Goal: Information Seeking & Learning: Check status

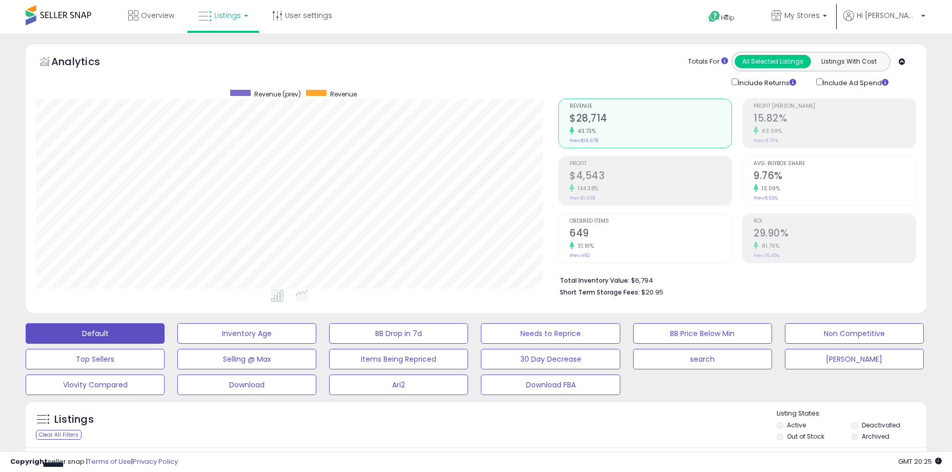
select select "**"
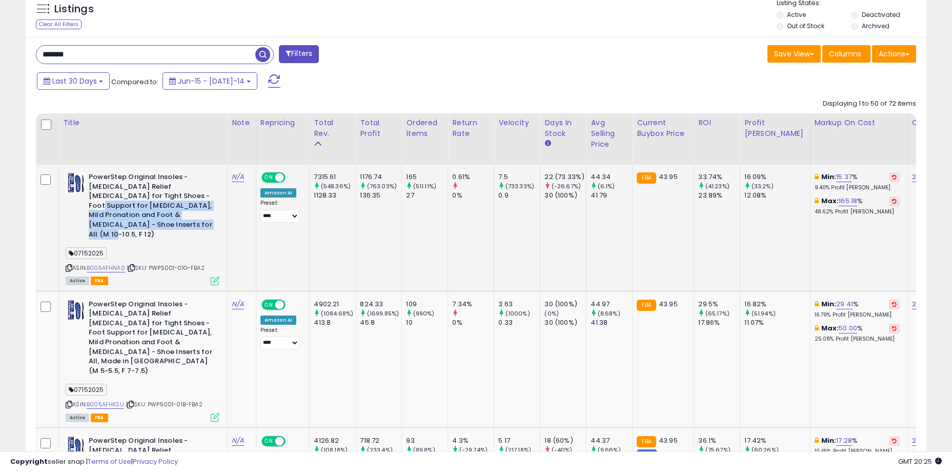
drag, startPoint x: 144, startPoint y: 201, endPoint x: 197, endPoint y: 230, distance: 60.4
click at [197, 230] on b "PowerStep Original Insoles - Arch Pain Relief Orthotics for Tight Shoes - Foot …" at bounding box center [151, 206] width 125 height 69
drag, startPoint x: 191, startPoint y: 218, endPoint x: 132, endPoint y: 183, distance: 68.6
click at [132, 183] on b "PowerStep Original Insoles - Arch Pain Relief Orthotics for Tight Shoes - Foot …" at bounding box center [151, 206] width 125 height 69
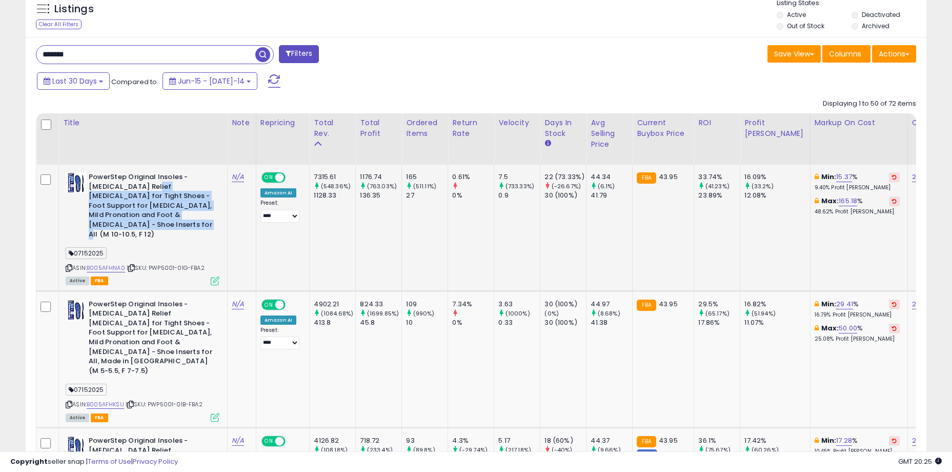
click at [132, 183] on b "PowerStep Original Insoles - Arch Pain Relief Orthotics for Tight Shoes - Foot …" at bounding box center [151, 206] width 125 height 69
drag, startPoint x: 116, startPoint y: 177, endPoint x: 206, endPoint y: 217, distance: 98.3
click at [206, 217] on b "PowerStep Original Insoles - Arch Pain Relief Orthotics for Tight Shoes - Foot …" at bounding box center [151, 206] width 125 height 69
drag, startPoint x: 190, startPoint y: 225, endPoint x: 111, endPoint y: 178, distance: 91.7
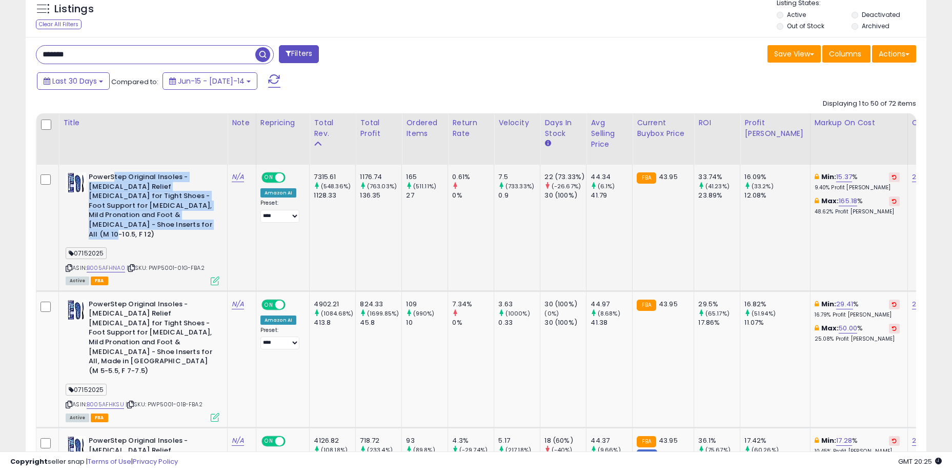
click at [112, 179] on b "PowerStep Original Insoles - Arch Pain Relief Orthotics for Tight Shoes - Foot …" at bounding box center [151, 206] width 125 height 69
click at [111, 178] on b "PowerStep Original Insoles - Arch Pain Relief Orthotics for Tight Shoes - Foot …" at bounding box center [151, 206] width 125 height 69
drag, startPoint x: 102, startPoint y: 176, endPoint x: 188, endPoint y: 219, distance: 96.1
click at [188, 219] on b "PowerStep Original Insoles - Arch Pain Relief Orthotics for Tight Shoes - Foot …" at bounding box center [151, 206] width 125 height 69
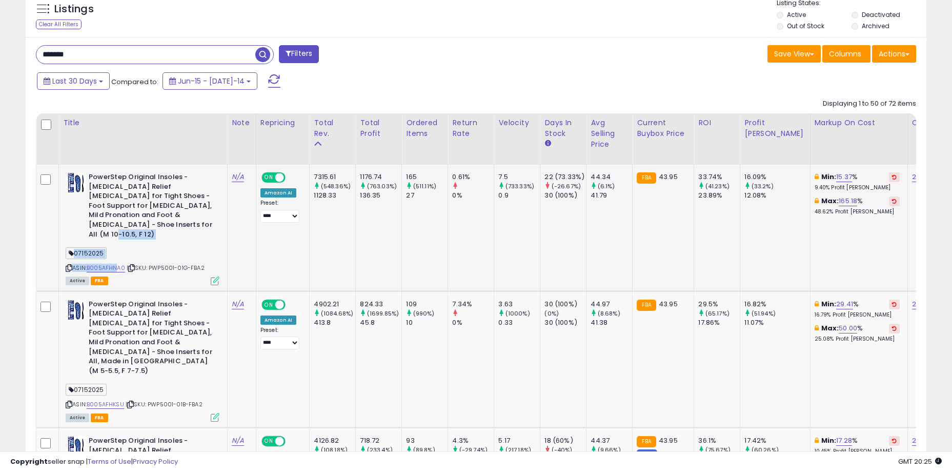
drag, startPoint x: 193, startPoint y: 225, endPoint x: 119, endPoint y: 171, distance: 91.7
click at [119, 171] on td "PowerStep Original Insoles - Arch Pain Relief Orthotics for Tight Shoes - Foot …" at bounding box center [143, 228] width 169 height 126
click at [113, 176] on b "PowerStep Original Insoles - Arch Pain Relief Orthotics for Tight Shoes - Foot …" at bounding box center [151, 206] width 125 height 69
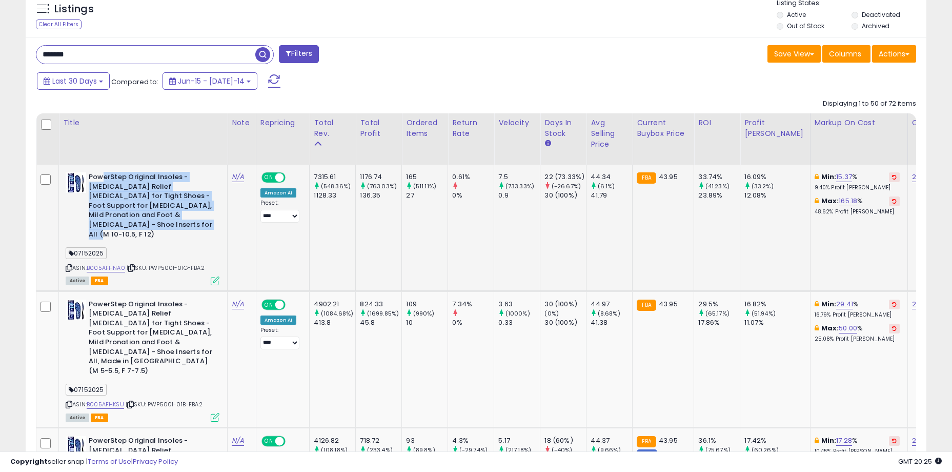
drag, startPoint x: 103, startPoint y: 176, endPoint x: 208, endPoint y: 219, distance: 113.1
click at [208, 219] on b "PowerStep Original Insoles - Arch Pain Relief Orthotics for Tight Shoes - Foot …" at bounding box center [151, 206] width 125 height 69
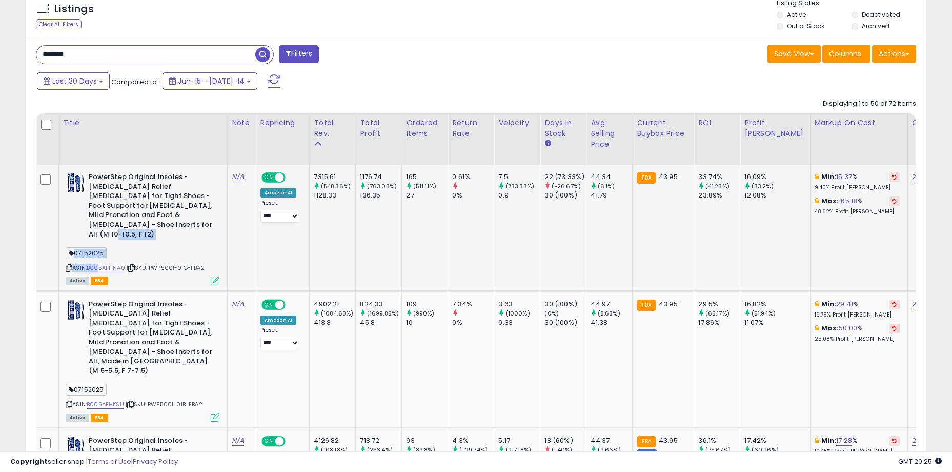
drag, startPoint x: 120, startPoint y: 175, endPoint x: 101, endPoint y: 171, distance: 19.3
click at [101, 171] on td "PowerStep Original Insoles - Arch Pain Relief Orthotics for Tight Shoes - Foot …" at bounding box center [143, 228] width 169 height 126
click at [102, 178] on b "PowerStep Original Insoles - Arch Pain Relief Orthotics for Tight Shoes - Foot …" at bounding box center [151, 206] width 125 height 69
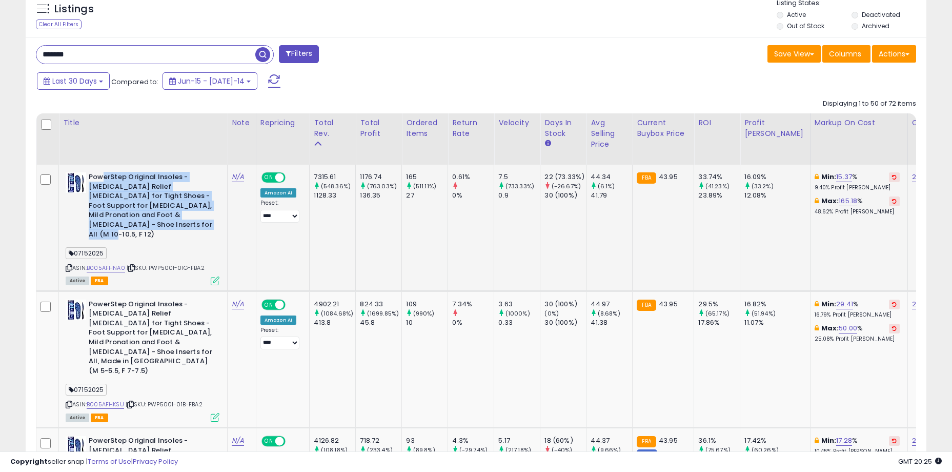
drag, startPoint x: 100, startPoint y: 176, endPoint x: 197, endPoint y: 220, distance: 106.5
click at [197, 220] on b "PowerStep Original Insoles - Arch Pain Relief Orthotics for Tight Shoes - Foot …" at bounding box center [151, 206] width 125 height 69
drag, startPoint x: 191, startPoint y: 223, endPoint x: 106, endPoint y: 177, distance: 96.1
click at [106, 177] on b "PowerStep Original Insoles - Arch Pain Relief Orthotics for Tight Shoes - Foot …" at bounding box center [151, 206] width 125 height 69
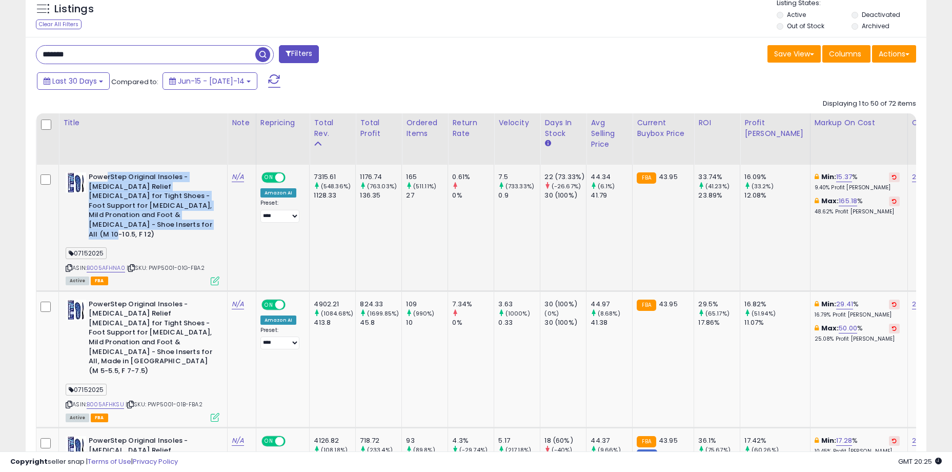
click at [106, 177] on b "PowerStep Original Insoles - Arch Pain Relief Orthotics for Tight Shoes - Foot …" at bounding box center [151, 206] width 125 height 69
drag, startPoint x: 101, startPoint y: 175, endPoint x: 202, endPoint y: 226, distance: 113.3
click at [202, 226] on b "PowerStep Original Insoles - Arch Pain Relief Orthotics for Tight Shoes - Foot …" at bounding box center [151, 206] width 125 height 69
drag, startPoint x: 149, startPoint y: 203, endPoint x: 99, endPoint y: 174, distance: 57.4
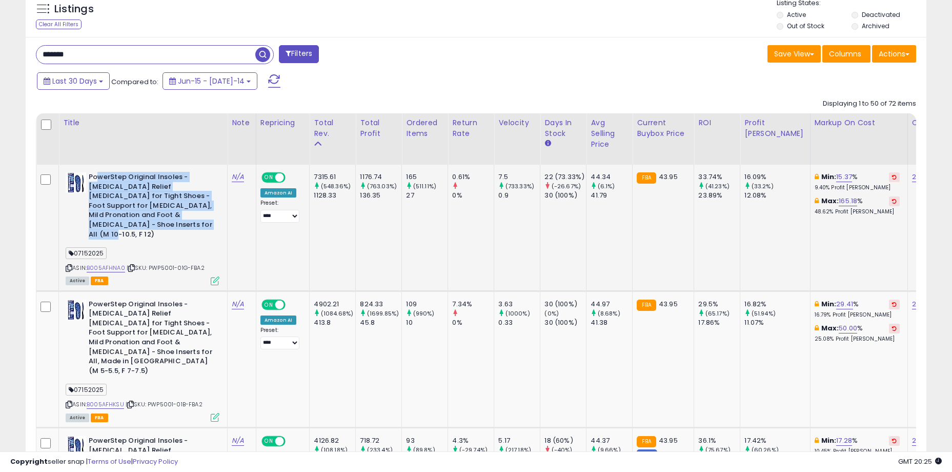
click at [99, 174] on b "PowerStep Original Insoles - Arch Pain Relief Orthotics for Tight Shoes - Foot …" at bounding box center [151, 206] width 125 height 69
drag, startPoint x: 95, startPoint y: 174, endPoint x: 207, endPoint y: 224, distance: 122.2
click at [207, 224] on b "PowerStep Original Insoles - Arch Pain Relief Orthotics for Tight Shoes - Foot …" at bounding box center [151, 206] width 125 height 69
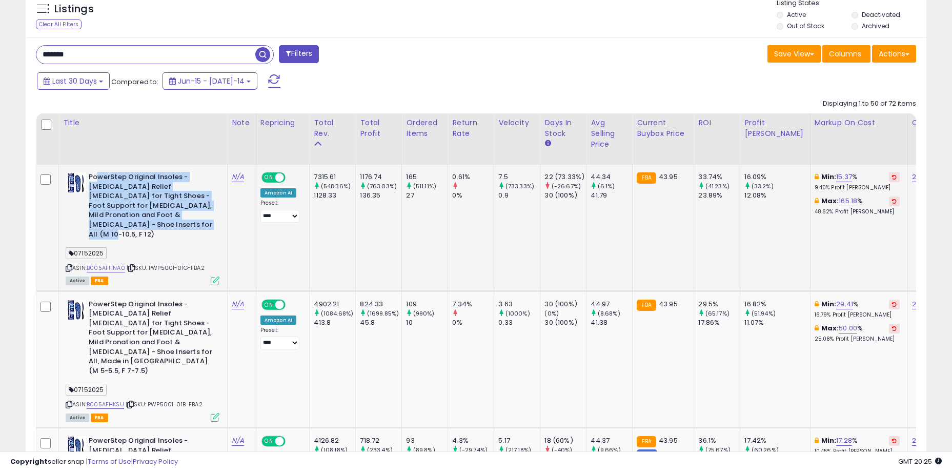
drag, startPoint x: 198, startPoint y: 226, endPoint x: 97, endPoint y: 178, distance: 111.5
click at [97, 178] on b "PowerStep Original Insoles - Arch Pain Relief Orthotics for Tight Shoes - Foot …" at bounding box center [151, 206] width 125 height 69
drag, startPoint x: 96, startPoint y: 173, endPoint x: 193, endPoint y: 223, distance: 108.9
click at [193, 223] on b "PowerStep Original Insoles - Arch Pain Relief Orthotics for Tight Shoes - Foot …" at bounding box center [151, 206] width 125 height 69
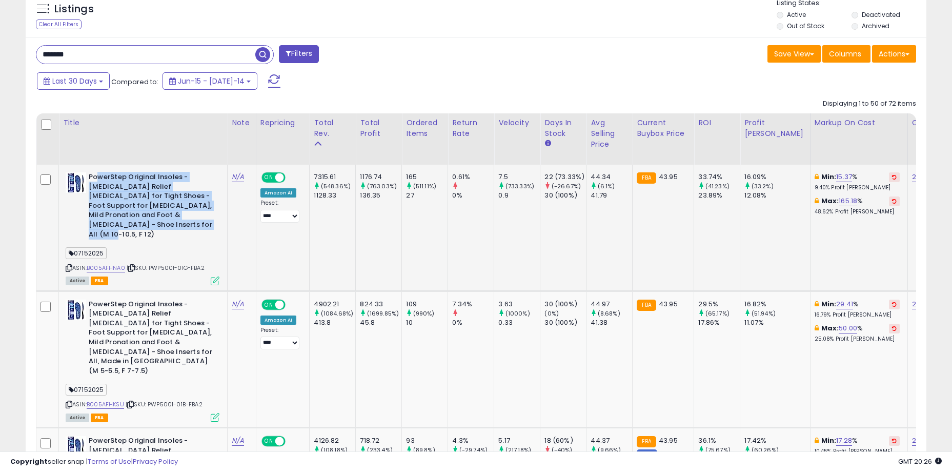
click at [193, 223] on b "PowerStep Original Insoles - Arch Pain Relief Orthotics for Tight Shoes - Foot …" at bounding box center [151, 206] width 125 height 69
drag, startPoint x: 193, startPoint y: 224, endPoint x: 104, endPoint y: 177, distance: 100.9
click at [104, 177] on b "PowerStep Original Insoles - Arch Pain Relief Orthotics for Tight Shoes - Foot …" at bounding box center [151, 206] width 125 height 69
drag, startPoint x: 99, startPoint y: 176, endPoint x: 204, endPoint y: 226, distance: 115.8
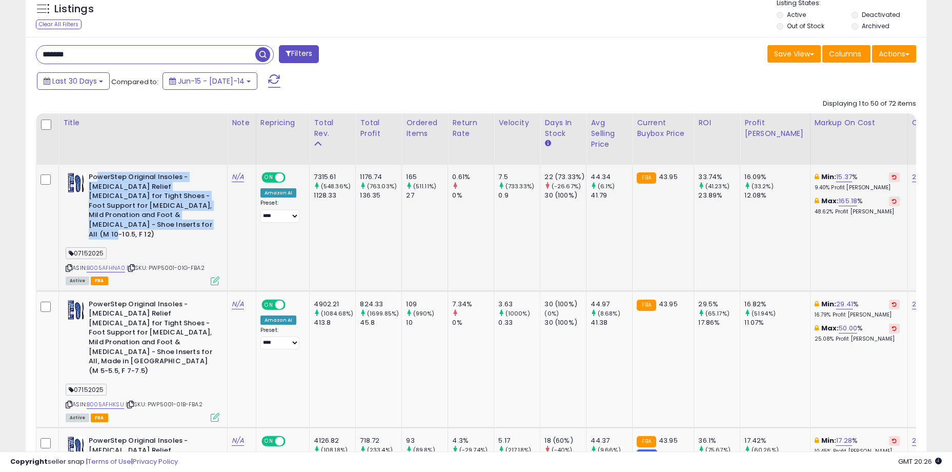
click at [204, 226] on b "PowerStep Original Insoles - Arch Pain Relief Orthotics for Tight Shoes - Foot …" at bounding box center [151, 206] width 125 height 69
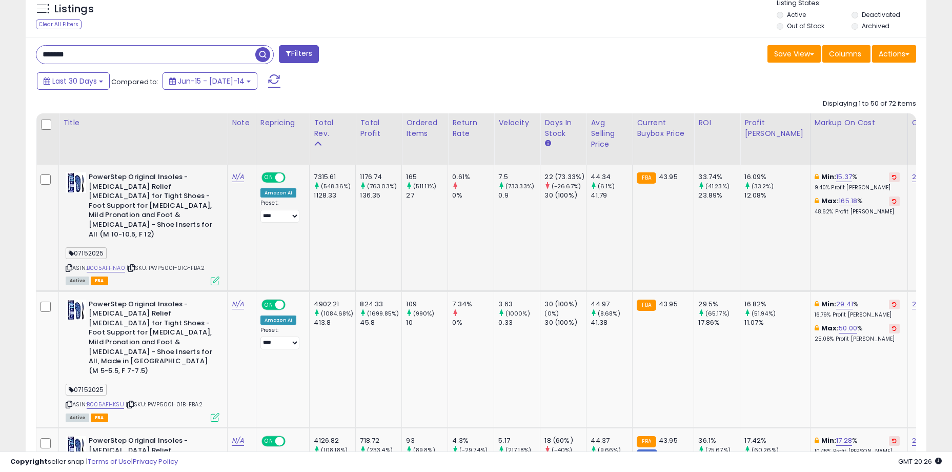
click at [149, 201] on b "PowerStep Original Insoles - Arch Pain Relief Orthotics for Tight Shoes - Foot …" at bounding box center [151, 206] width 125 height 69
drag, startPoint x: 129, startPoint y: 194, endPoint x: 198, endPoint y: 220, distance: 74.5
click at [198, 220] on b "PowerStep Original Insoles - Arch Pain Relief Orthotics for Tight Shoes - Foot …" at bounding box center [151, 206] width 125 height 69
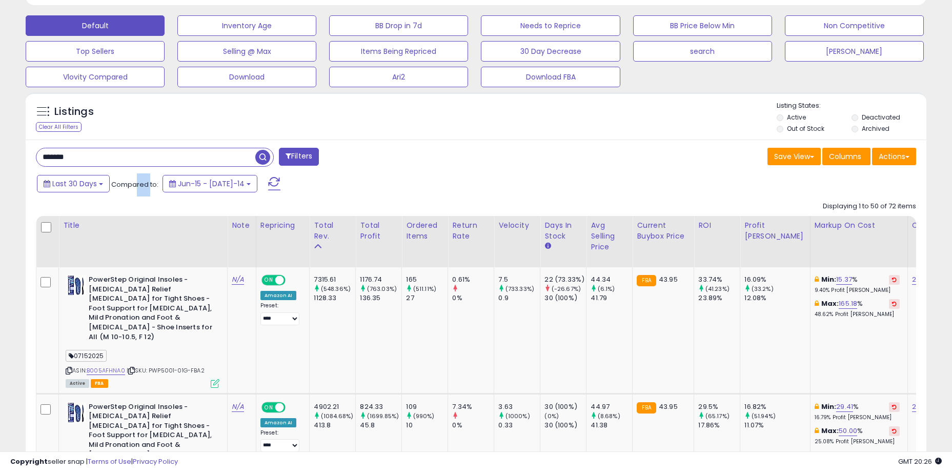
drag, startPoint x: 137, startPoint y: 187, endPoint x: 149, endPoint y: 187, distance: 11.8
click at [149, 187] on span "Compared to:" at bounding box center [134, 184] width 47 height 10
drag, startPoint x: 152, startPoint y: 188, endPoint x: 115, endPoint y: 188, distance: 36.9
click at [115, 188] on span "Compared to:" at bounding box center [134, 184] width 47 height 10
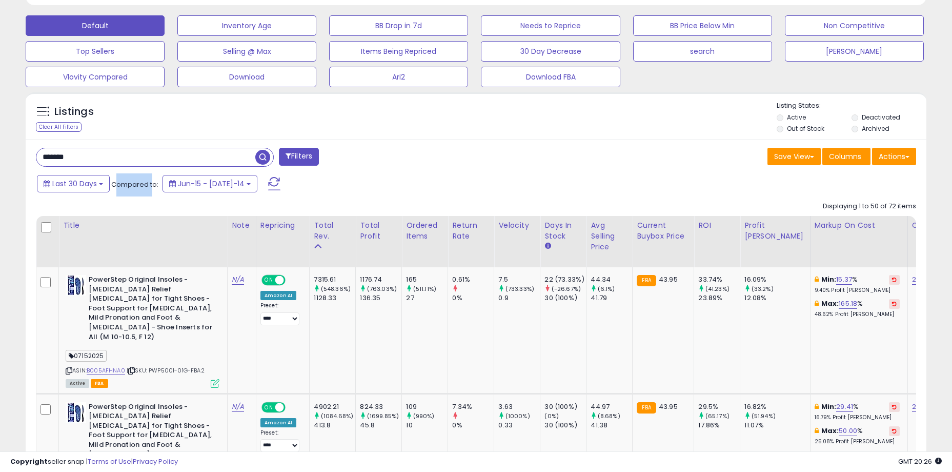
click at [115, 188] on span "Compared to:" at bounding box center [134, 184] width 47 height 10
drag, startPoint x: 111, startPoint y: 186, endPoint x: 157, endPoint y: 185, distance: 45.6
click at [157, 185] on span "Compared to:" at bounding box center [134, 184] width 47 height 10
drag, startPoint x: 157, startPoint y: 185, endPoint x: 121, endPoint y: 185, distance: 35.9
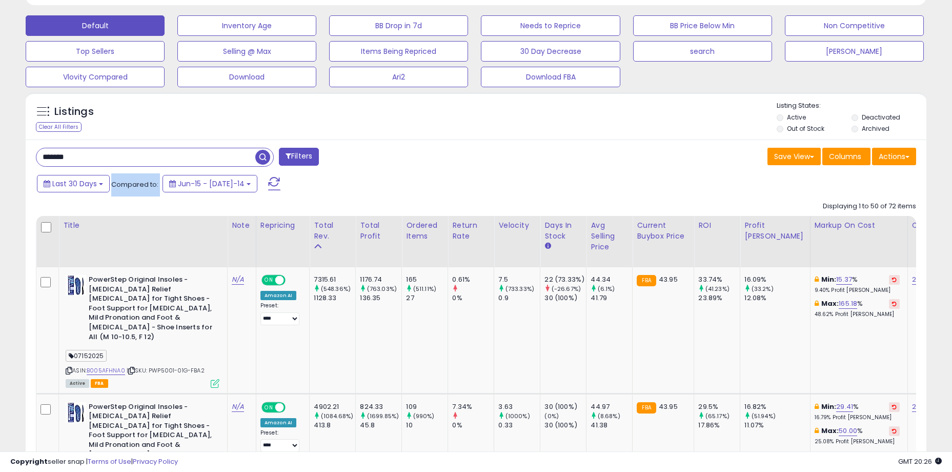
click at [121, 185] on span "Compared to:" at bounding box center [134, 184] width 47 height 10
drag, startPoint x: 111, startPoint y: 184, endPoint x: 161, endPoint y: 185, distance: 49.8
click at [161, 185] on div "Last 30 Days Compared to: Jun-15 - Jul-14" at bounding box center [364, 184] width 661 height 23
click at [161, 185] on span "Jun-15 - [DATE]-14" at bounding box center [209, 184] width 99 height 10
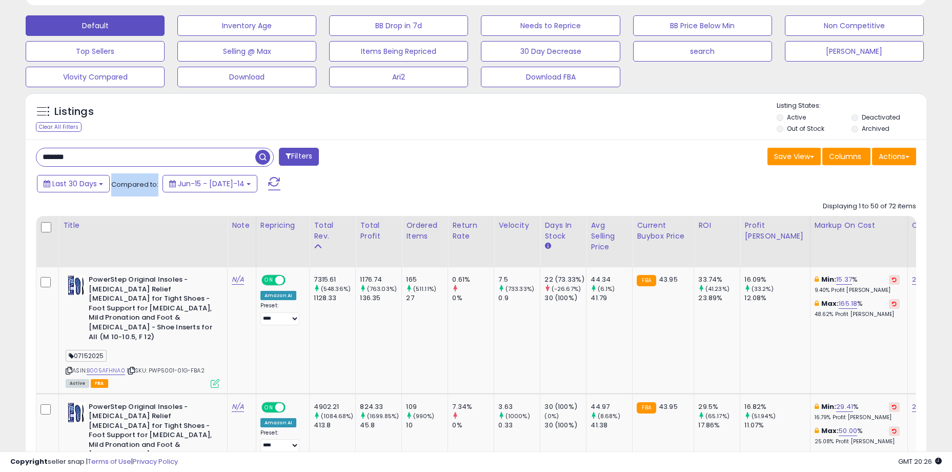
drag, startPoint x: 156, startPoint y: 186, endPoint x: 112, endPoint y: 185, distance: 44.1
click at [112, 185] on span "Compared to:" at bounding box center [134, 184] width 47 height 10
drag, startPoint x: 114, startPoint y: 184, endPoint x: 157, endPoint y: 185, distance: 43.1
click at [157, 185] on span "Compared to:" at bounding box center [134, 184] width 47 height 10
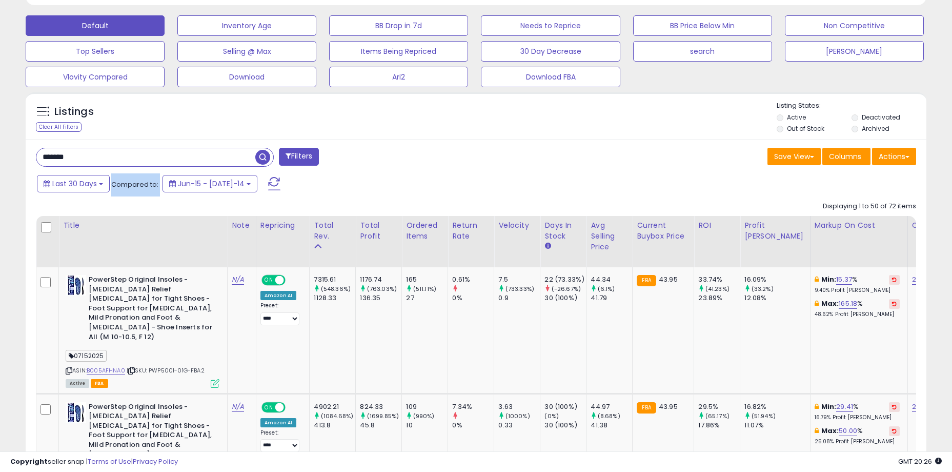
click at [157, 185] on span "Compared to:" at bounding box center [134, 184] width 47 height 10
drag, startPoint x: 157, startPoint y: 185, endPoint x: 118, endPoint y: 184, distance: 39.0
click at [118, 184] on div "Last 30 Days Compared to: Jun-15 - Jul-14" at bounding box center [364, 184] width 661 height 23
click at [118, 184] on span "Compared to:" at bounding box center [134, 184] width 47 height 10
click at [112, 183] on span "Compared to:" at bounding box center [134, 184] width 47 height 10
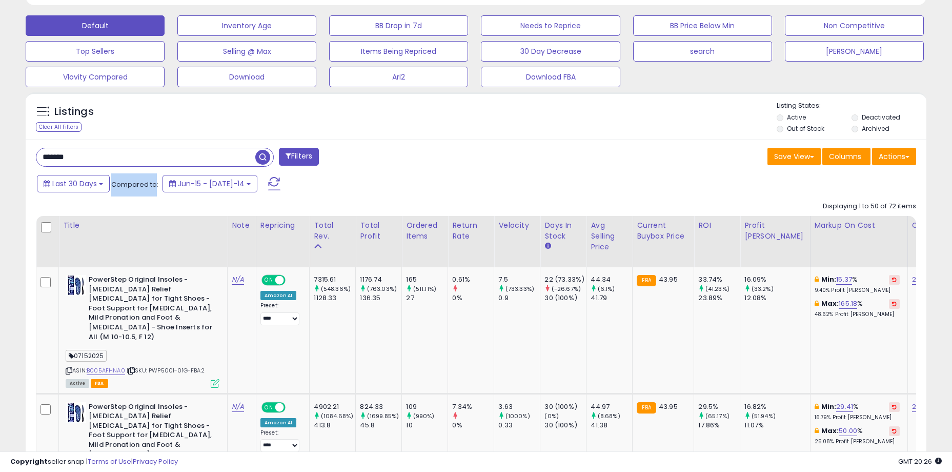
drag, startPoint x: 111, startPoint y: 186, endPoint x: 155, endPoint y: 189, distance: 44.8
click at [155, 189] on div "Last 30 Days Compared to: Jun-15 - Jul-14" at bounding box center [364, 184] width 661 height 23
drag, startPoint x: 156, startPoint y: 187, endPoint x: 119, endPoint y: 185, distance: 36.5
click at [119, 185] on span "Compared to:" at bounding box center [134, 184] width 47 height 10
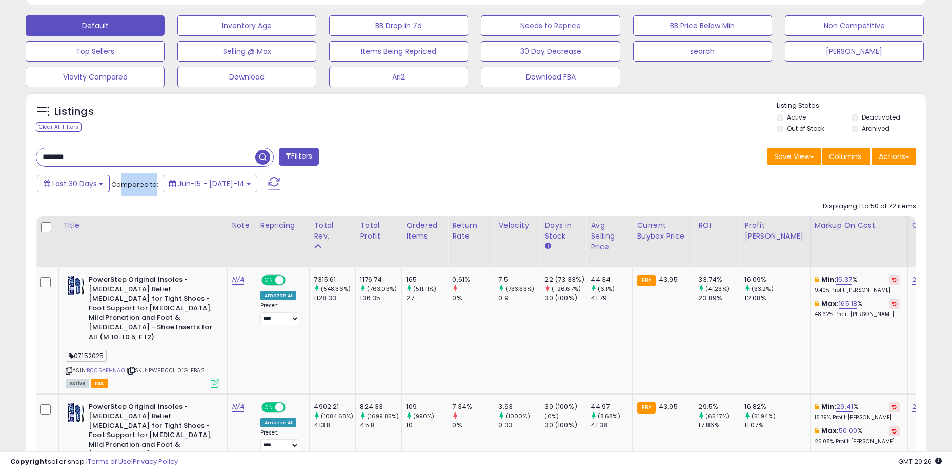
click at [119, 185] on span "Compared to:" at bounding box center [134, 184] width 47 height 10
drag, startPoint x: 110, startPoint y: 184, endPoint x: 157, endPoint y: 186, distance: 46.7
click at [157, 186] on div "Last 30 Days Compared to: Jun-15 - Jul-14" at bounding box center [364, 184] width 661 height 23
click at [157, 186] on span "Compared to:" at bounding box center [134, 184] width 47 height 10
drag, startPoint x: 157, startPoint y: 186, endPoint x: 121, endPoint y: 183, distance: 36.5
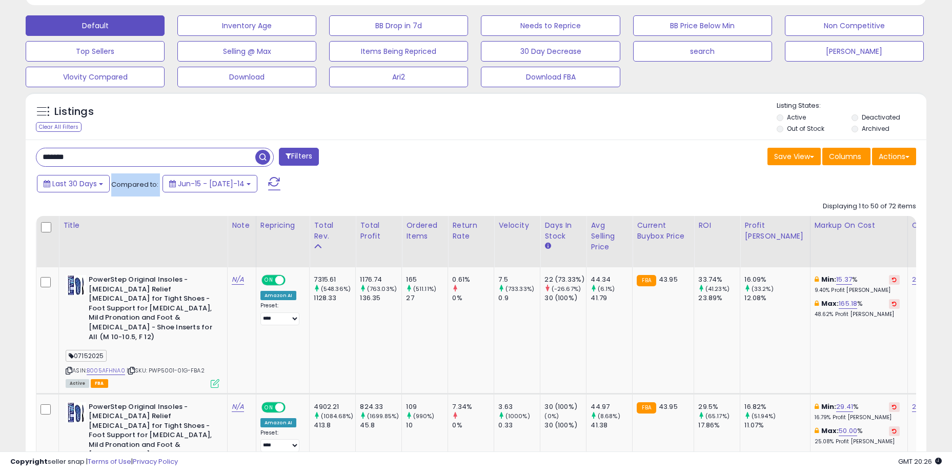
click at [121, 183] on span "Compared to:" at bounding box center [134, 184] width 47 height 10
drag, startPoint x: 121, startPoint y: 183, endPoint x: 112, endPoint y: 183, distance: 8.7
click at [120, 183] on span "Compared to:" at bounding box center [134, 184] width 47 height 10
click at [112, 183] on span "Compared to:" at bounding box center [134, 184] width 47 height 10
drag, startPoint x: 112, startPoint y: 184, endPoint x: 154, endPoint y: 187, distance: 42.7
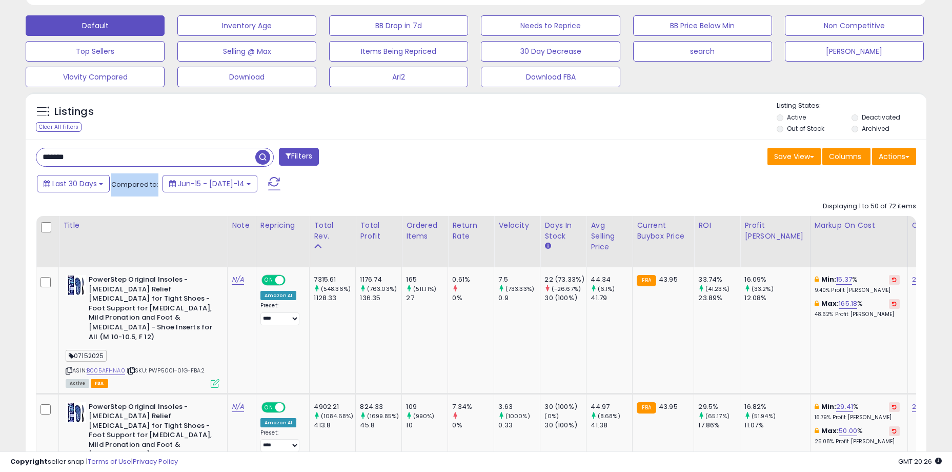
click at [154, 187] on span "Compared to:" at bounding box center [134, 184] width 47 height 10
drag, startPoint x: 156, startPoint y: 187, endPoint x: 114, endPoint y: 185, distance: 42.6
click at [114, 185] on span "Compared to:" at bounding box center [134, 184] width 47 height 10
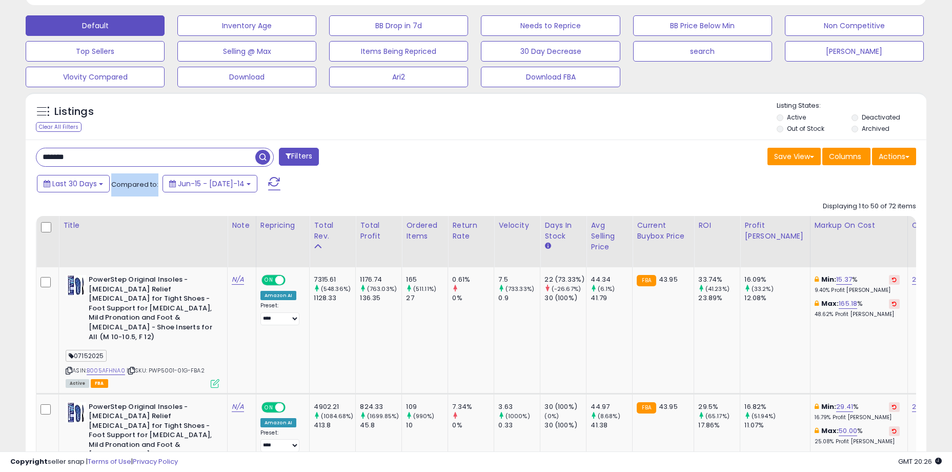
drag, startPoint x: 111, startPoint y: 185, endPoint x: 157, endPoint y: 186, distance: 46.2
click at [157, 186] on div "Last 30 Days Compared to: Jun-15 - Jul-14" at bounding box center [364, 184] width 661 height 23
drag, startPoint x: 158, startPoint y: 186, endPoint x: 115, endPoint y: 185, distance: 42.6
click at [115, 185] on div "Last 30 Days Compared to: Jun-15 - Jul-14" at bounding box center [364, 184] width 661 height 23
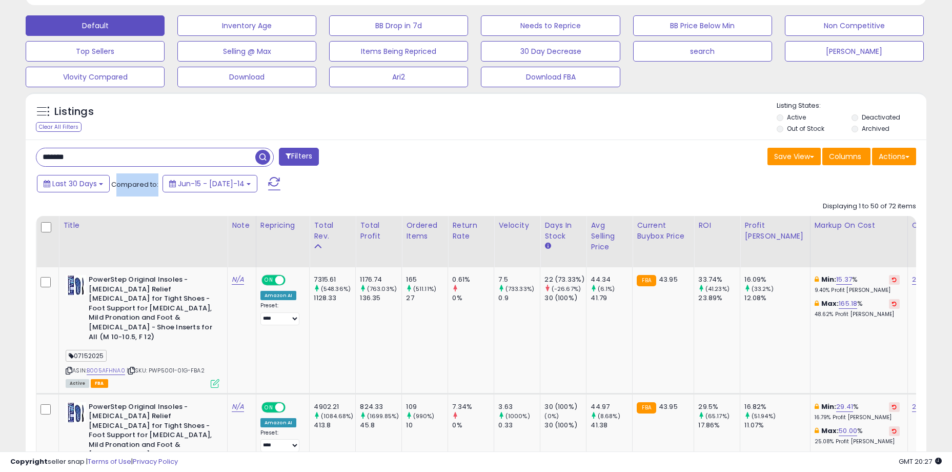
click at [450, 136] on div "Listings Clear All Filters" at bounding box center [476, 115] width 901 height 47
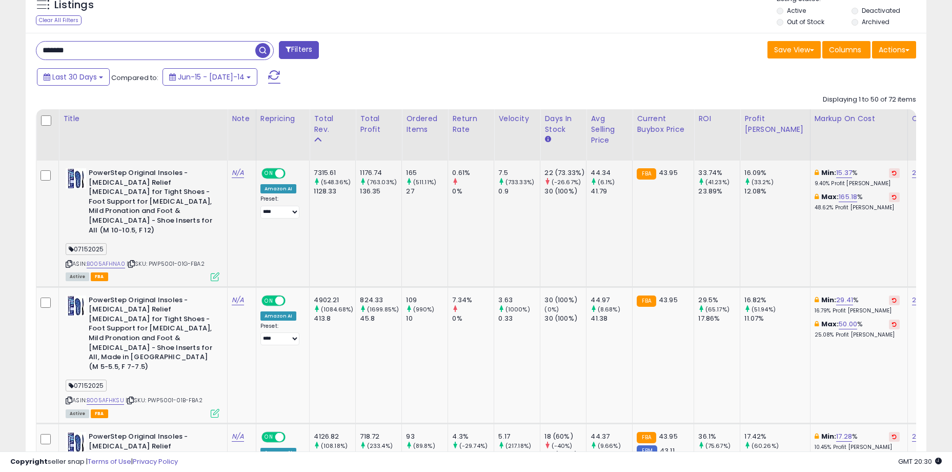
scroll to position [410, 0]
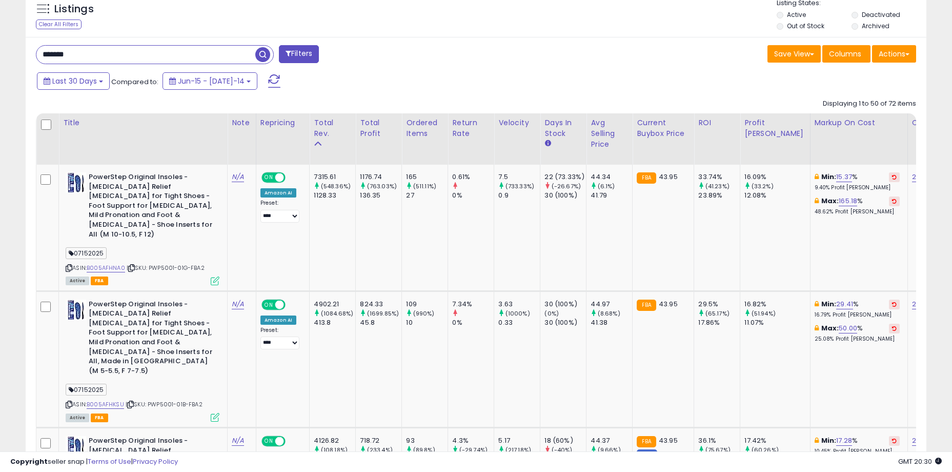
click at [452, 75] on div "Last 30 Days Compared to: Jun-15 - Jul-14" at bounding box center [364, 82] width 661 height 23
click at [369, 71] on div "Last 30 Days Compared to: Jun-15 - Jul-14" at bounding box center [364, 82] width 661 height 23
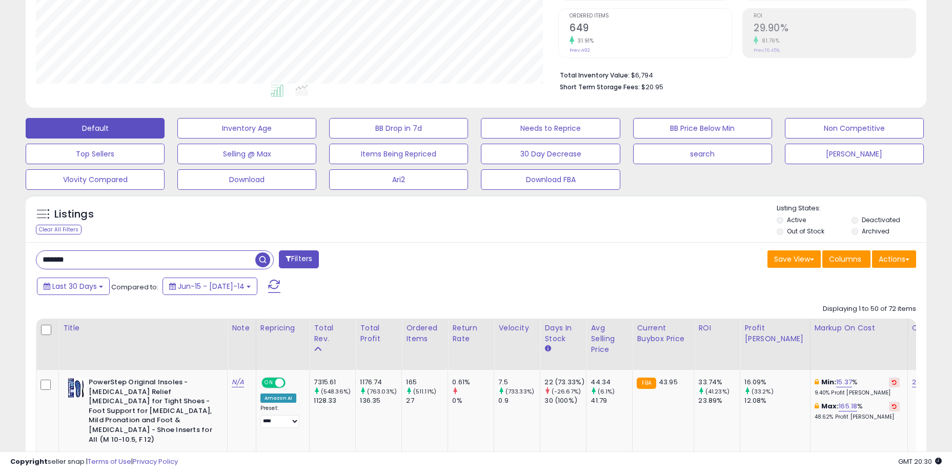
scroll to position [0, 0]
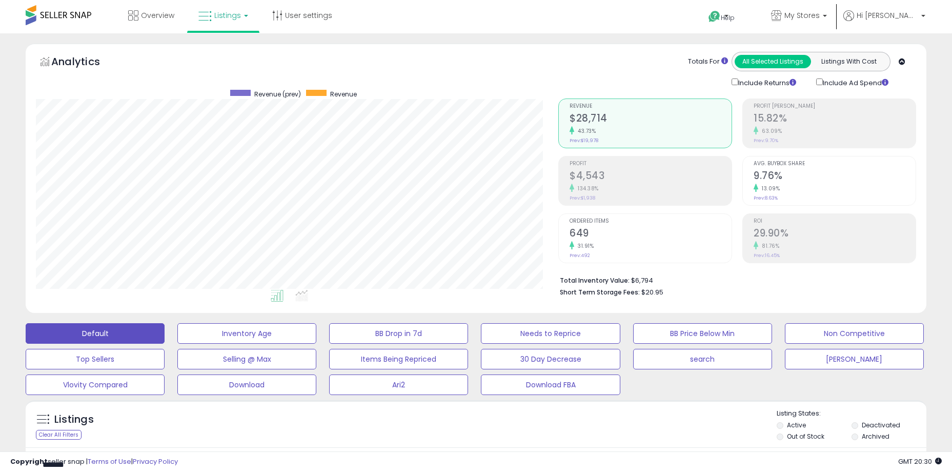
click at [284, 60] on div "Analytics Totals For All Selected Listings Listings With Cost Include Returns I…" at bounding box center [476, 70] width 881 height 36
click at [193, 60] on div "Analytics" at bounding box center [148, 64] width 220 height 25
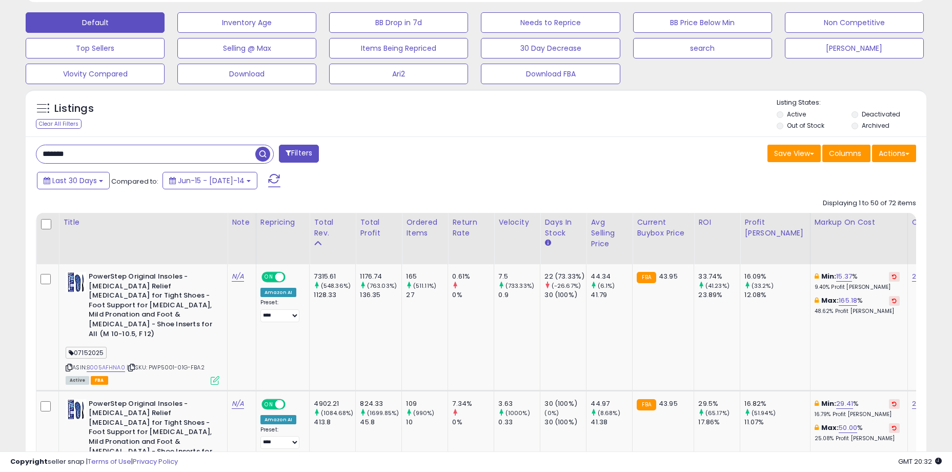
scroll to position [205, 0]
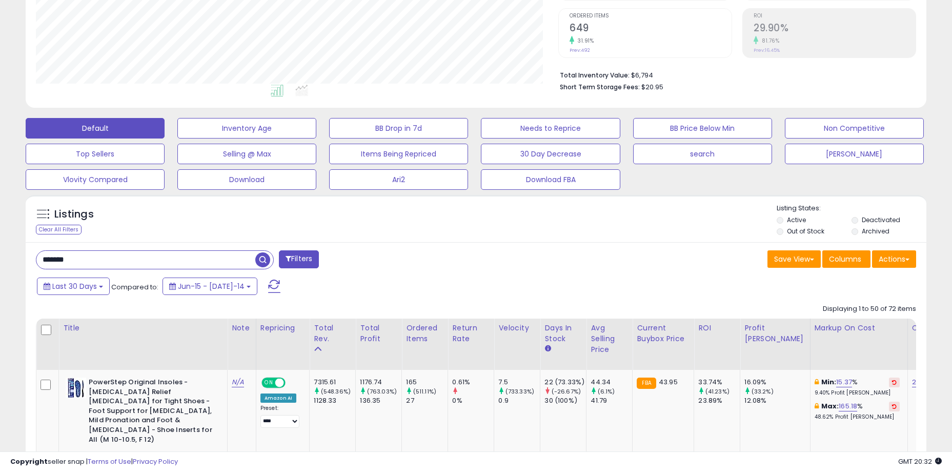
click at [384, 211] on div "Listings Clear All Filters Listing States:" at bounding box center [476, 221] width 901 height 35
click at [410, 230] on div "Listings Clear All Filters Listing States:" at bounding box center [476, 221] width 901 height 35
drag, startPoint x: 71, startPoint y: 212, endPoint x: 93, endPoint y: 213, distance: 22.6
click at [93, 213] on h5 "Listings" at bounding box center [73, 214] width 39 height 14
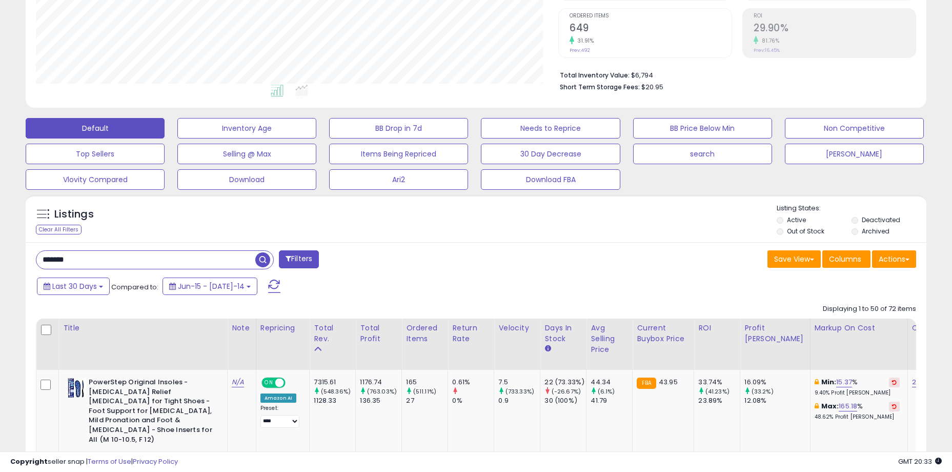
click at [487, 240] on div "Listings Clear All Filters" at bounding box center [476, 218] width 901 height 47
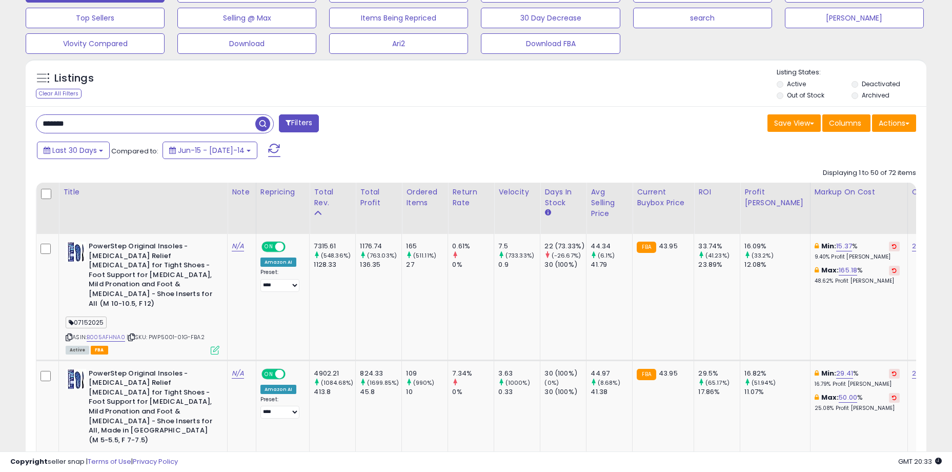
scroll to position [410, 0]
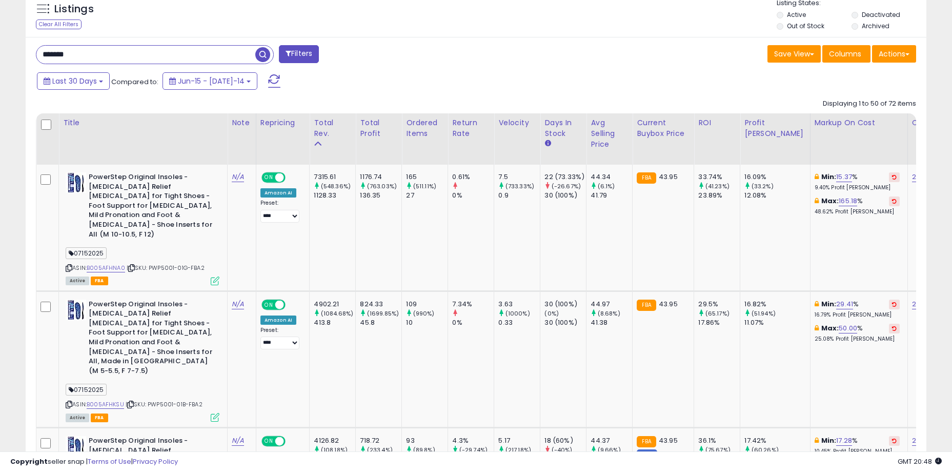
drag, startPoint x: 90, startPoint y: 55, endPoint x: 74, endPoint y: 55, distance: 15.4
click at [74, 55] on input "*******" at bounding box center [145, 55] width 219 height 18
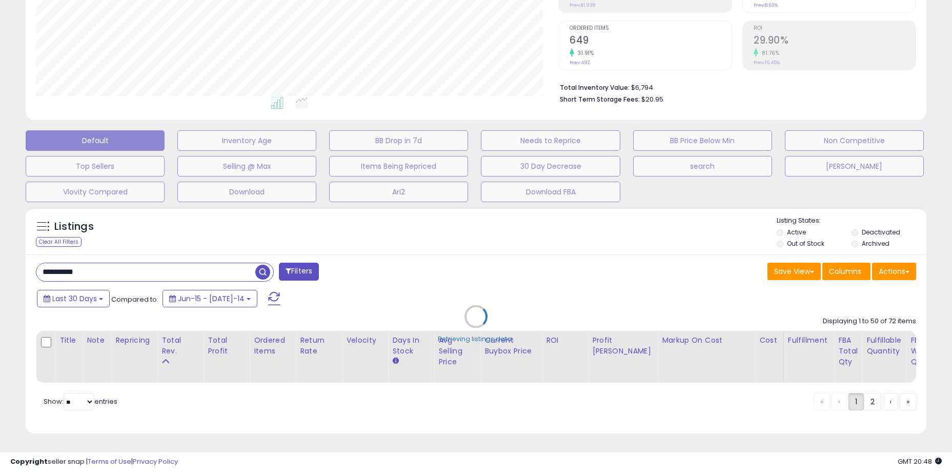
scroll to position [210, 527]
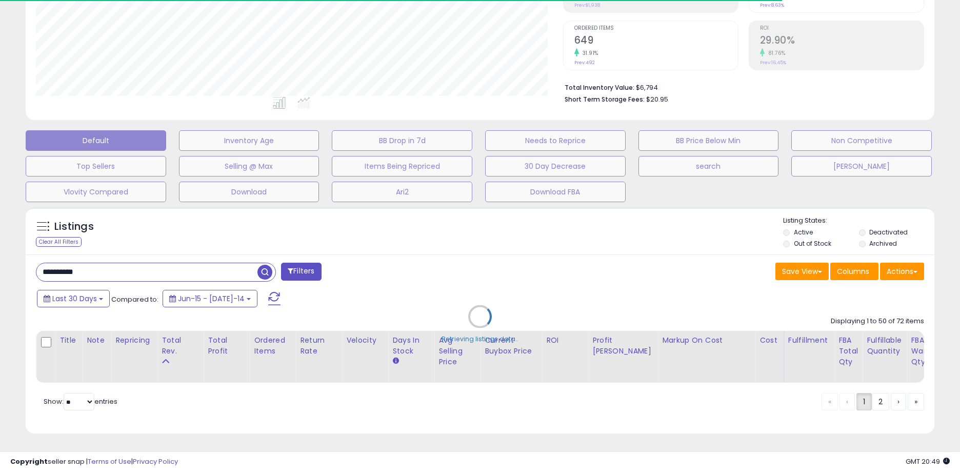
click at [457, 256] on div "Retrieving listings data.." at bounding box center [480, 324] width 924 height 244
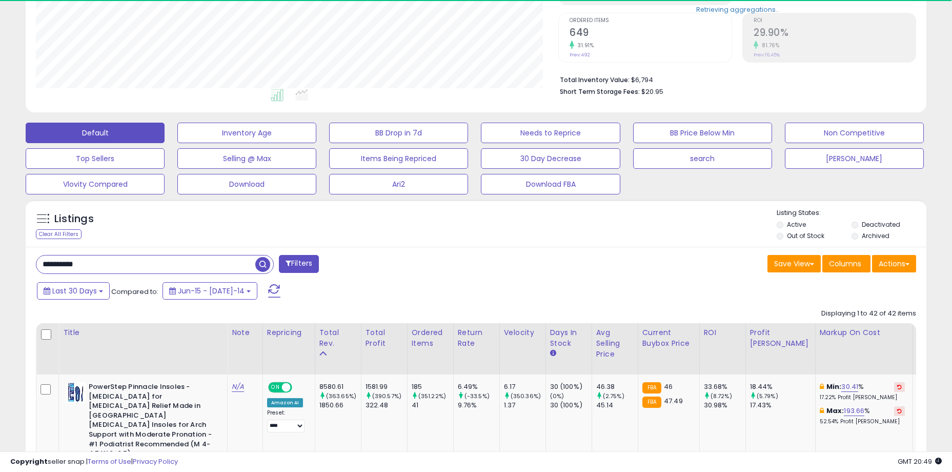
scroll to position [210, 523]
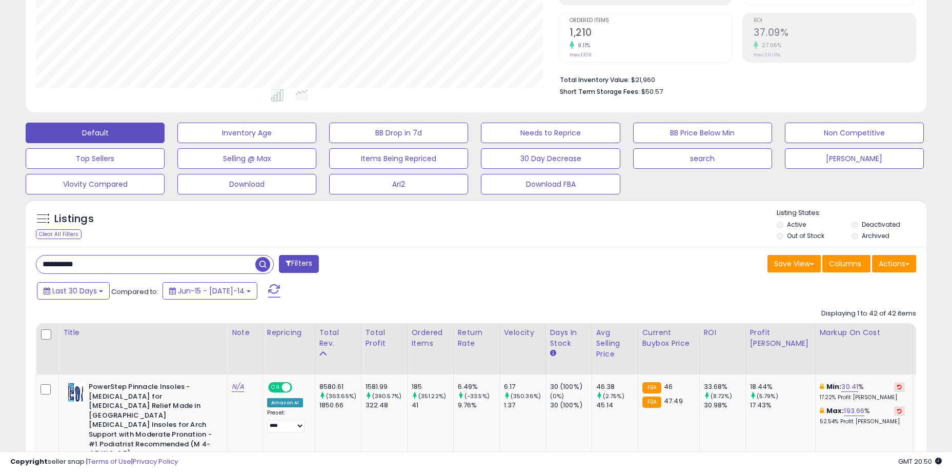
drag, startPoint x: 337, startPoint y: 284, endPoint x: 344, endPoint y: 280, distance: 7.8
click at [337, 284] on div "Last 30 Days Compared to: Jun-15 - Jul-14" at bounding box center [364, 292] width 661 height 23
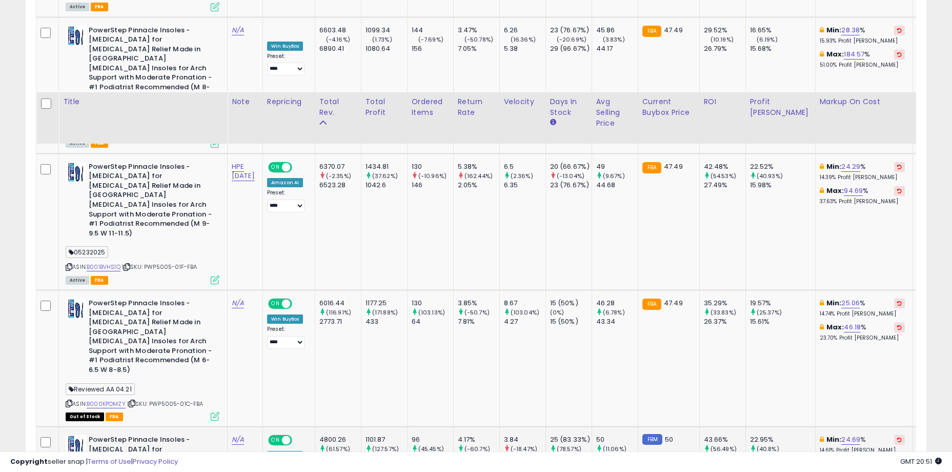
scroll to position [919, 0]
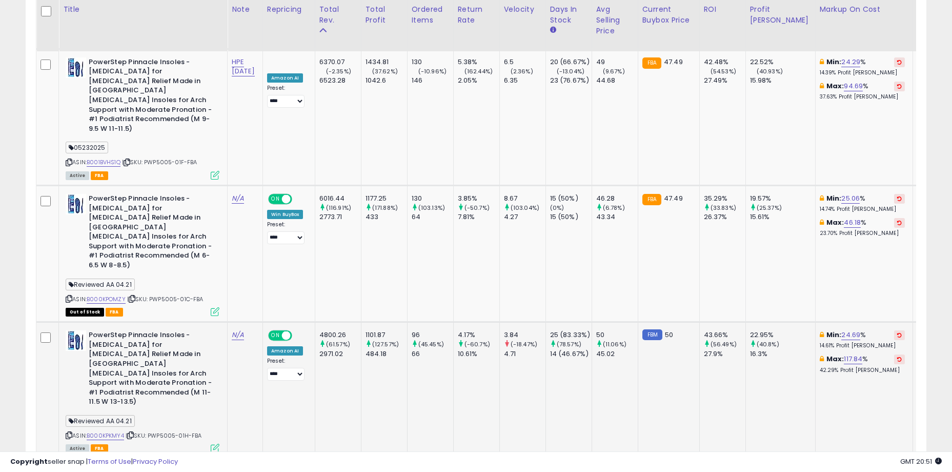
click at [263, 322] on td "N/A" at bounding box center [245, 390] width 35 height 136
drag, startPoint x: 172, startPoint y: 315, endPoint x: 191, endPoint y: 318, distance: 18.6
click at [191, 330] on div "ASIN: B000KPKMY4 | SKU: PWP5005-01H-FBA Active FBA" at bounding box center [143, 390] width 154 height 121
click at [191, 431] on span "| SKU: PWP5005-01H-FBA" at bounding box center [164, 435] width 76 height 8
drag, startPoint x: 198, startPoint y: 319, endPoint x: 158, endPoint y: 321, distance: 40.6
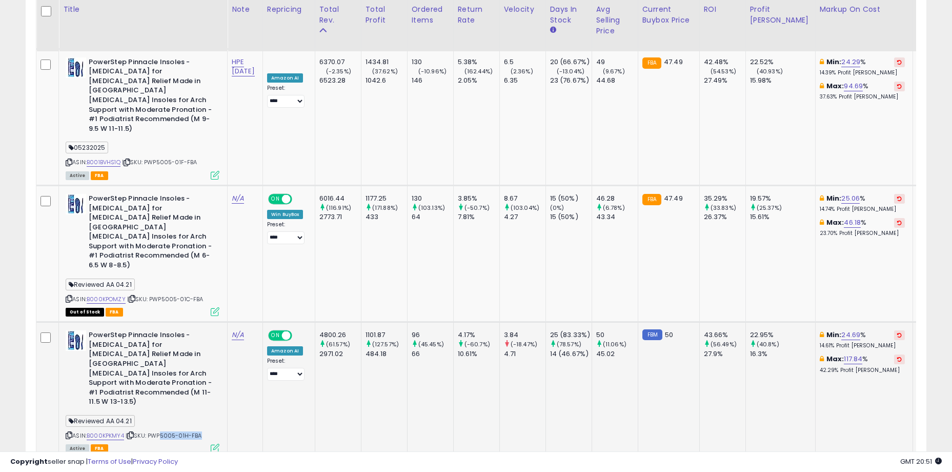
click at [158, 431] on span "| SKU: PWP5005-01H-FBA" at bounding box center [164, 435] width 76 height 8
drag, startPoint x: 156, startPoint y: 320, endPoint x: 199, endPoint y: 320, distance: 43.6
click at [199, 431] on span "| SKU: PWP5005-01H-FBA" at bounding box center [164, 435] width 76 height 8
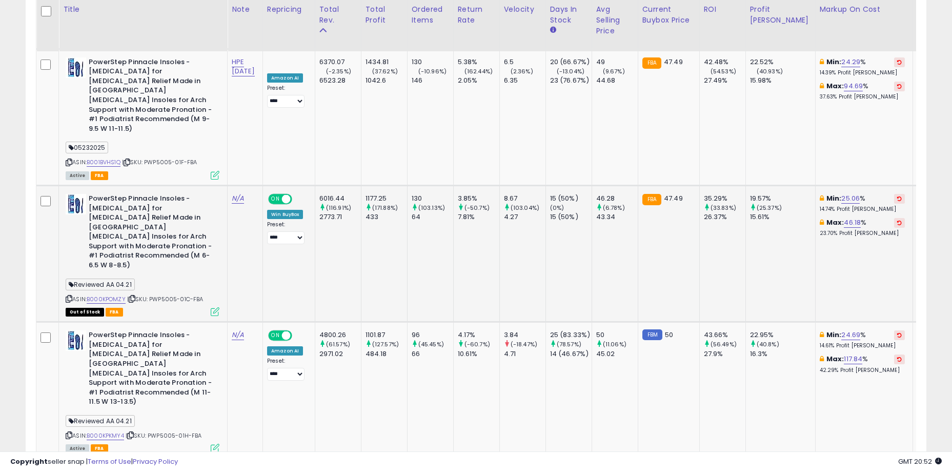
click at [231, 185] on td "N/A" at bounding box center [245, 253] width 35 height 136
drag, startPoint x: 136, startPoint y: 158, endPoint x: 221, endPoint y: 175, distance: 86.4
click at [221, 185] on td "PowerStep Pinnacle Insoles - Orthotics for Plantar Fasciitis Relief Made in USA…" at bounding box center [143, 253] width 169 height 136
click at [207, 194] on b "PowerStep Pinnacle Insoles - Orthotics for Plantar Fasciitis Relief Made in USA…" at bounding box center [151, 233] width 125 height 79
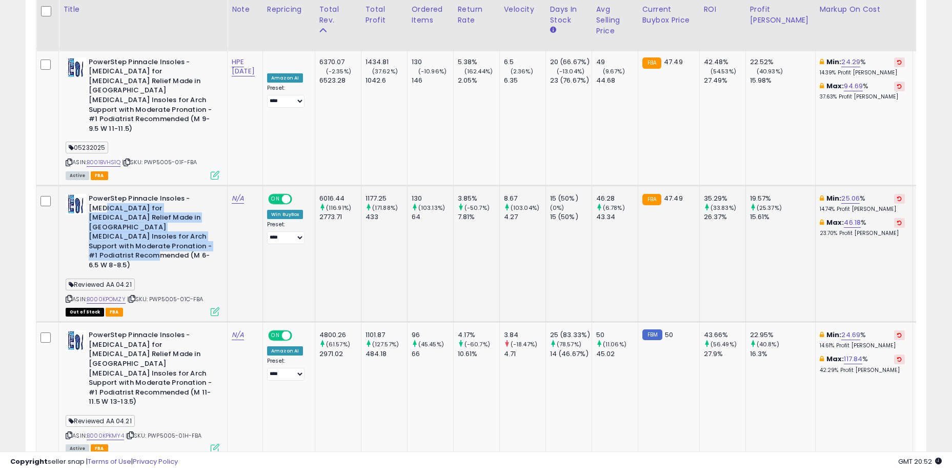
drag, startPoint x: 201, startPoint y: 170, endPoint x: 105, endPoint y: 132, distance: 103.6
click at [105, 194] on b "PowerStep Pinnacle Insoles - Orthotics for Plantar Fasciitis Relief Made in USA…" at bounding box center [151, 233] width 125 height 79
drag, startPoint x: 103, startPoint y: 125, endPoint x: 176, endPoint y: 162, distance: 82.6
click at [176, 194] on b "PowerStep Pinnacle Insoles - Orthotics for Plantar Fasciitis Relief Made in USA…" at bounding box center [151, 233] width 125 height 79
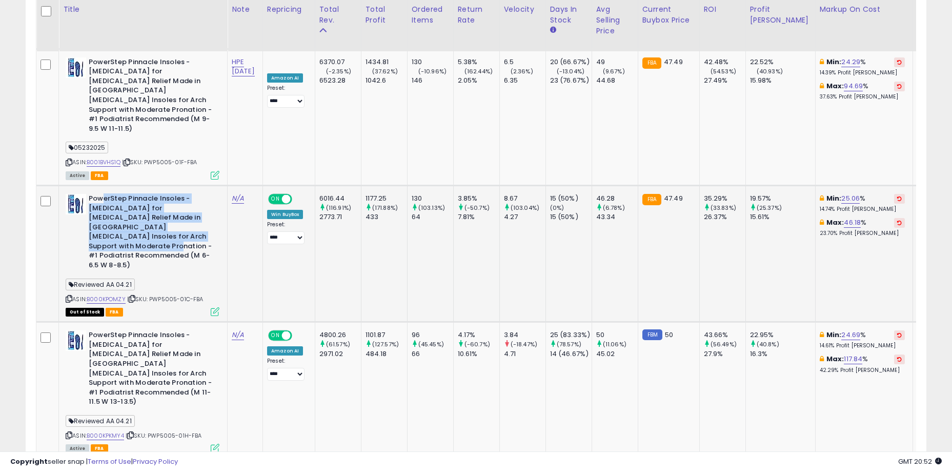
click at [176, 194] on b "PowerStep Pinnacle Insoles - Orthotics for Plantar Fasciitis Relief Made in USA…" at bounding box center [151, 233] width 125 height 79
drag, startPoint x: 148, startPoint y: 135, endPoint x: 188, endPoint y: 167, distance: 51.2
click at [188, 194] on b "PowerStep Pinnacle Insoles - Orthotics for Plantar Fasciitis Relief Made in USA…" at bounding box center [151, 233] width 125 height 79
drag, startPoint x: 191, startPoint y: 169, endPoint x: 135, endPoint y: 143, distance: 61.5
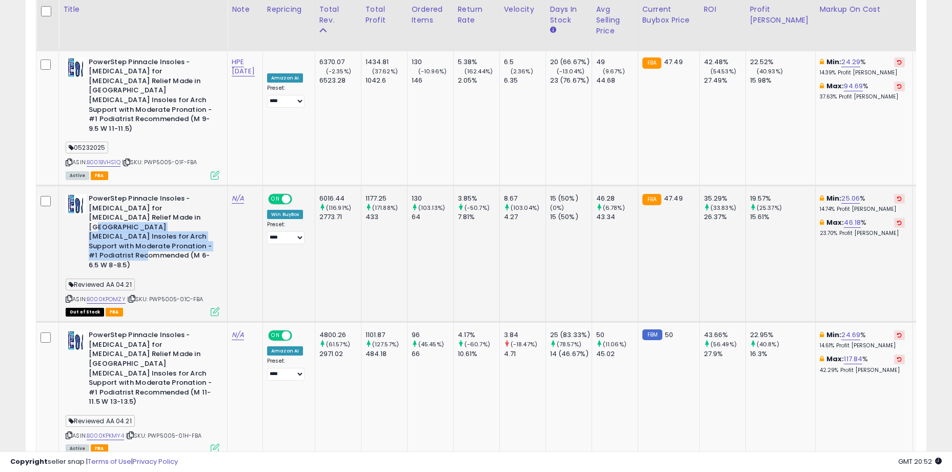
click at [135, 194] on b "PowerStep Pinnacle Insoles - Orthotics for Plantar Fasciitis Relief Made in USA…" at bounding box center [151, 233] width 125 height 79
drag, startPoint x: 124, startPoint y: 133, endPoint x: 190, endPoint y: 167, distance: 74.5
click at [190, 194] on b "PowerStep Pinnacle Insoles - Orthotics for Plantar Fasciitis Relief Made in USA…" at bounding box center [151, 233] width 125 height 79
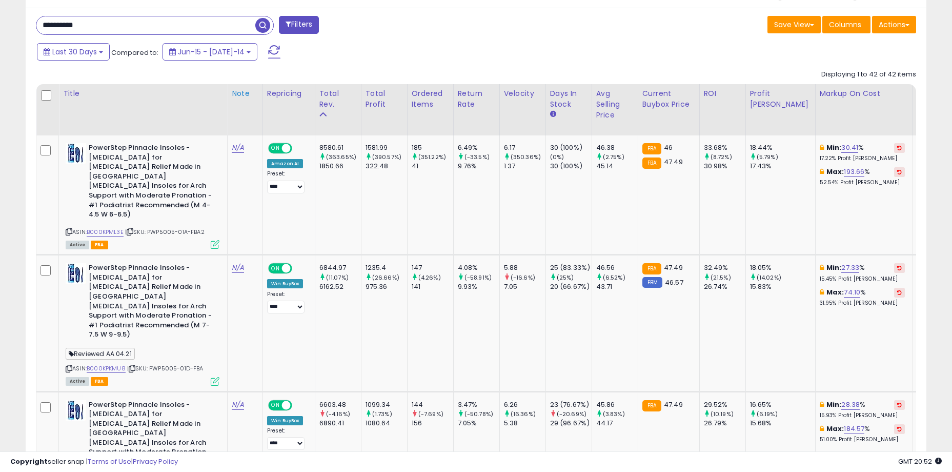
scroll to position [406, 0]
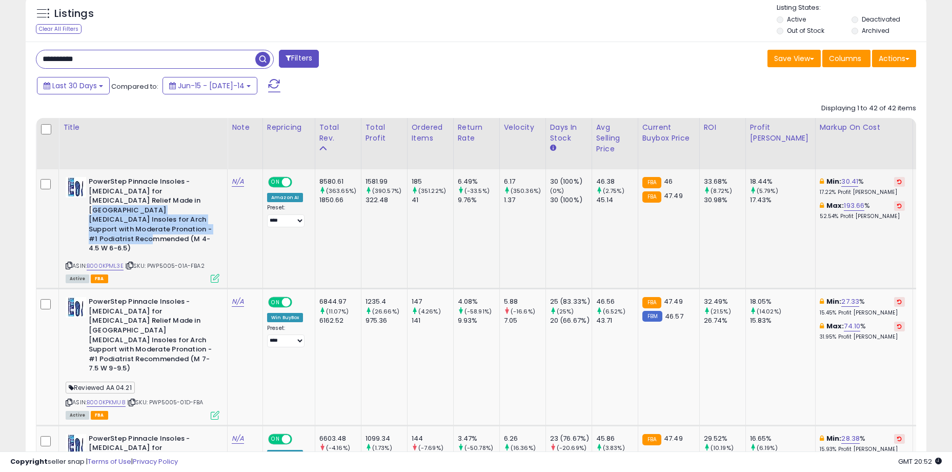
drag, startPoint x: 133, startPoint y: 198, endPoint x: 195, endPoint y: 227, distance: 69.1
click at [195, 227] on b "PowerStep Pinnacle Insoles - Orthotics for Plantar Fasciitis Relief Made in USA…" at bounding box center [151, 216] width 125 height 79
drag, startPoint x: 203, startPoint y: 229, endPoint x: 96, endPoint y: 193, distance: 113.0
click at [96, 193] on b "PowerStep Pinnacle Insoles - Orthotics for Plantar Fasciitis Relief Made in USA…" at bounding box center [151, 216] width 125 height 79
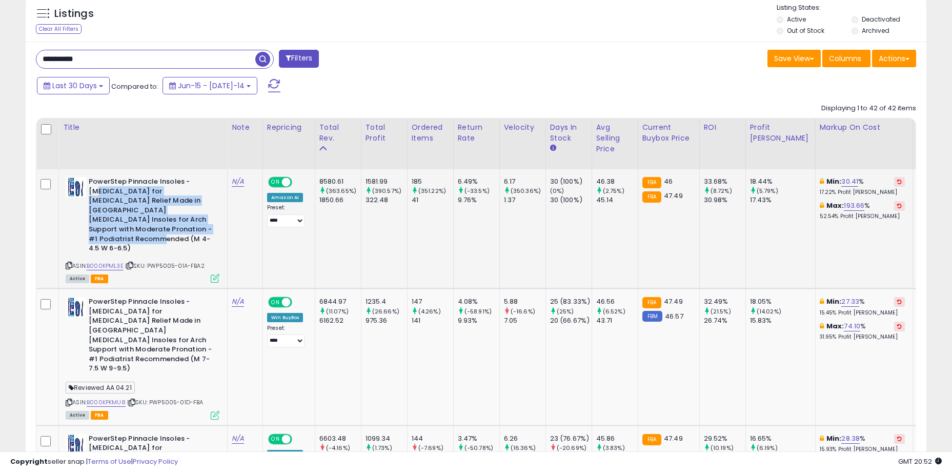
click at [96, 193] on b "PowerStep Pinnacle Insoles - Orthotics for Plantar Fasciitis Relief Made in USA…" at bounding box center [151, 216] width 125 height 79
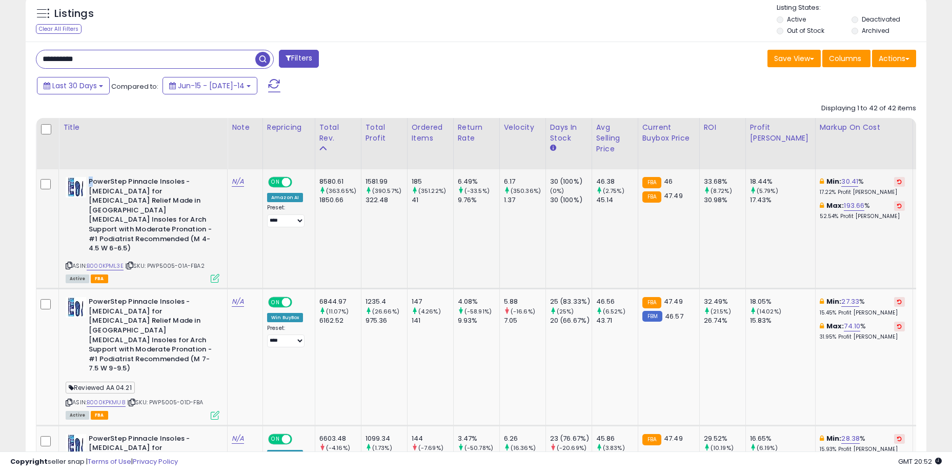
drag, startPoint x: 94, startPoint y: 178, endPoint x: 214, endPoint y: 230, distance: 130.7
click at [214, 230] on div "PowerStep Pinnacle Insoles - Orthotics for Plantar Fasciitis Relief Made in USA…" at bounding box center [143, 216] width 154 height 79
click at [207, 229] on b "PowerStep Pinnacle Insoles - Orthotics for Plantar Fasciitis Relief Made in USA…" at bounding box center [151, 216] width 125 height 79
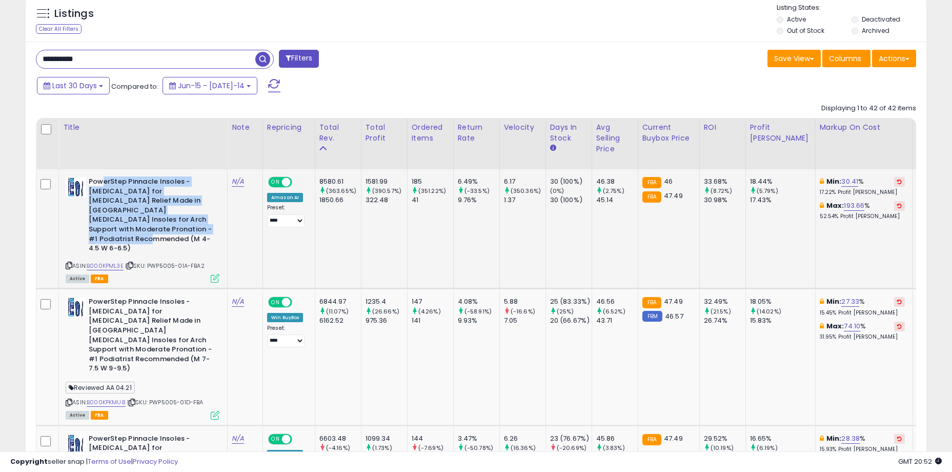
drag, startPoint x: 134, startPoint y: 203, endPoint x: 102, endPoint y: 185, distance: 36.5
click at [102, 185] on b "PowerStep Pinnacle Insoles - Orthotics for Plantar Fasciitis Relief Made in USA…" at bounding box center [151, 216] width 125 height 79
drag, startPoint x: 102, startPoint y: 183, endPoint x: 199, endPoint y: 227, distance: 107.0
click at [199, 227] on b "PowerStep Pinnacle Insoles - Orthotics for Plantar Fasciitis Relief Made in USA…" at bounding box center [151, 216] width 125 height 79
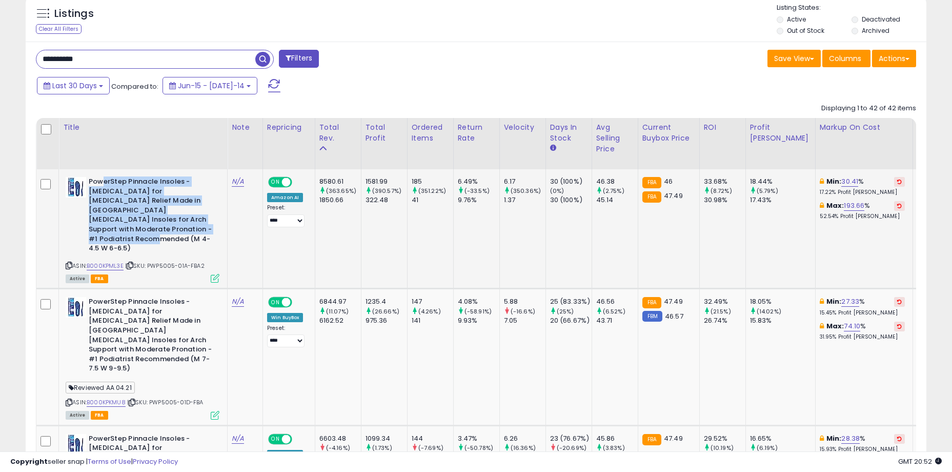
click at [201, 227] on b "PowerStep Pinnacle Insoles - Orthotics for Plantar Fasciitis Relief Made in USA…" at bounding box center [151, 216] width 125 height 79
drag, startPoint x: 208, startPoint y: 230, endPoint x: 107, endPoint y: 184, distance: 111.1
click at [107, 184] on b "PowerStep Pinnacle Insoles - Orthotics for Plantar Fasciitis Relief Made in USA…" at bounding box center [151, 216] width 125 height 79
drag, startPoint x: 103, startPoint y: 182, endPoint x: 199, endPoint y: 233, distance: 108.5
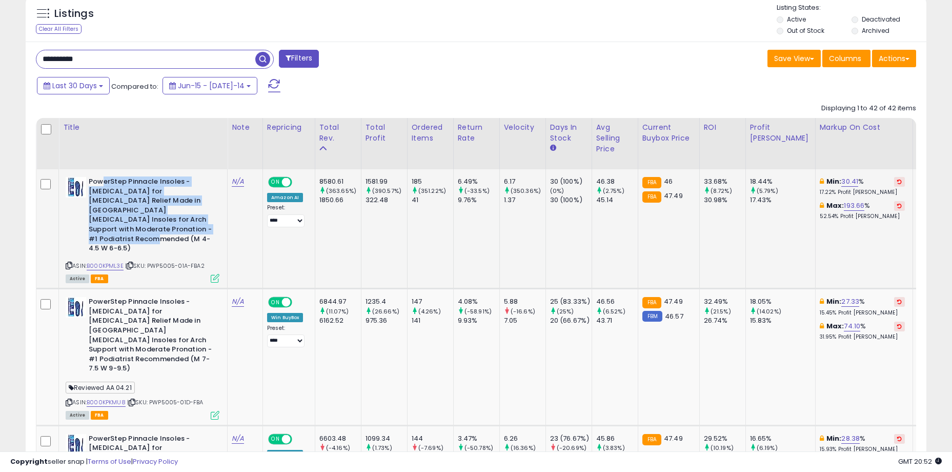
click at [199, 233] on b "PowerStep Pinnacle Insoles - Orthotics for Plantar Fasciitis Relief Made in USA…" at bounding box center [151, 216] width 125 height 79
drag, startPoint x: 205, startPoint y: 233, endPoint x: 123, endPoint y: 199, distance: 89.2
click at [123, 199] on b "PowerStep Pinnacle Insoles - Orthotics for Plantar Fasciitis Relief Made in USA…" at bounding box center [151, 216] width 125 height 79
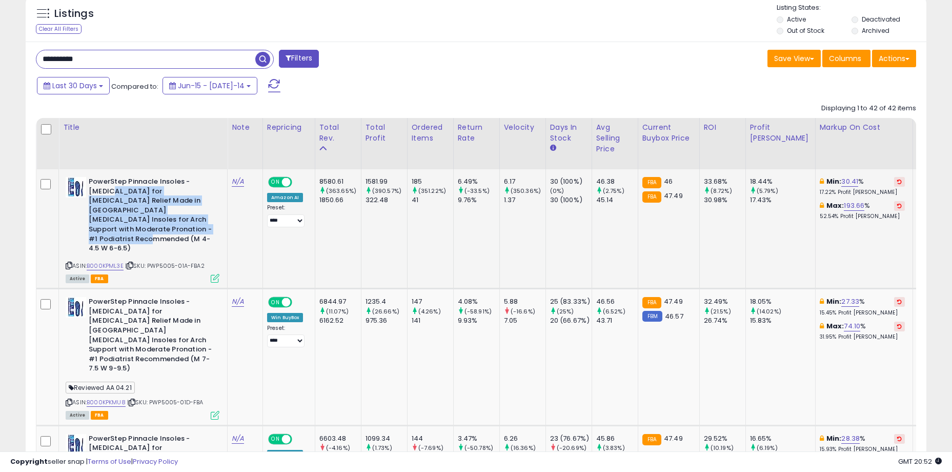
drag, startPoint x: 110, startPoint y: 188, endPoint x: 196, endPoint y: 233, distance: 97.3
click at [196, 233] on b "PowerStep Pinnacle Insoles - Orthotics for Plantar Fasciitis Relief Made in USA…" at bounding box center [151, 216] width 125 height 79
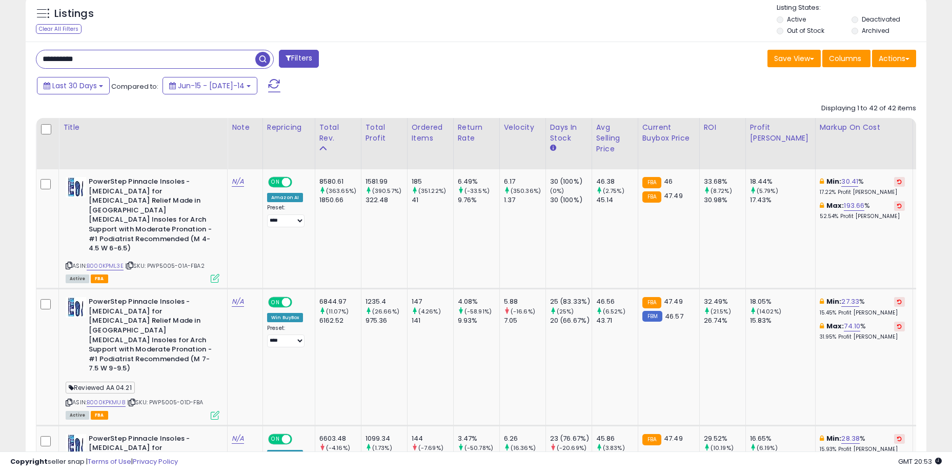
click at [640, 68] on div "Save View Save As New View Update Current View Columns Actions Import Import Wa…" at bounding box center [700, 60] width 448 height 20
click at [660, 62] on div "Save View Save As New View Update Current View Columns Actions Import Import Wa…" at bounding box center [700, 60] width 448 height 20
drag, startPoint x: 96, startPoint y: 62, endPoint x: 70, endPoint y: 56, distance: 26.2
click at [70, 56] on input "**********" at bounding box center [145, 59] width 219 height 18
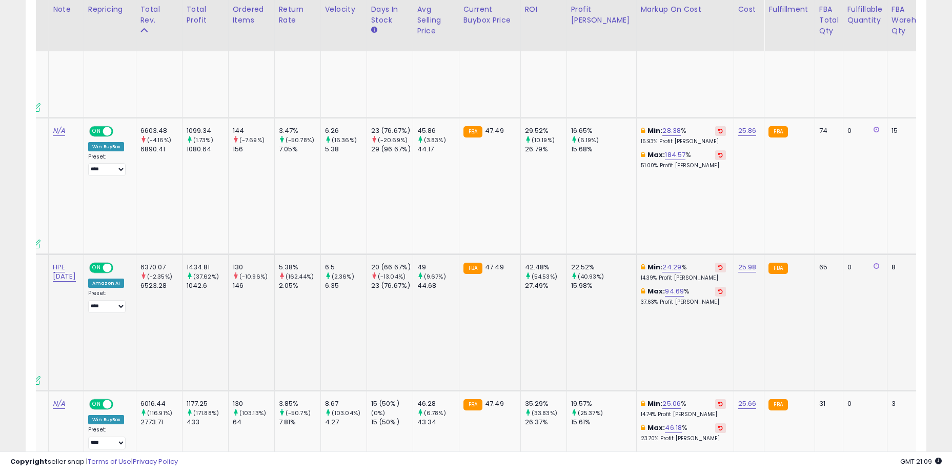
scroll to position [0, 0]
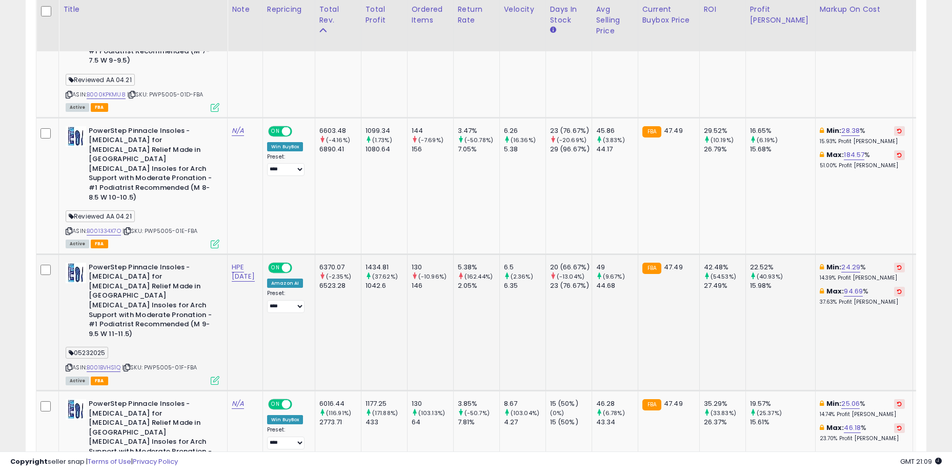
click at [471, 272] on td "5.38% (162.44%) 2.05%" at bounding box center [476, 322] width 46 height 136
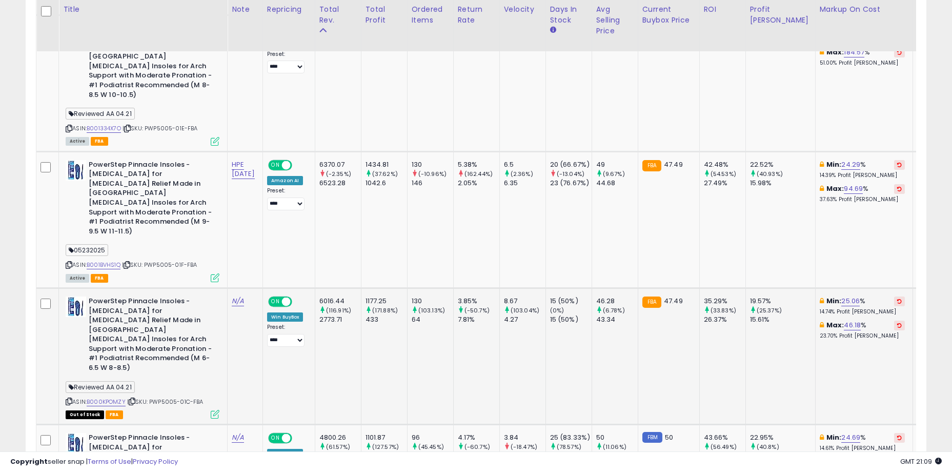
click at [346, 288] on td "6016.44 (116.91%) 2773.71" at bounding box center [338, 356] width 46 height 136
drag, startPoint x: 339, startPoint y: 228, endPoint x: 407, endPoint y: 244, distance: 70.0
click at [407, 315] on div "433" at bounding box center [387, 319] width 42 height 9
drag, startPoint x: 440, startPoint y: 248, endPoint x: 340, endPoint y: 227, distance: 102.2
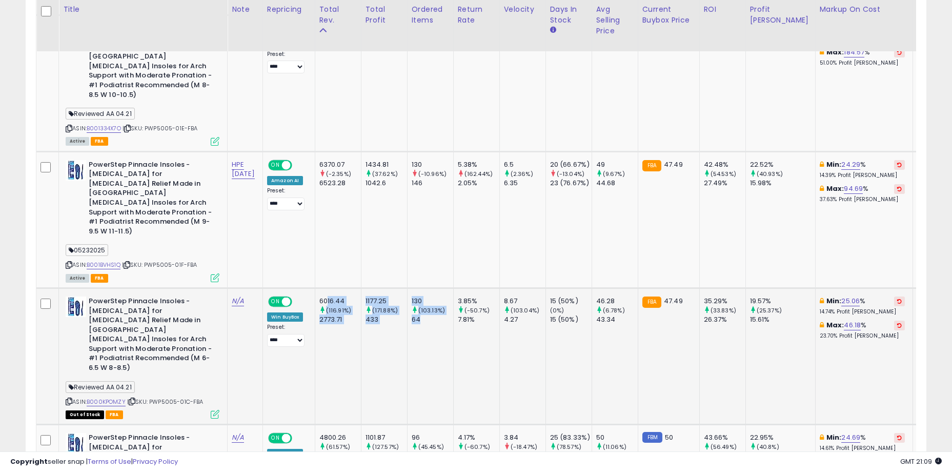
click at [340, 296] on div "6016.44" at bounding box center [341, 300] width 42 height 9
drag, startPoint x: 336, startPoint y: 225, endPoint x: 473, endPoint y: 249, distance: 139.0
click at [473, 288] on td "3.85% (-50.7%) 7.81%" at bounding box center [476, 356] width 46 height 136
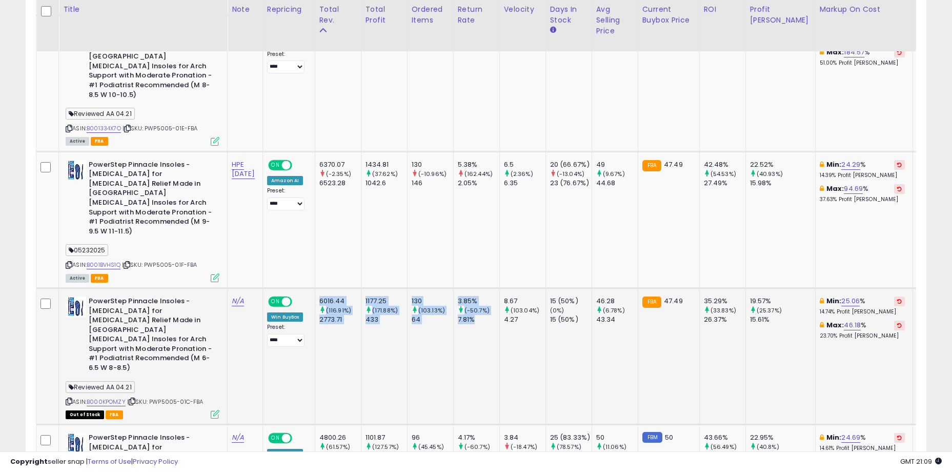
drag, startPoint x: 491, startPoint y: 246, endPoint x: 335, endPoint y: 224, distance: 158.0
click at [335, 296] on div "6016.44" at bounding box center [341, 300] width 42 height 9
drag, startPoint x: 334, startPoint y: 222, endPoint x: 531, endPoint y: 251, distance: 199.5
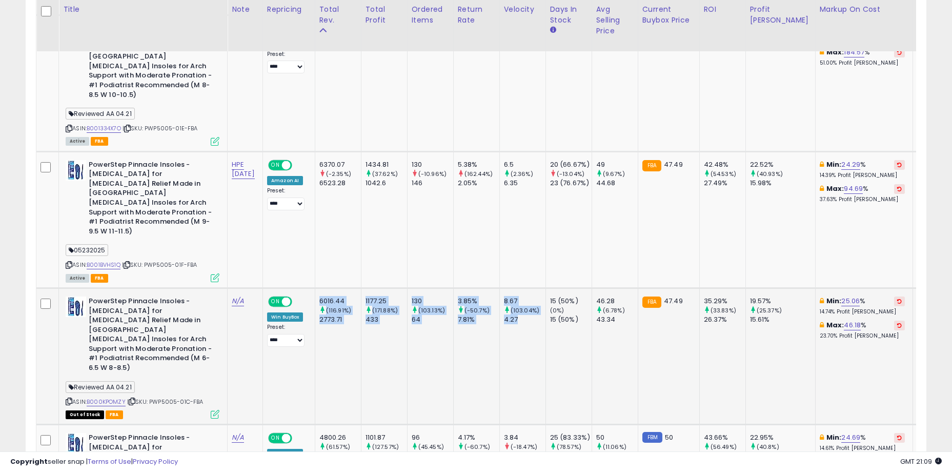
click at [531, 288] on td "8.67 (103.04%) 4.27" at bounding box center [523, 356] width 46 height 136
drag, startPoint x: 538, startPoint y: 247, endPoint x: 335, endPoint y: 221, distance: 204.8
click at [335, 296] on div "6016.44" at bounding box center [341, 300] width 42 height 9
click at [350, 296] on div "6016.44" at bounding box center [341, 300] width 42 height 9
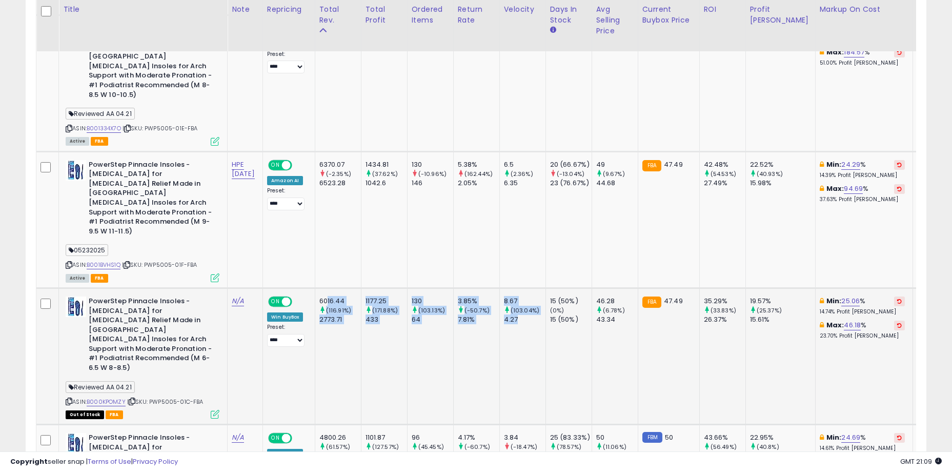
drag, startPoint x: 342, startPoint y: 225, endPoint x: 548, endPoint y: 262, distance: 209.5
click at [546, 288] on td "8.67 (103.04%) 4.27" at bounding box center [523, 356] width 46 height 136
click at [583, 288] on td "15 (50%) (0%) 15 (50%)" at bounding box center [569, 356] width 46 height 136
drag, startPoint x: 590, startPoint y: 245, endPoint x: 337, endPoint y: 220, distance: 254.0
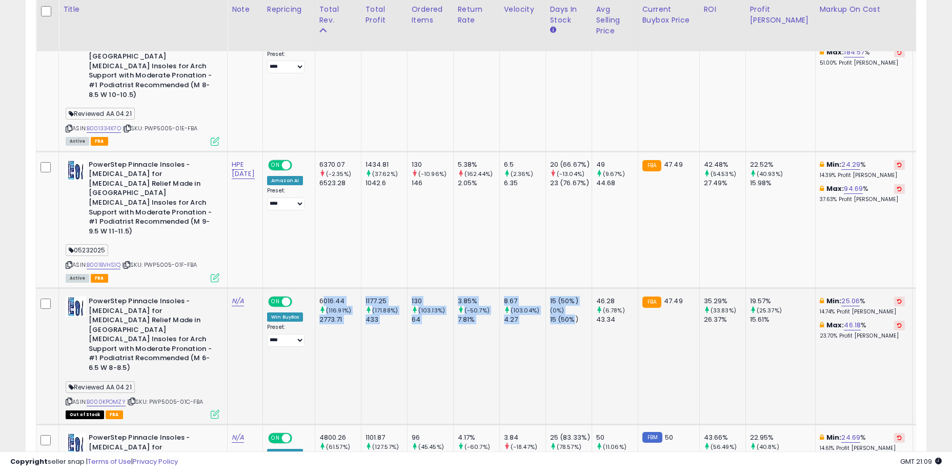
click at [337, 296] on div "6016.44" at bounding box center [341, 300] width 42 height 9
drag, startPoint x: 337, startPoint y: 222, endPoint x: 601, endPoint y: 249, distance: 265.0
click at [592, 288] on td "15 (50%) (0%) 15 (50%)" at bounding box center [569, 356] width 46 height 136
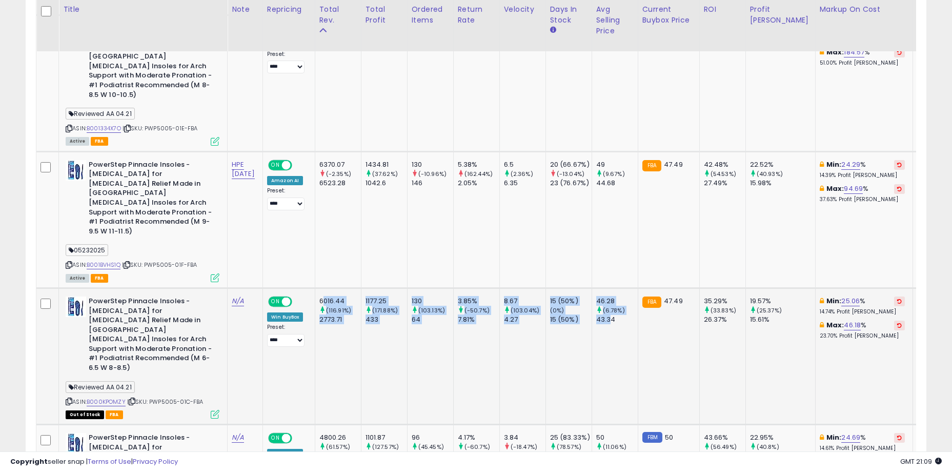
drag, startPoint x: 625, startPoint y: 243, endPoint x: 337, endPoint y: 222, distance: 289.0
click at [337, 296] on div "6016.44" at bounding box center [341, 300] width 42 height 9
drag, startPoint x: 334, startPoint y: 223, endPoint x: 660, endPoint y: 256, distance: 326.8
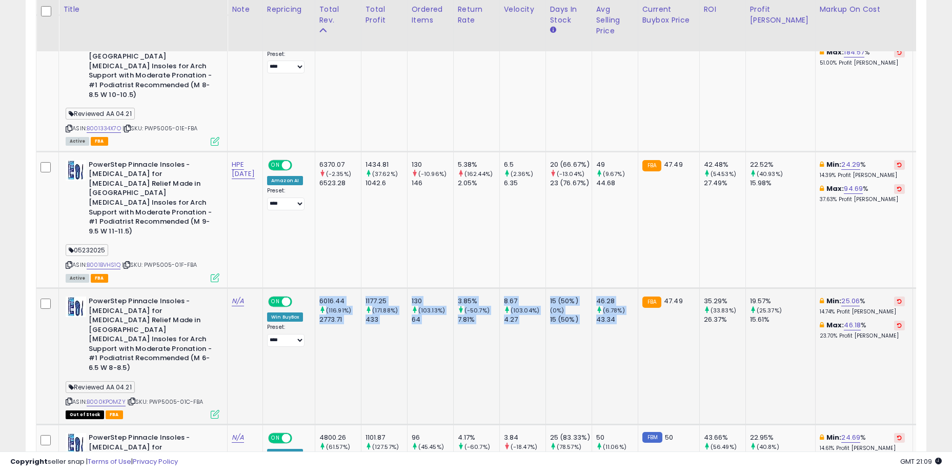
click at [700, 288] on td "FBA 47.49" at bounding box center [669, 356] width 62 height 136
drag, startPoint x: 722, startPoint y: 249, endPoint x: 350, endPoint y: 220, distance: 373.0
click at [350, 296] on div "6016.44" at bounding box center [341, 300] width 42 height 9
drag, startPoint x: 341, startPoint y: 222, endPoint x: 606, endPoint y: 258, distance: 267.6
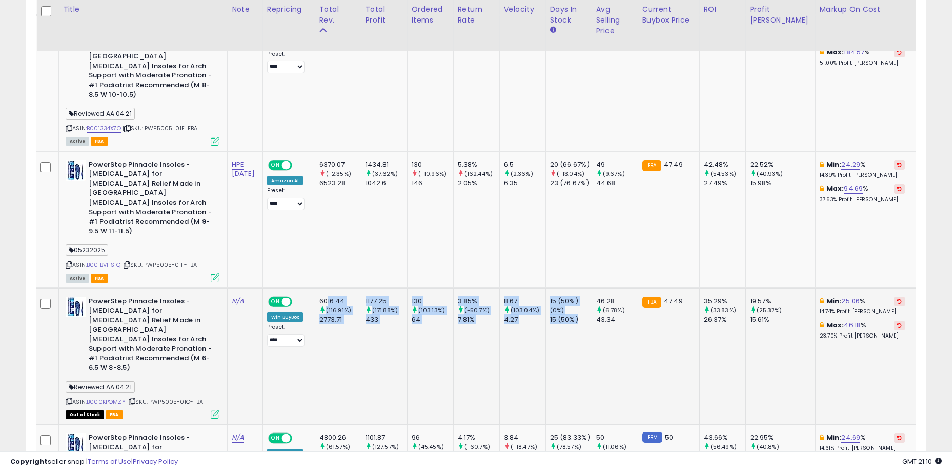
click at [592, 288] on td "15 (50%) (0%) 15 (50%)" at bounding box center [569, 356] width 46 height 136
click at [613, 315] on div "43.34" at bounding box center [617, 319] width 42 height 9
drag, startPoint x: 634, startPoint y: 244, endPoint x: 395, endPoint y: 221, distance: 239.6
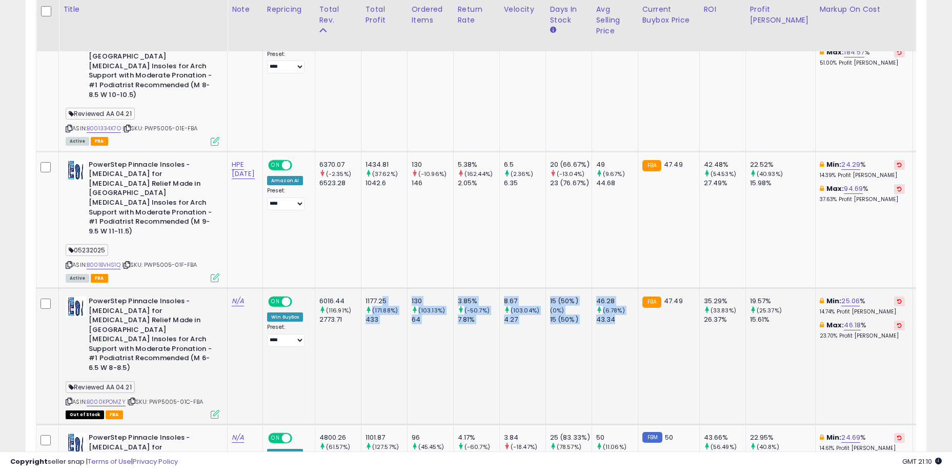
click at [395, 296] on div "1177.25" at bounding box center [387, 300] width 42 height 9
drag, startPoint x: 361, startPoint y: 222, endPoint x: 465, endPoint y: 233, distance: 105.2
click at [497, 288] on td "3.85% (-50.7%) 7.81%" at bounding box center [476, 356] width 46 height 136
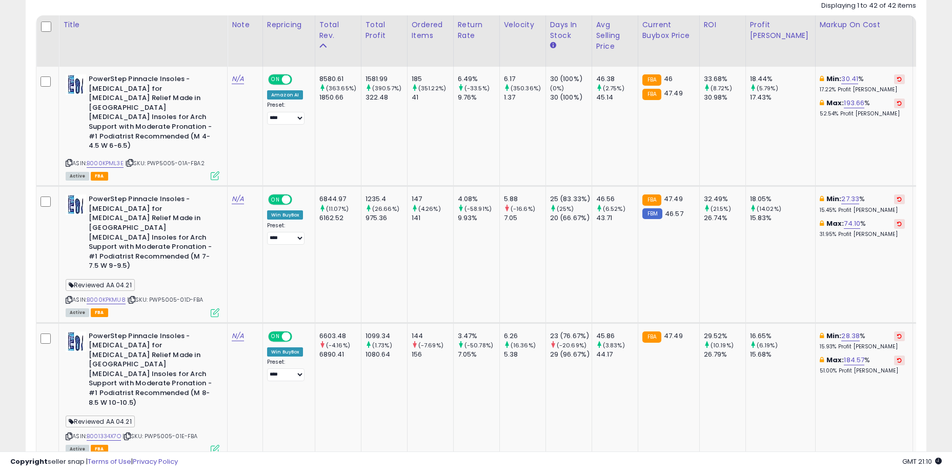
scroll to position [406, 0]
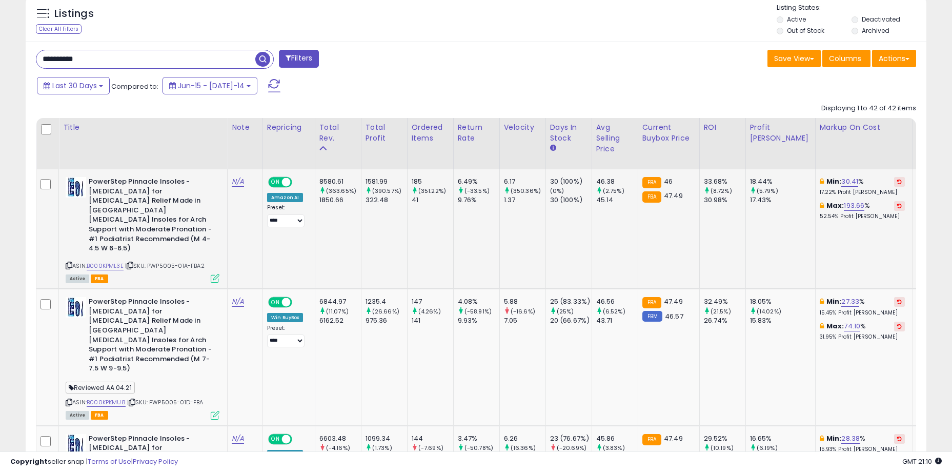
click at [385, 236] on td "1581.99 (390.57%) 322.48" at bounding box center [384, 228] width 46 height 119
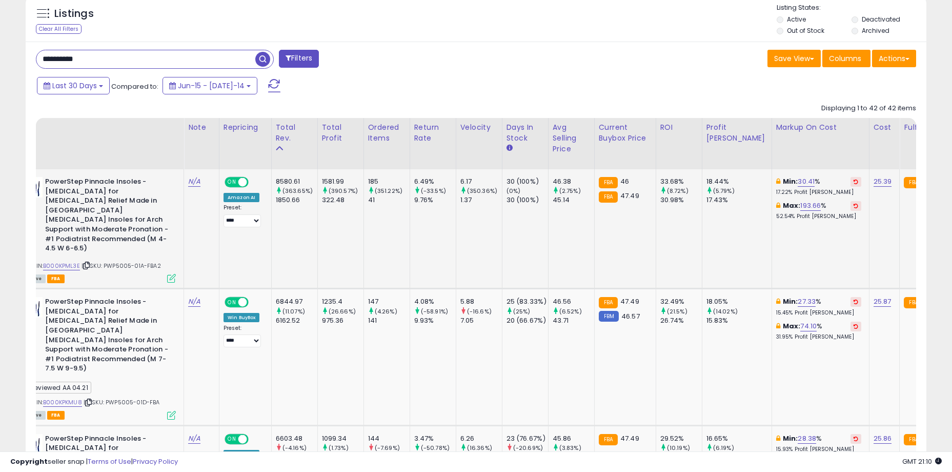
scroll to position [0, 48]
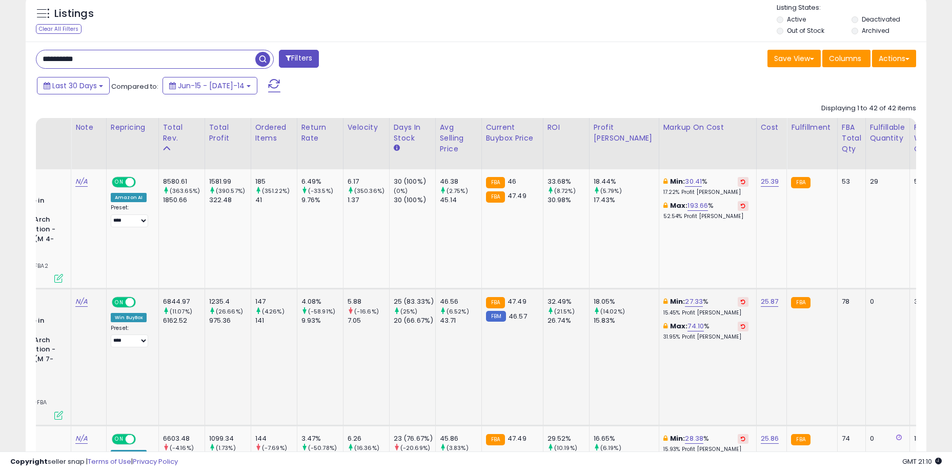
click at [251, 344] on td "1235.4 (26.66%) 975.36" at bounding box center [228, 357] width 46 height 136
click at [275, 342] on td "147 (4.26%) 141" at bounding box center [274, 357] width 46 height 136
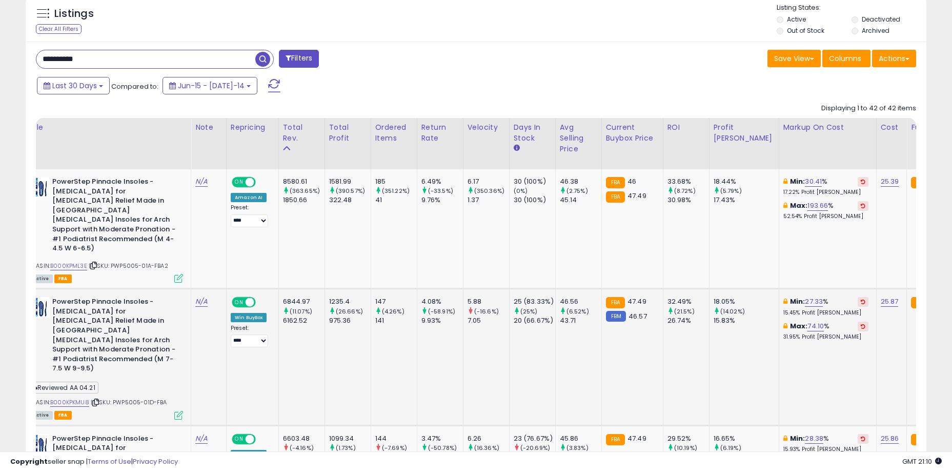
scroll to position [0, 0]
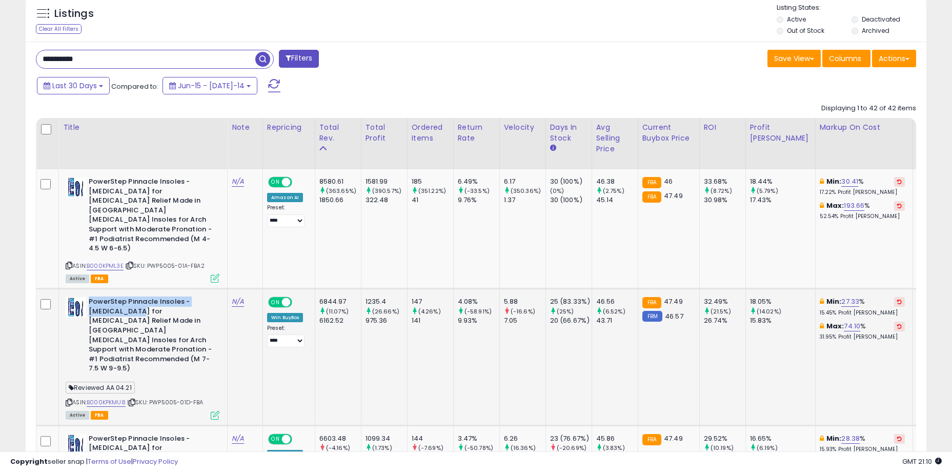
drag, startPoint x: 131, startPoint y: 297, endPoint x: 217, endPoint y: 329, distance: 92.3
click at [217, 329] on div "PowerStep Pinnacle Insoles - Orthotics for Plantar Fasciitis Relief Made in USA…" at bounding box center [143, 336] width 154 height 79
click at [215, 331] on div "PowerStep Pinnacle Insoles - Orthotics for Plantar Fasciitis Relief Made in USA…" at bounding box center [143, 336] width 154 height 79
drag, startPoint x: 211, startPoint y: 333, endPoint x: 129, endPoint y: 301, distance: 88.9
click at [129, 301] on b "PowerStep Pinnacle Insoles - Orthotics for Plantar Fasciitis Relief Made in USA…" at bounding box center [151, 336] width 125 height 79
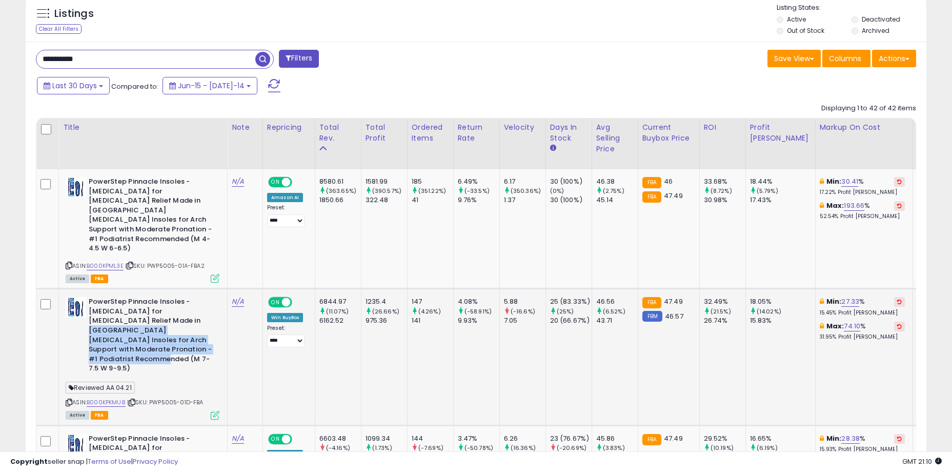
click at [129, 301] on b "PowerStep Pinnacle Insoles - Orthotics for Plantar Fasciitis Relief Made in USA…" at bounding box center [151, 336] width 125 height 79
drag, startPoint x: 108, startPoint y: 290, endPoint x: 221, endPoint y: 334, distance: 121.0
click at [221, 334] on td "PowerStep Pinnacle Insoles - Orthotics for Plantar Fasciitis Relief Made in USA…" at bounding box center [143, 357] width 169 height 136
drag, startPoint x: 206, startPoint y: 328, endPoint x: 132, endPoint y: 297, distance: 80.0
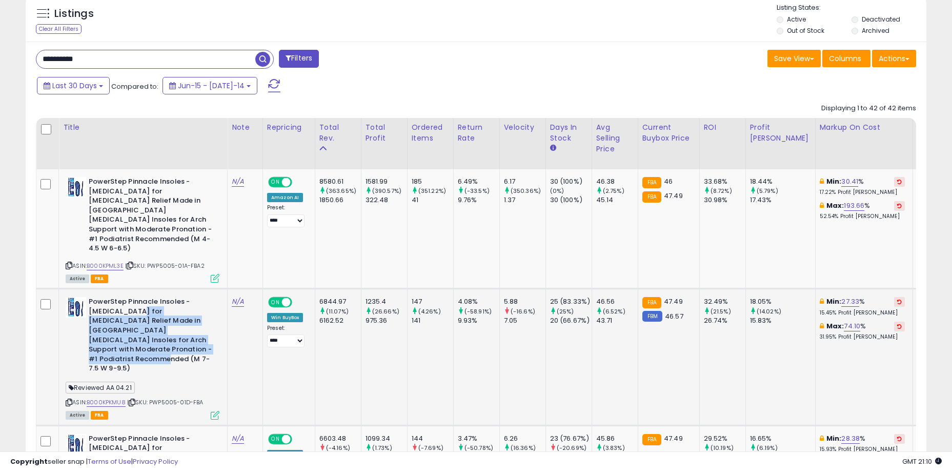
click at [132, 297] on b "PowerStep Pinnacle Insoles - Orthotics for Plantar Fasciitis Relief Made in USA…" at bounding box center [151, 336] width 125 height 79
drag, startPoint x: 121, startPoint y: 293, endPoint x: 209, endPoint y: 332, distance: 96.9
click at [209, 332] on b "PowerStep Pinnacle Insoles - Orthotics for Plantar Fasciitis Relief Made in USA…" at bounding box center [151, 336] width 125 height 79
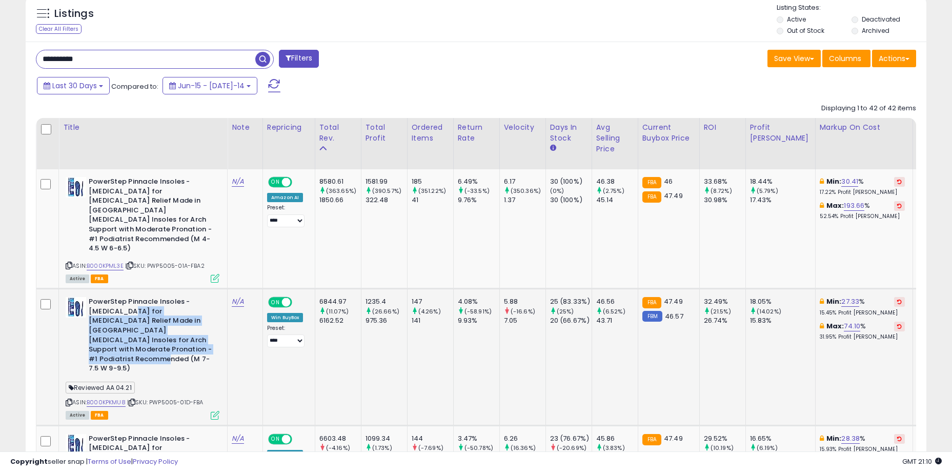
drag, startPoint x: 213, startPoint y: 332, endPoint x: 125, endPoint y: 292, distance: 96.6
click at [125, 297] on b "PowerStep Pinnacle Insoles - Orthotics for Plantar Fasciitis Relief Made in USA…" at bounding box center [151, 336] width 125 height 79
drag, startPoint x: 113, startPoint y: 291, endPoint x: 210, endPoint y: 330, distance: 104.0
click at [210, 330] on b "PowerStep Pinnacle Insoles - Orthotics for Plantar Fasciitis Relief Made in USA…" at bounding box center [151, 336] width 125 height 79
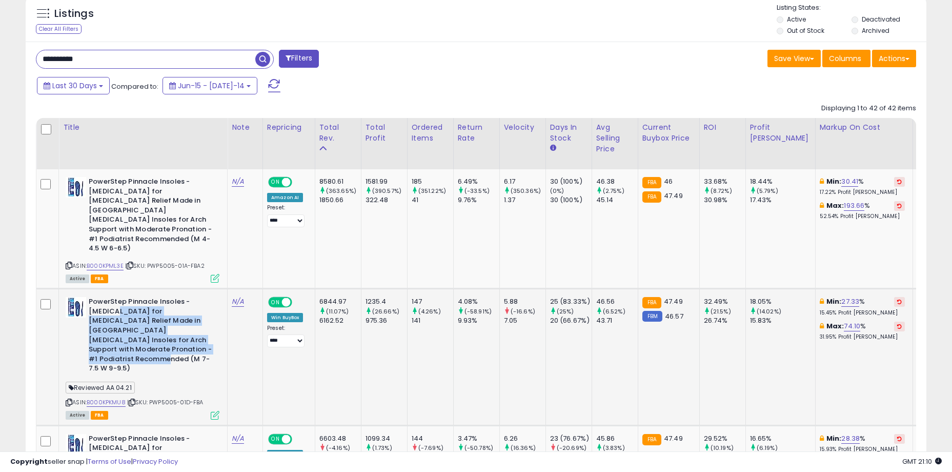
click at [210, 330] on b "PowerStep Pinnacle Insoles - Orthotics for Plantar Fasciitis Relief Made in USA…" at bounding box center [151, 336] width 125 height 79
drag, startPoint x: 214, startPoint y: 333, endPoint x: 131, endPoint y: 301, distance: 89.3
click at [131, 301] on div "PowerStep Pinnacle Insoles - Orthotics for Plantar Fasciitis Relief Made in USA…" at bounding box center [143, 336] width 154 height 79
click at [131, 301] on b "PowerStep Pinnacle Insoles - Orthotics for Plantar Fasciitis Relief Made in USA…" at bounding box center [151, 336] width 125 height 79
drag, startPoint x: 116, startPoint y: 293, endPoint x: 211, endPoint y: 335, distance: 103.6
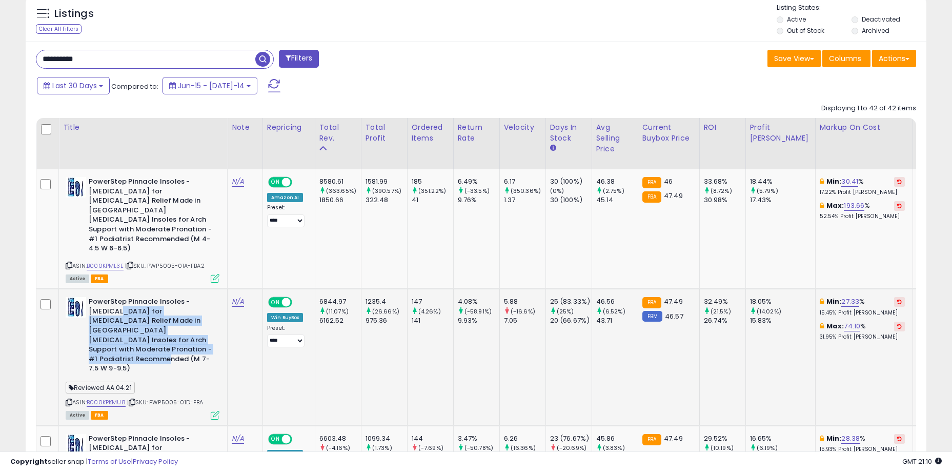
click at [211, 335] on b "PowerStep Pinnacle Insoles - Orthotics for Plantar Fasciitis Relief Made in USA…" at bounding box center [151, 336] width 125 height 79
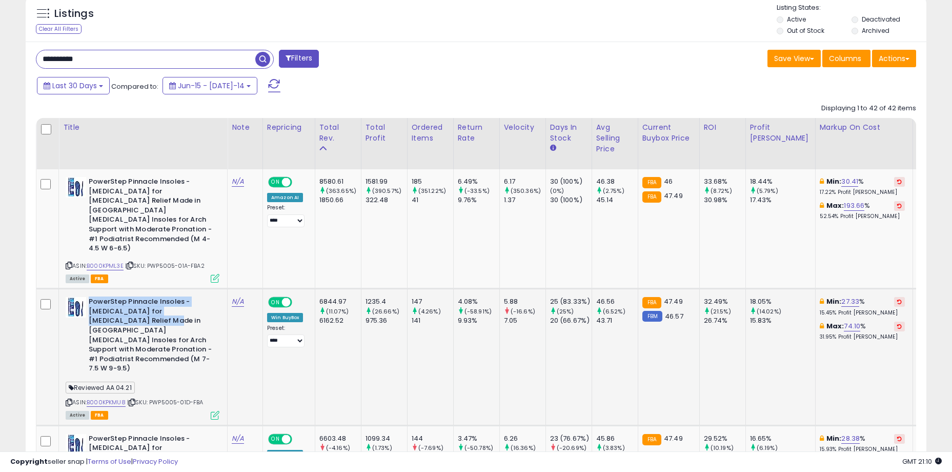
drag, startPoint x: 215, startPoint y: 334, endPoint x: 108, endPoint y: 300, distance: 113.2
click at [108, 300] on div "PowerStep Pinnacle Insoles - Orthotics for Plantar Fasciitis Relief Made in USA…" at bounding box center [143, 336] width 154 height 79
click at [108, 300] on b "PowerStep Pinnacle Insoles - Orthotics for Plantar Fasciitis Relief Made in USA…" at bounding box center [151, 336] width 125 height 79
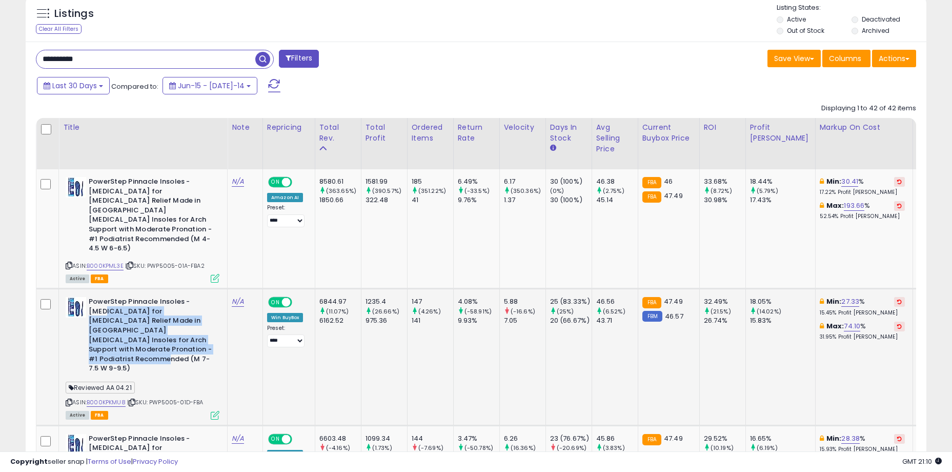
drag, startPoint x: 103, startPoint y: 293, endPoint x: 212, endPoint y: 337, distance: 117.8
click at [212, 337] on b "PowerStep Pinnacle Insoles - Orthotics for Plantar Fasciitis Relief Made in USA…" at bounding box center [151, 336] width 125 height 79
drag, startPoint x: 212, startPoint y: 331, endPoint x: 111, endPoint y: 292, distance: 108.5
click at [111, 297] on b "PowerStep Pinnacle Insoles - Orthotics for Plantar Fasciitis Relief Made in USA…" at bounding box center [151, 336] width 125 height 79
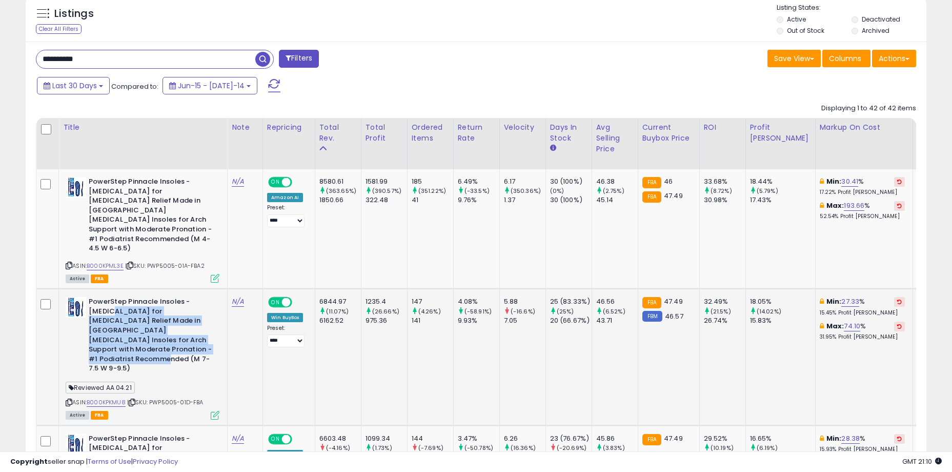
click at [111, 297] on b "PowerStep Pinnacle Insoles - Orthotics for Plantar Fasciitis Relief Made in USA…" at bounding box center [151, 336] width 125 height 79
drag, startPoint x: 106, startPoint y: 286, endPoint x: 182, endPoint y: 334, distance: 89.6
click at [182, 334] on b "PowerStep Pinnacle Insoles - Orthotics for Plantar Fasciitis Relief Made in USA…" at bounding box center [151, 336] width 125 height 79
click at [154, 301] on b "PowerStep Pinnacle Insoles - Orthotics for Plantar Fasciitis Relief Made in USA…" at bounding box center [151, 336] width 125 height 79
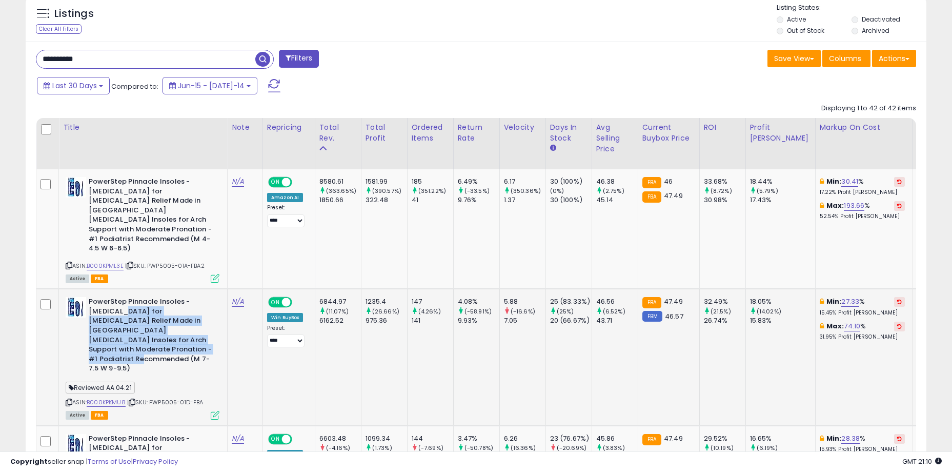
drag, startPoint x: 184, startPoint y: 329, endPoint x: 193, endPoint y: 331, distance: 8.9
click at [189, 331] on b "PowerStep Pinnacle Insoles - Orthotics for Plantar Fasciitis Relief Made in USA…" at bounding box center [151, 336] width 125 height 79
click at [191, 331] on b "PowerStep Pinnacle Insoles - Orthotics for Plantar Fasciitis Relief Made in USA…" at bounding box center [151, 336] width 125 height 79
drag, startPoint x: 206, startPoint y: 331, endPoint x: 119, endPoint y: 298, distance: 93.2
click at [119, 298] on b "PowerStep Pinnacle Insoles - Orthotics for Plantar Fasciitis Relief Made in USA…" at bounding box center [151, 336] width 125 height 79
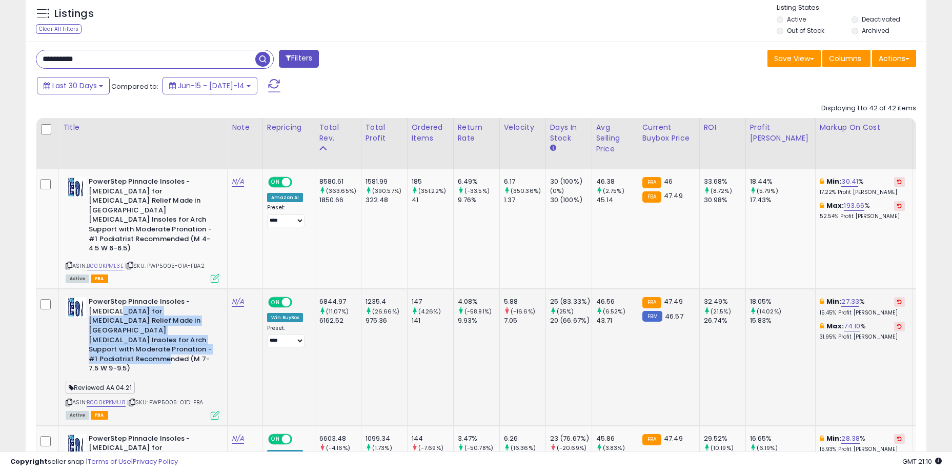
drag, startPoint x: 118, startPoint y: 295, endPoint x: 210, endPoint y: 333, distance: 99.3
click at [210, 333] on b "PowerStep Pinnacle Insoles - Orthotics for Plantar Fasciitis Relief Made in USA…" at bounding box center [151, 336] width 125 height 79
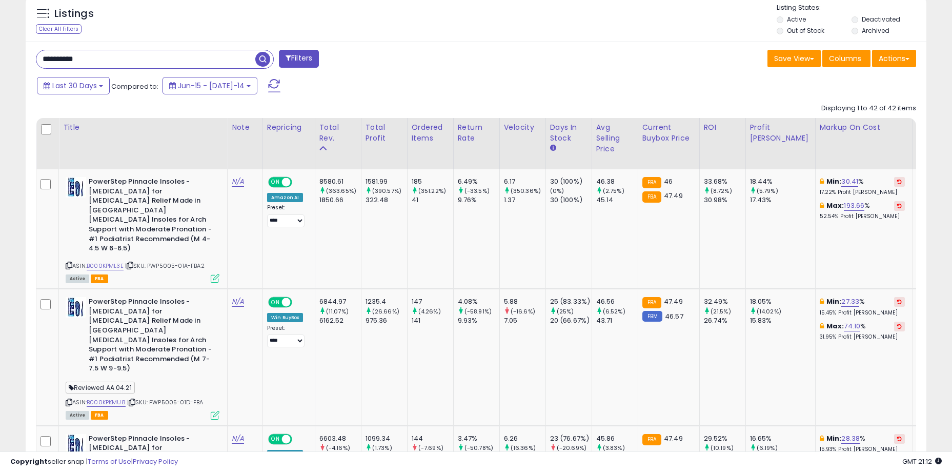
click at [378, 52] on div "**********" at bounding box center [252, 60] width 448 height 21
click at [496, 75] on div "Last 30 Days Compared to: Jun-15 - Jul-14" at bounding box center [364, 86] width 661 height 23
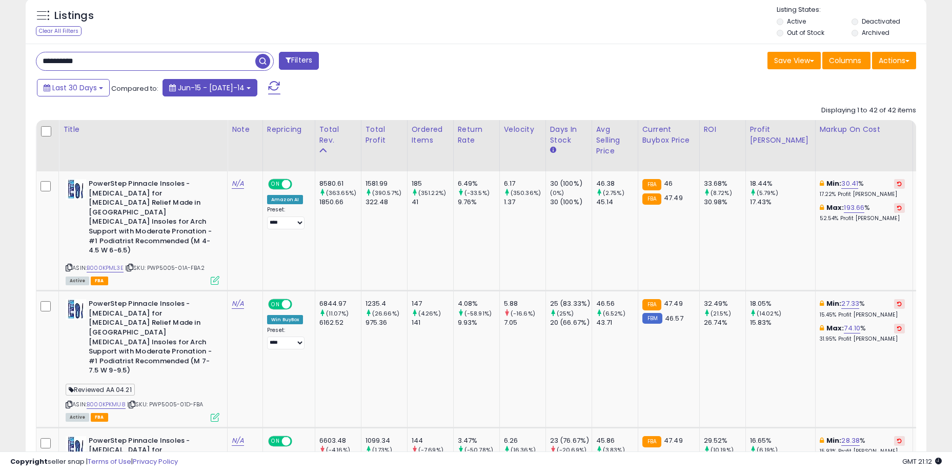
scroll to position [303, 0]
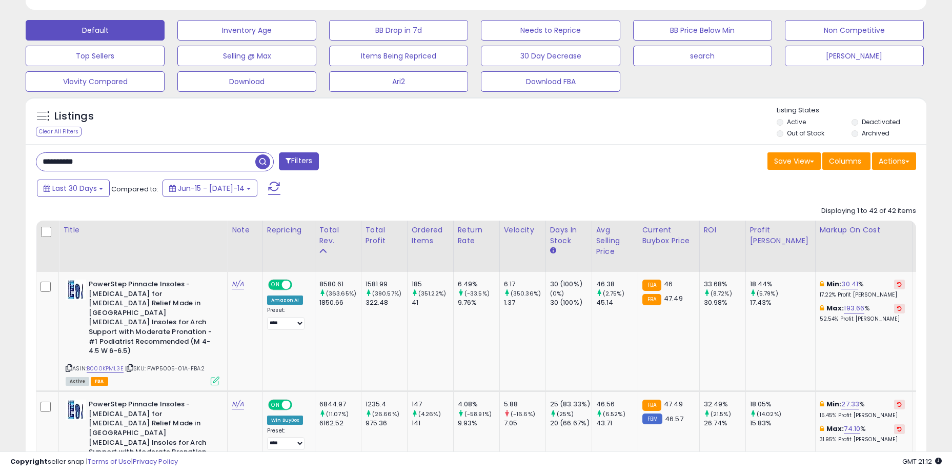
click at [63, 160] on input "**********" at bounding box center [145, 162] width 219 height 18
drag, startPoint x: 59, startPoint y: 158, endPoint x: 107, endPoint y: 159, distance: 48.2
click at [107, 159] on input "**********" at bounding box center [145, 162] width 219 height 18
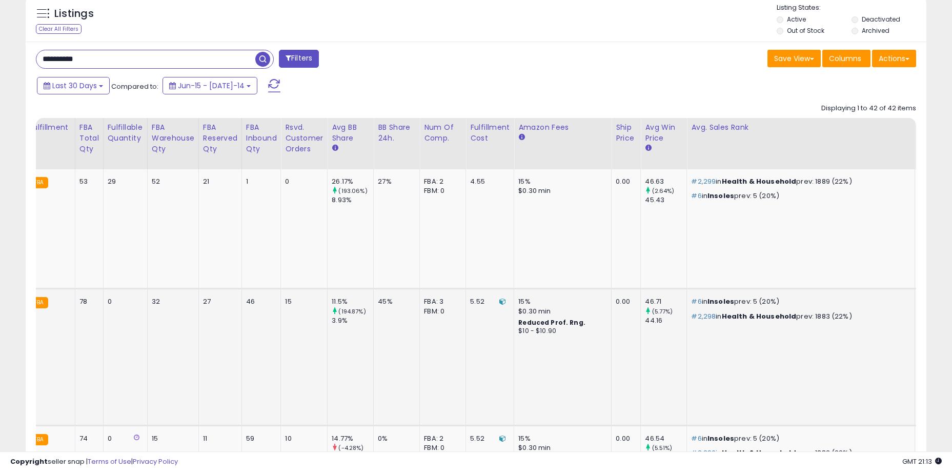
scroll to position [0, 0]
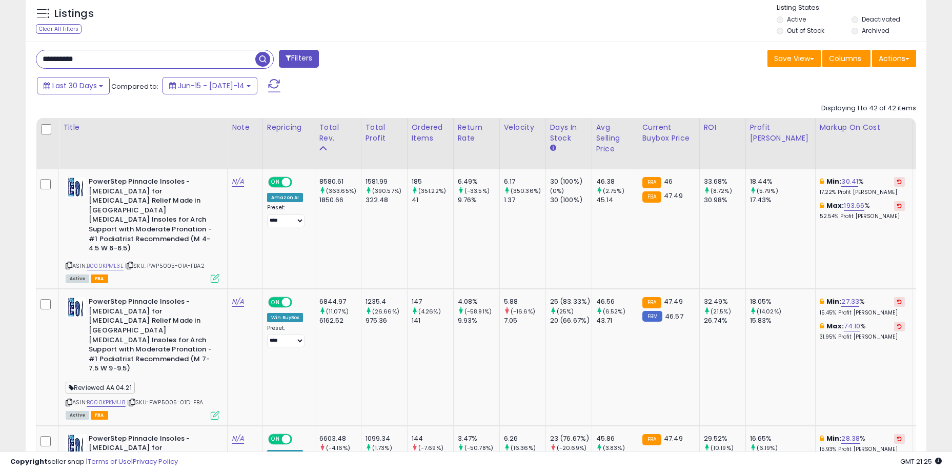
click at [117, 56] on input "**********" at bounding box center [145, 59] width 219 height 18
drag, startPoint x: 81, startPoint y: 61, endPoint x: 68, endPoint y: 58, distance: 13.6
click at [68, 58] on input "**********" at bounding box center [145, 59] width 219 height 18
type input "*****"
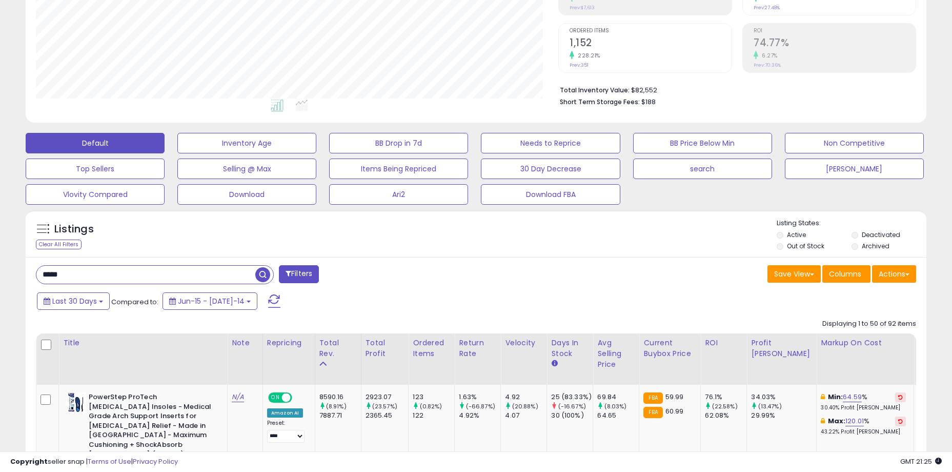
scroll to position [293, 0]
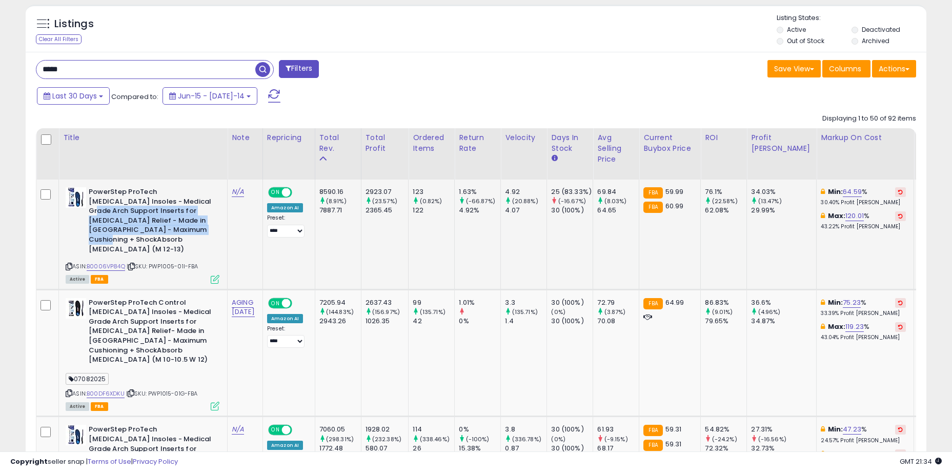
drag, startPoint x: 154, startPoint y: 204, endPoint x: 177, endPoint y: 225, distance: 31.6
click at [177, 225] on b "PowerStep ProTech Orthotic Insoles - Medical Grade Arch Support Inserts for Pla…" at bounding box center [151, 221] width 125 height 69
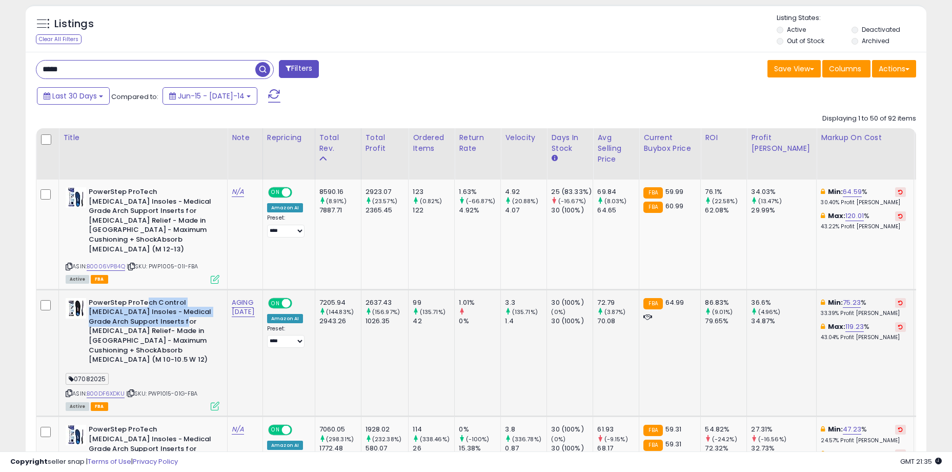
drag, startPoint x: 147, startPoint y: 294, endPoint x: 164, endPoint y: 313, distance: 26.2
click at [164, 313] on b "PowerStep ProTech Control Orthotic Insoles - Medical Grade Arch Support Inserts…" at bounding box center [151, 332] width 125 height 69
drag, startPoint x: 147, startPoint y: 301, endPoint x: 155, endPoint y: 326, distance: 26.9
click at [181, 324] on b "PowerStep ProTech Control Orthotic Insoles - Medical Grade Arch Support Inserts…" at bounding box center [151, 332] width 125 height 69
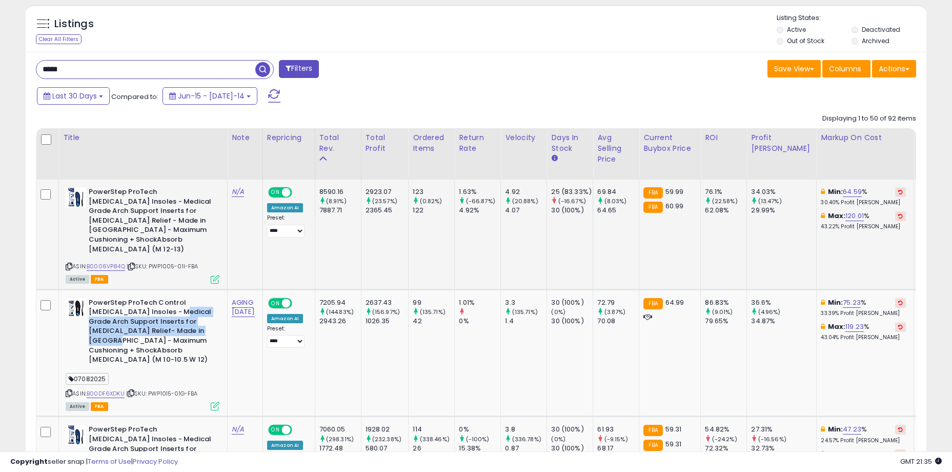
scroll to position [498, 0]
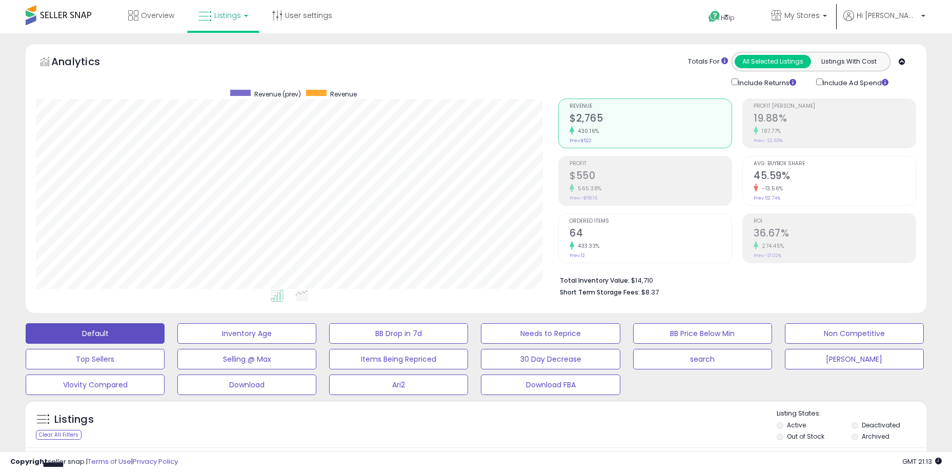
select select "**"
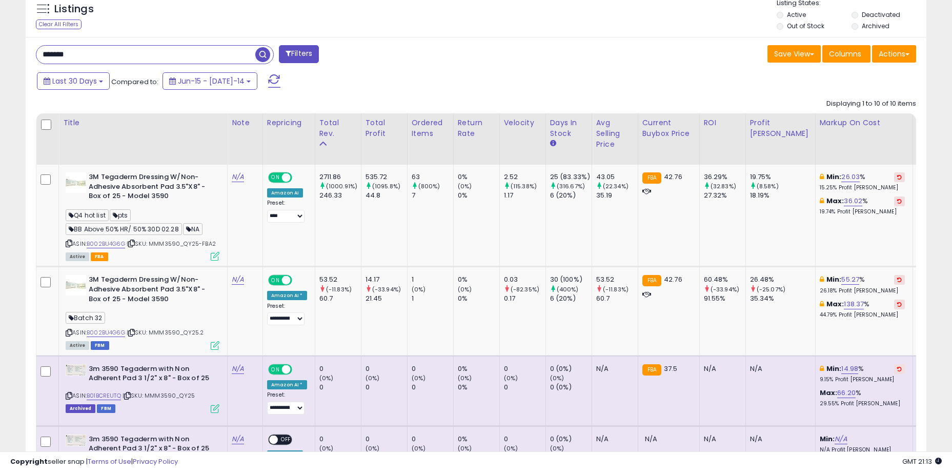
scroll to position [210, 523]
drag, startPoint x: 89, startPoint y: 53, endPoint x: 68, endPoint y: 54, distance: 20.5
click at [68, 54] on input "*******" at bounding box center [145, 55] width 219 height 18
drag, startPoint x: 447, startPoint y: 210, endPoint x: 401, endPoint y: 237, distance: 53.1
click at [447, 210] on td "63 (800%) 7" at bounding box center [430, 216] width 46 height 102
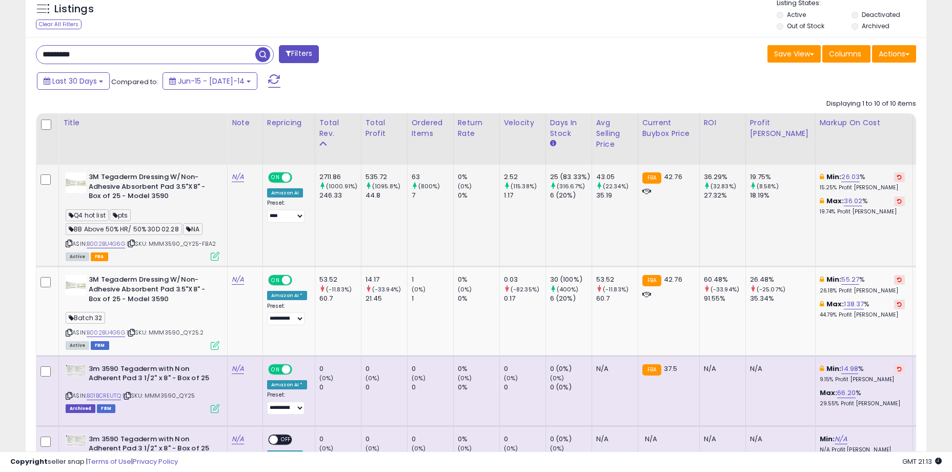
click at [397, 238] on td "535.72 (1095.8%) 44.8" at bounding box center [384, 216] width 46 height 102
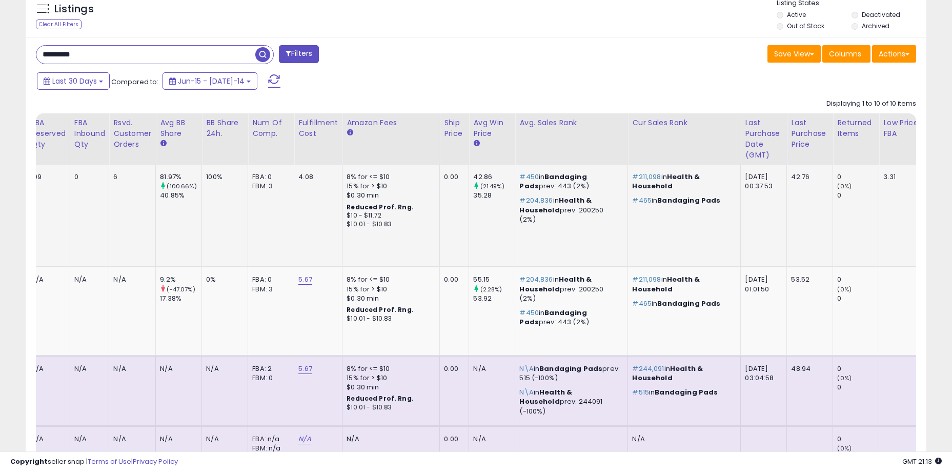
scroll to position [0, 0]
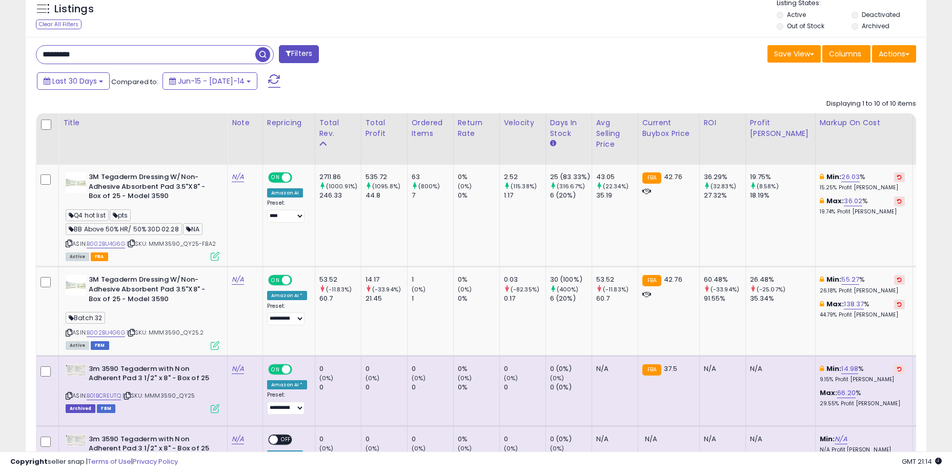
click at [110, 56] on input "*********" at bounding box center [145, 55] width 219 height 18
click at [83, 53] on input "*********" at bounding box center [145, 55] width 219 height 18
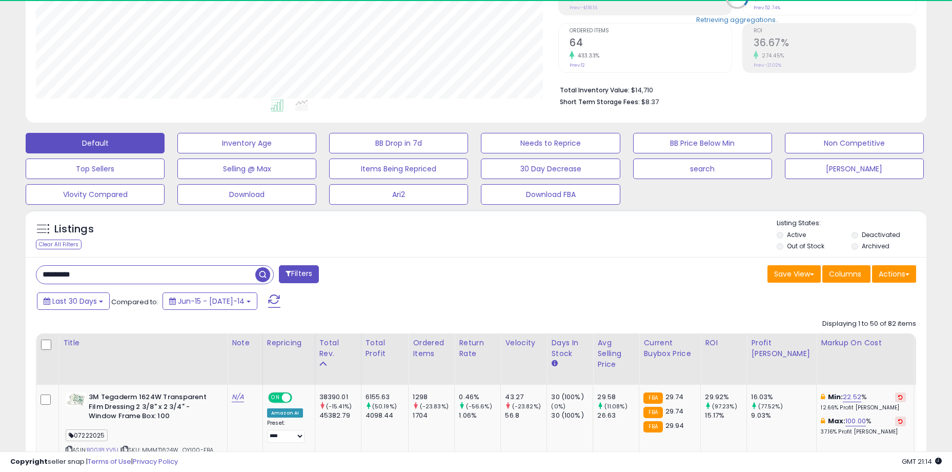
scroll to position [210, 523]
click at [458, 237] on div "Listings Clear All Filters Listing States:" at bounding box center [476, 235] width 901 height 35
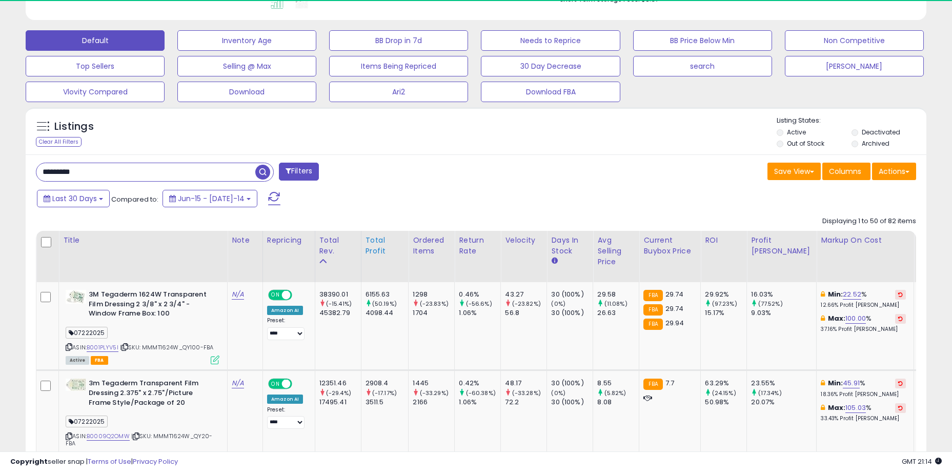
scroll to position [395, 0]
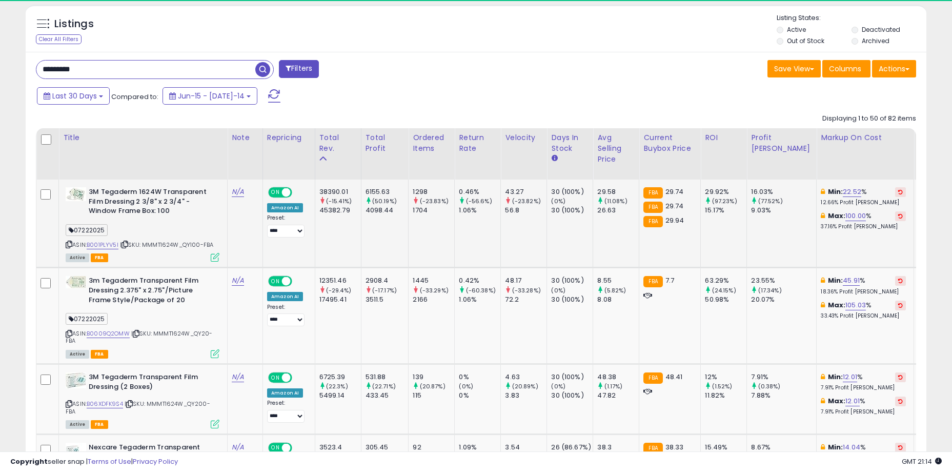
click at [361, 216] on td "38390.01 (-15.41%) 45382.79" at bounding box center [338, 223] width 46 height 88
drag, startPoint x: 377, startPoint y: 192, endPoint x: 419, endPoint y: 219, distance: 49.6
click at [419, 219] on td "1298 (-23.83%) 1704" at bounding box center [432, 223] width 46 height 88
drag, startPoint x: 444, startPoint y: 215, endPoint x: 370, endPoint y: 189, distance: 78.3
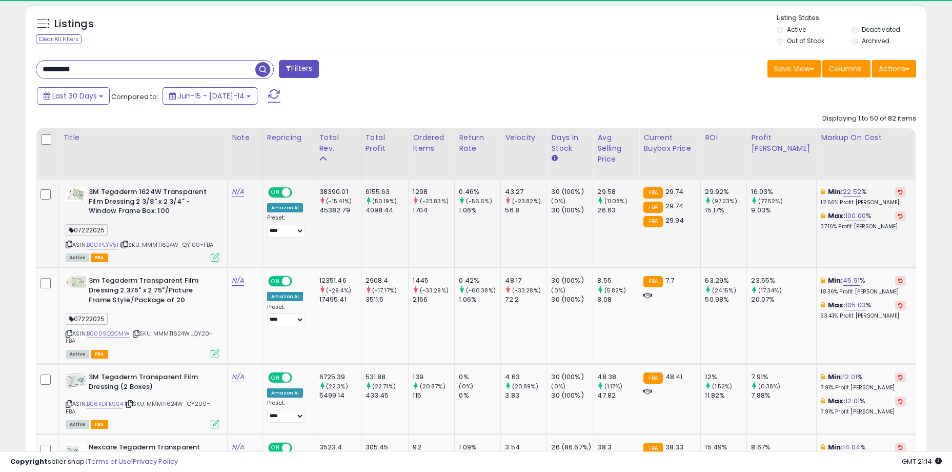
click at [361, 189] on div "38390.01" at bounding box center [341, 191] width 42 height 9
drag, startPoint x: 349, startPoint y: 189, endPoint x: 423, endPoint y: 204, distance: 75.3
click at [423, 204] on div "(-23.83%)" at bounding box center [434, 200] width 42 height 9
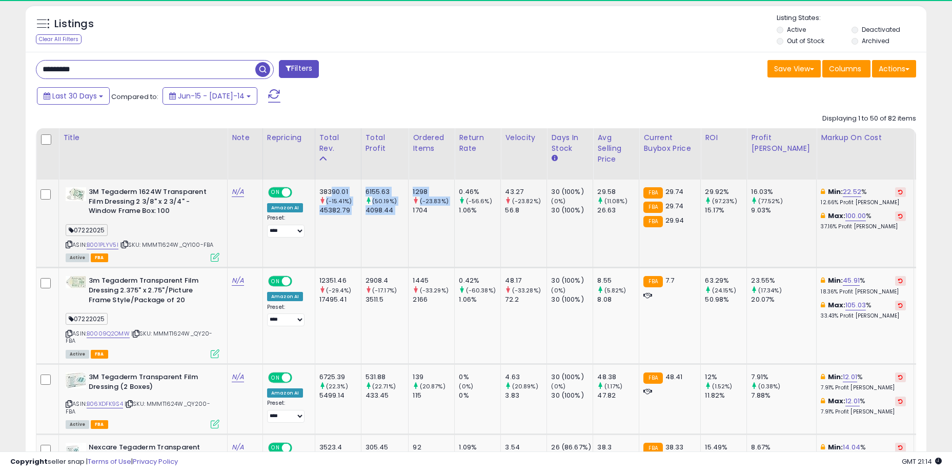
drag, startPoint x: 423, startPoint y: 212, endPoint x: 343, endPoint y: 188, distance: 83.6
click at [343, 188] on div "38390.01" at bounding box center [341, 191] width 42 height 9
drag, startPoint x: 335, startPoint y: 190, endPoint x: 476, endPoint y: 216, distance: 143.5
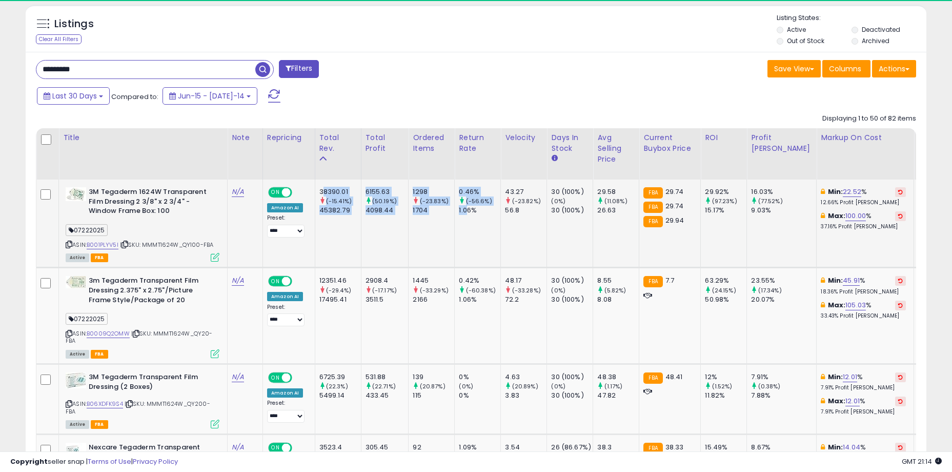
click at [476, 216] on td "0.46% (-56.6%) 1.06%" at bounding box center [478, 223] width 46 height 88
click at [450, 244] on td "1298 (-23.83%) 1704" at bounding box center [432, 223] width 46 height 88
click at [332, 191] on div "38390.01" at bounding box center [341, 191] width 42 height 9
drag, startPoint x: 336, startPoint y: 191, endPoint x: 472, endPoint y: 217, distance: 138.0
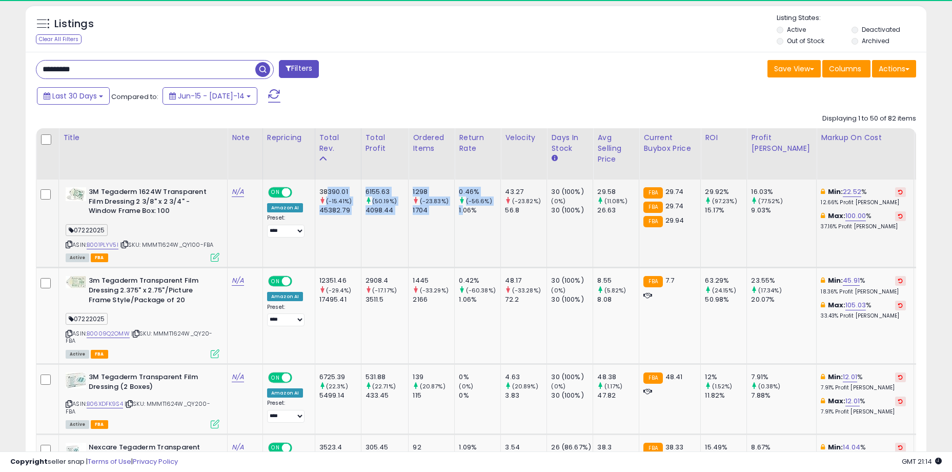
click at [472, 217] on td "0.46% (-56.6%) 1.06%" at bounding box center [478, 223] width 46 height 88
drag, startPoint x: 484, startPoint y: 211, endPoint x: 342, endPoint y: 189, distance: 143.7
click at [342, 189] on div "38390.01" at bounding box center [341, 191] width 42 height 9
drag, startPoint x: 339, startPoint y: 188, endPoint x: 413, endPoint y: 214, distance: 79.0
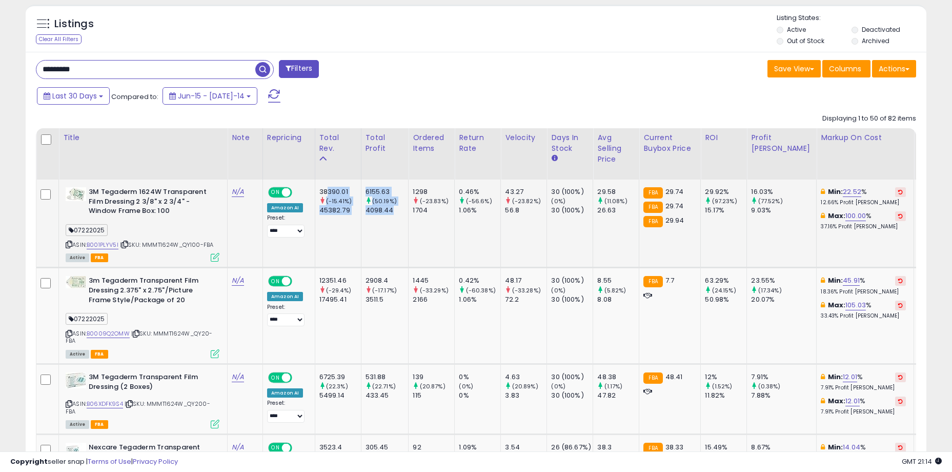
click at [160, 213] on b "3M Tegaderm 1624W Transparent Film Dressing 2 3/8" x 2 3/4" - Window Frame Box:…" at bounding box center [151, 202] width 125 height 31
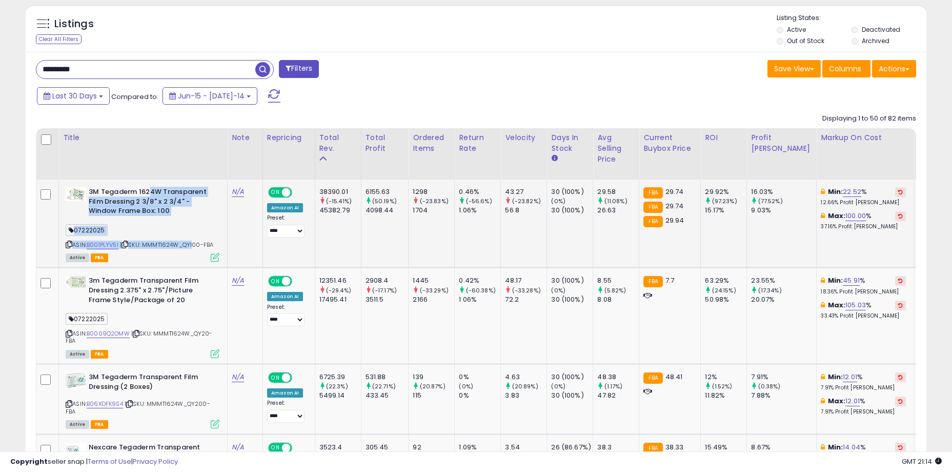
drag, startPoint x: 150, startPoint y: 194, endPoint x: 191, endPoint y: 220, distance: 48.4
click at [191, 220] on div "3M Tegaderm 1624W Transparent Film Dressing 2 3/8" x 2 3/4" - Window Frame Box:…" at bounding box center [141, 223] width 156 height 73
click at [198, 226] on div "07222025" at bounding box center [143, 232] width 154 height 14
drag, startPoint x: 207, startPoint y: 249, endPoint x: 129, endPoint y: 200, distance: 91.9
click at [129, 200] on div "3M Tegaderm 1624W Transparent Film Dressing 2 3/8" x 2 3/4" - Window Frame Box:…" at bounding box center [141, 223] width 156 height 73
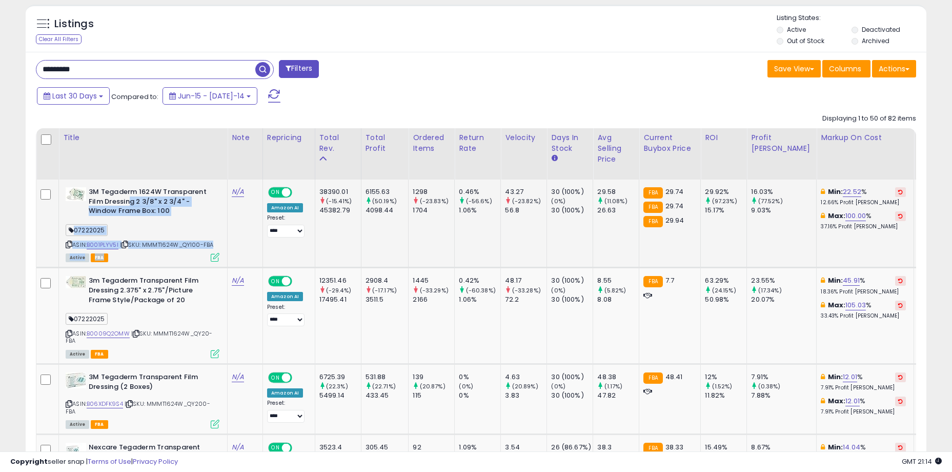
click at [129, 200] on b "3M Tegaderm 1624W Transparent Film Dressing 2 3/8" x 2 3/4" - Window Frame Box:…" at bounding box center [151, 202] width 125 height 31
drag, startPoint x: 128, startPoint y: 198, endPoint x: 207, endPoint y: 242, distance: 89.8
click at [207, 242] on div "3M Tegaderm 1624W Transparent Film Dressing 2 3/8" x 2 3/4" - Window Frame Box:…" at bounding box center [141, 223] width 156 height 73
click at [207, 242] on span "| SKU: MMMT1624W_QY100-FBA" at bounding box center [166, 245] width 93 height 8
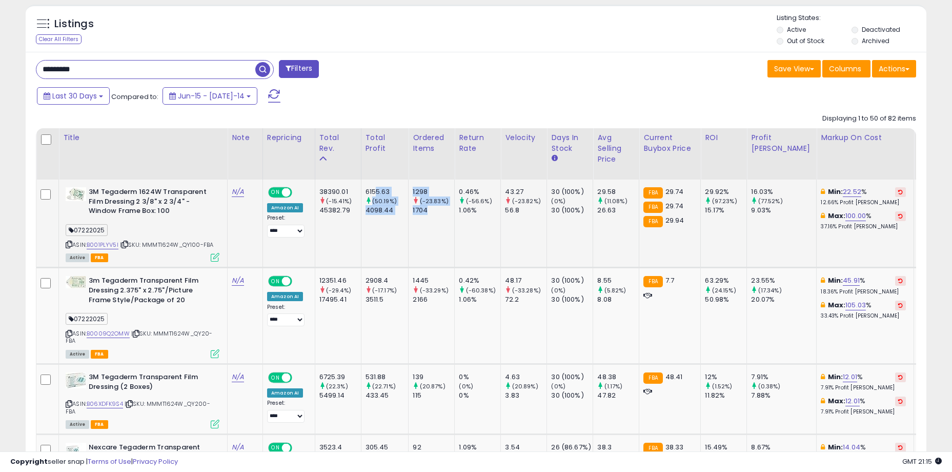
drag, startPoint x: 385, startPoint y: 190, endPoint x: 448, endPoint y: 213, distance: 67.2
click at [448, 213] on div "1704" at bounding box center [434, 210] width 42 height 9
drag, startPoint x: 472, startPoint y: 212, endPoint x: 388, endPoint y: 190, distance: 87.3
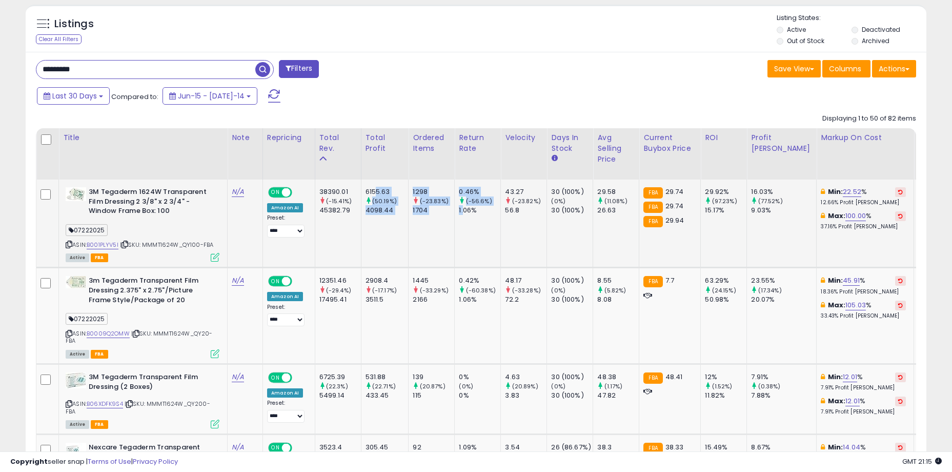
click at [388, 190] on div "6155.63" at bounding box center [387, 191] width 43 height 9
drag, startPoint x: 383, startPoint y: 190, endPoint x: 493, endPoint y: 218, distance: 114.2
click at [493, 218] on td "0.46% (-56.6%) 1.06%" at bounding box center [478, 223] width 46 height 88
drag, startPoint x: 486, startPoint y: 213, endPoint x: 374, endPoint y: 193, distance: 113.7
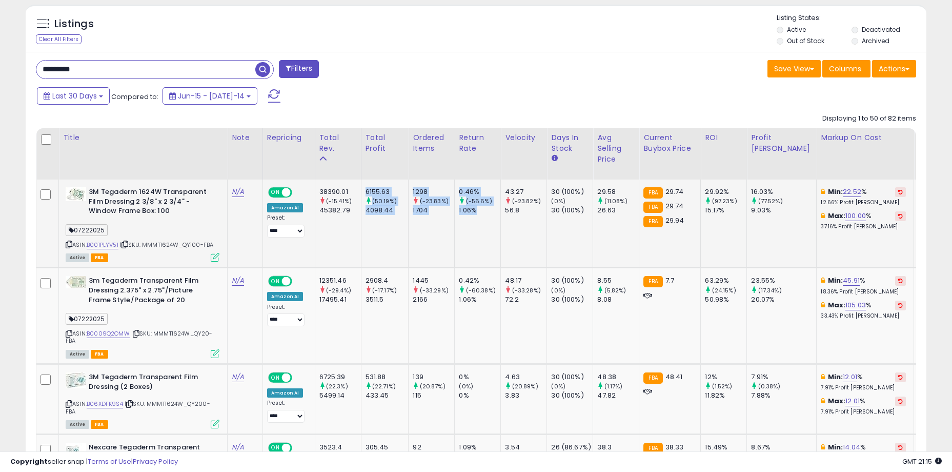
click at [374, 193] on td "6155.63 (50.19%) 4098.44" at bounding box center [385, 223] width 48 height 88
drag, startPoint x: 434, startPoint y: 208, endPoint x: 487, endPoint y: 212, distance: 53.5
click at [487, 212] on div "1.06%" at bounding box center [480, 210] width 42 height 9
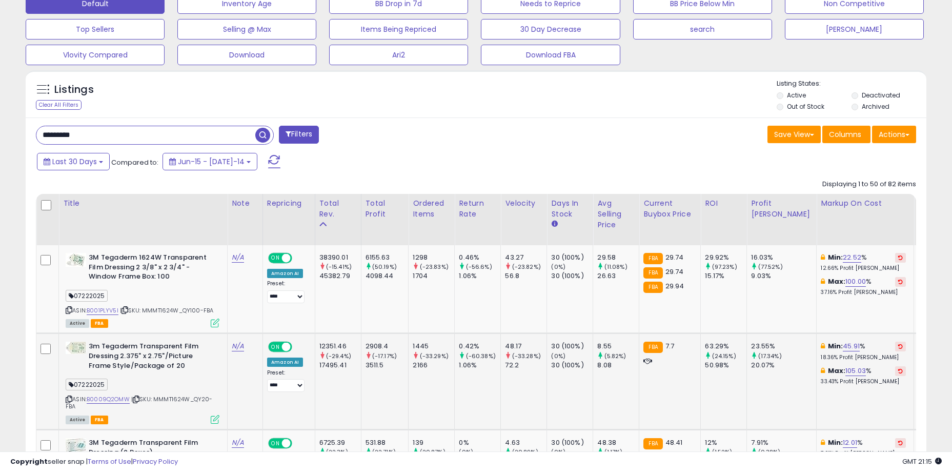
scroll to position [431, 0]
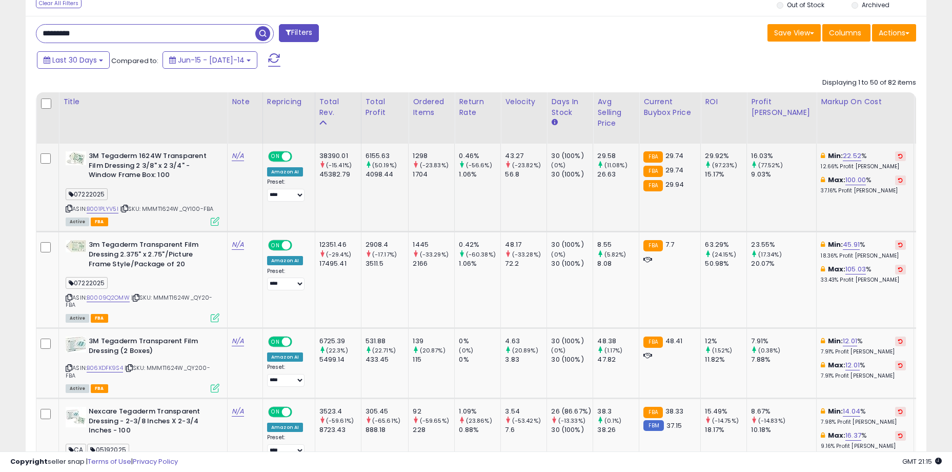
drag, startPoint x: 366, startPoint y: 205, endPoint x: 491, endPoint y: 198, distance: 125.3
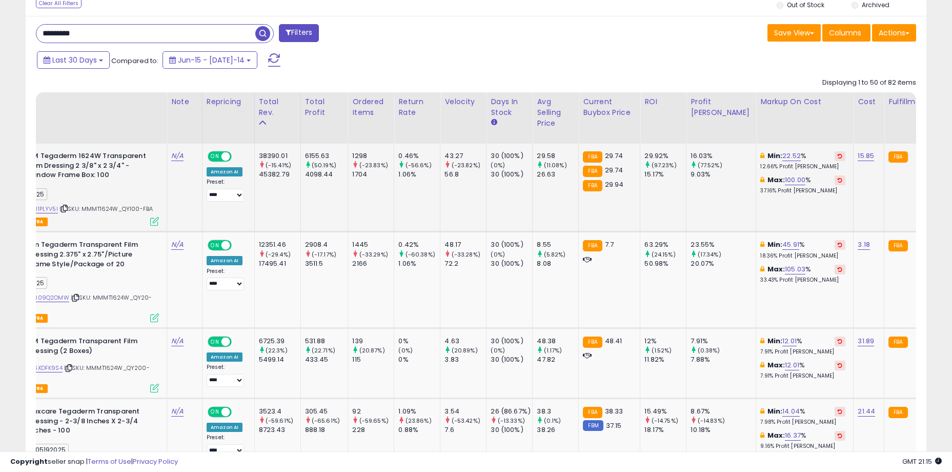
scroll to position [0, 71]
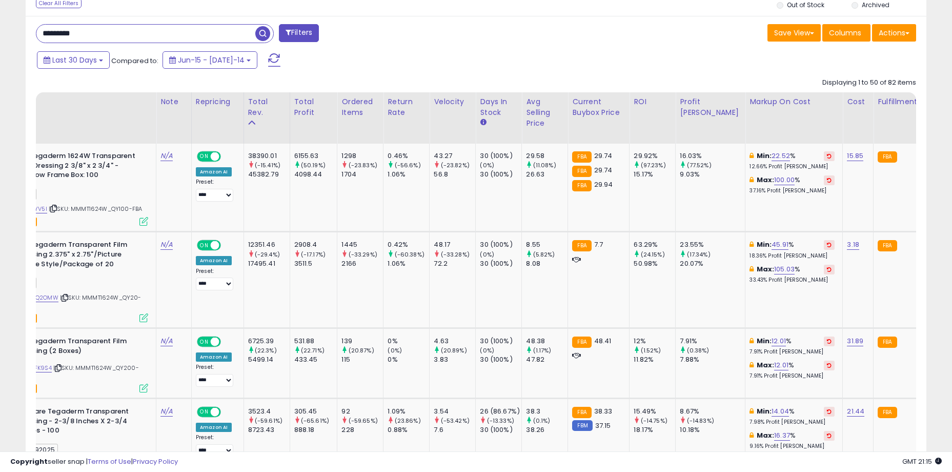
click at [441, 59] on div "Last 30 Days Compared to: Jun-15 - Jul-14" at bounding box center [364, 61] width 661 height 23
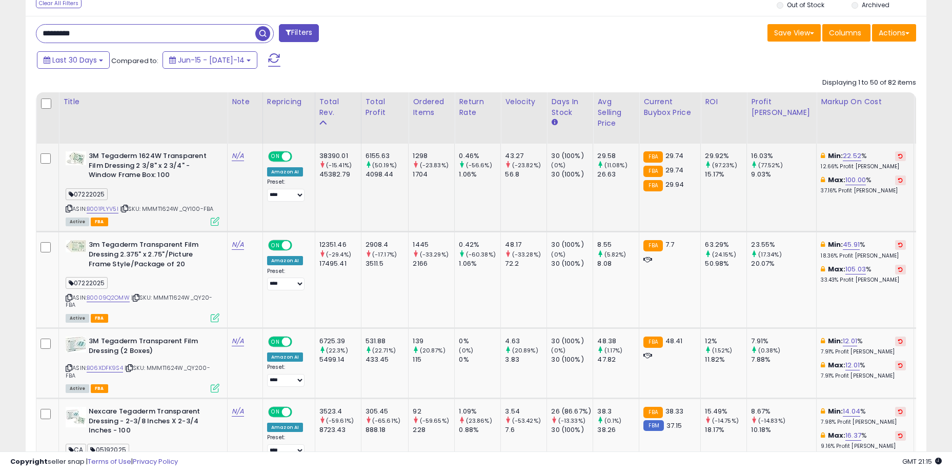
click at [243, 188] on td "N/A" at bounding box center [245, 188] width 35 height 88
drag, startPoint x: 116, startPoint y: 155, endPoint x: 174, endPoint y: 180, distance: 63.6
click at [174, 180] on b "3M Tegaderm 1624W Transparent Film Dressing 2 3/8" x 2 3/4" - Window Frame Box:…" at bounding box center [151, 166] width 125 height 31
drag, startPoint x: 164, startPoint y: 176, endPoint x: 112, endPoint y: 154, distance: 55.6
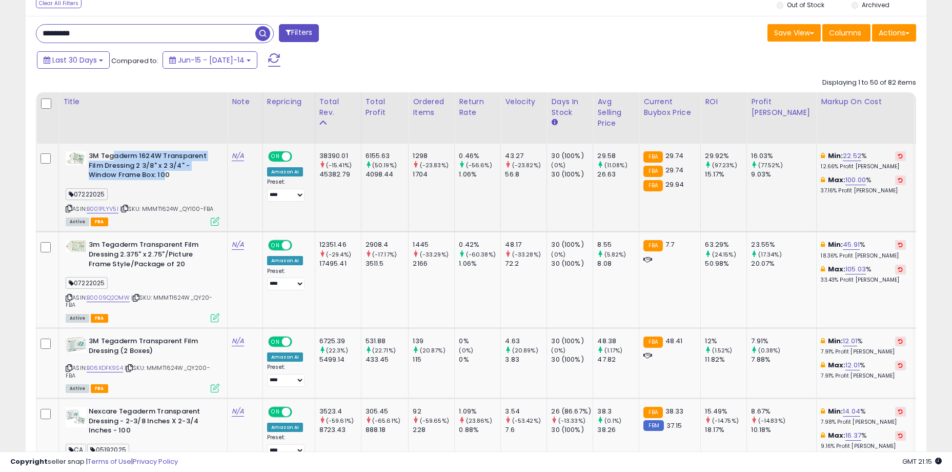
click at [112, 154] on b "3M Tegaderm 1624W Transparent Film Dressing 2 3/8" x 2 3/4" - Window Frame Box:…" at bounding box center [151, 166] width 125 height 31
drag, startPoint x: 111, startPoint y: 154, endPoint x: 169, endPoint y: 176, distance: 61.7
click at [169, 176] on b "3M Tegaderm 1624W Transparent Film Dressing 2 3/8" x 2 3/4" - Window Frame Box:…" at bounding box center [151, 166] width 125 height 31
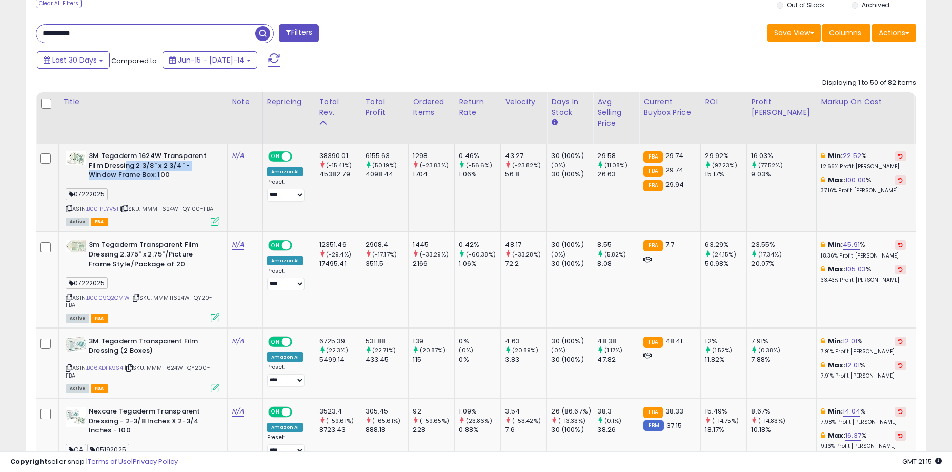
drag, startPoint x: 160, startPoint y: 173, endPoint x: 126, endPoint y: 165, distance: 34.8
click at [126, 165] on b "3M Tegaderm 1624W Transparent Film Dressing 2 3/8" x 2 3/4" - Window Frame Box:…" at bounding box center [151, 166] width 125 height 31
drag, startPoint x: 116, startPoint y: 154, endPoint x: 171, endPoint y: 175, distance: 58.8
click at [171, 175] on b "3M Tegaderm 1624W Transparent Film Dressing 2 3/8" x 2 3/4" - Window Frame Box:…" at bounding box center [151, 166] width 125 height 31
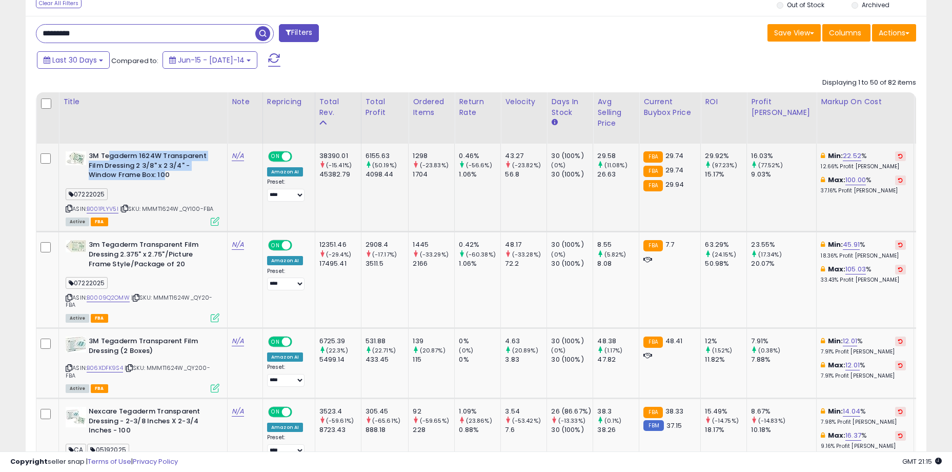
drag, startPoint x: 166, startPoint y: 175, endPoint x: 107, endPoint y: 151, distance: 63.2
click at [107, 151] on b "3M Tegaderm 1624W Transparent Film Dressing 2 3/8" x 2 3/4" - Window Frame Box:…" at bounding box center [151, 166] width 125 height 31
drag, startPoint x: 105, startPoint y: 152, endPoint x: 182, endPoint y: 173, distance: 79.6
click at [182, 173] on b "3M Tegaderm 1624W Transparent Film Dressing 2 3/8" x 2 3/4" - Window Frame Box:…" at bounding box center [151, 166] width 125 height 31
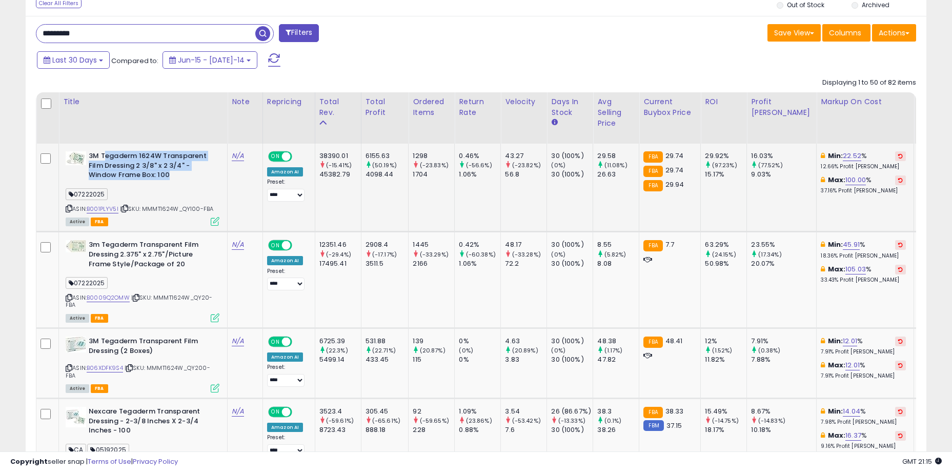
click at [182, 173] on b "3M Tegaderm 1624W Transparent Film Dressing 2 3/8" x 2 3/4" - Window Frame Box:…" at bounding box center [151, 166] width 125 height 31
drag, startPoint x: 163, startPoint y: 172, endPoint x: 110, endPoint y: 154, distance: 55.8
click at [110, 154] on b "3M Tegaderm 1624W Transparent Film Dressing 2 3/8" x 2 3/4" - Window Frame Box:…" at bounding box center [151, 166] width 125 height 31
drag, startPoint x: 110, startPoint y: 154, endPoint x: 122, endPoint y: 158, distance: 13.0
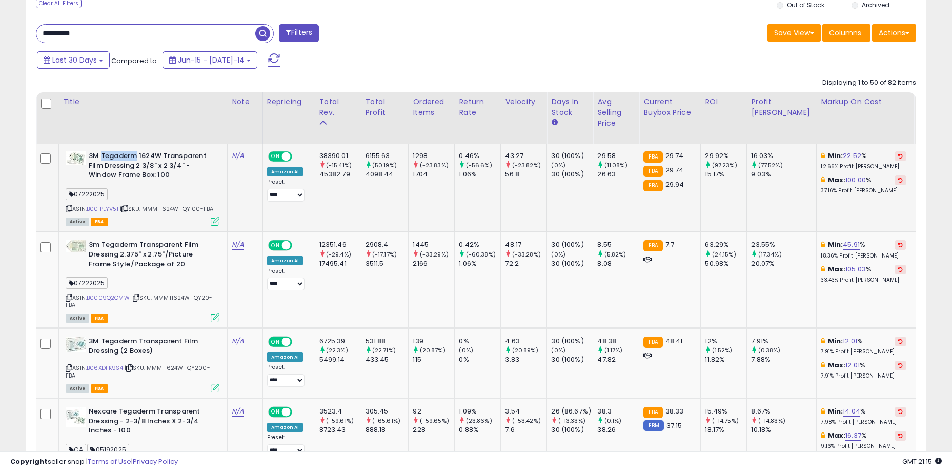
click at [122, 158] on b "3M Tegaderm 1624W Transparent Film Dressing 2 3/8" x 2 3/4" - Window Frame Box:…" at bounding box center [151, 166] width 125 height 31
drag, startPoint x: 112, startPoint y: 158, endPoint x: 168, endPoint y: 176, distance: 59.2
click at [168, 176] on b "3M Tegaderm 1624W Transparent Film Dressing 2 3/8" x 2 3/4" - Window Frame Box:…" at bounding box center [151, 166] width 125 height 31
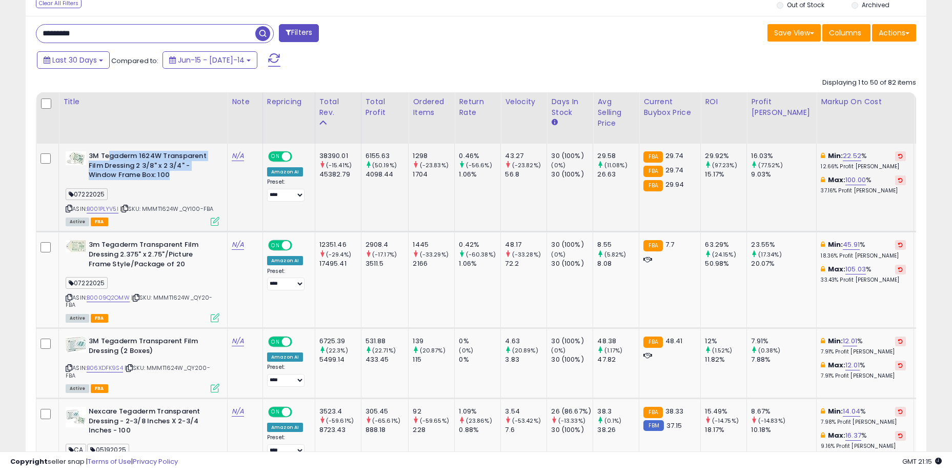
drag, startPoint x: 172, startPoint y: 177, endPoint x: 111, endPoint y: 160, distance: 63.8
click at [111, 160] on b "3M Tegaderm 1624W Transparent Film Dressing 2 3/8" x 2 3/4" - Window Frame Box:…" at bounding box center [151, 166] width 125 height 31
drag, startPoint x: 108, startPoint y: 158, endPoint x: 157, endPoint y: 173, distance: 51.4
click at [157, 173] on b "3M Tegaderm 1624W Transparent Film Dressing 2 3/8" x 2 3/4" - Window Frame Box:…" at bounding box center [151, 166] width 125 height 31
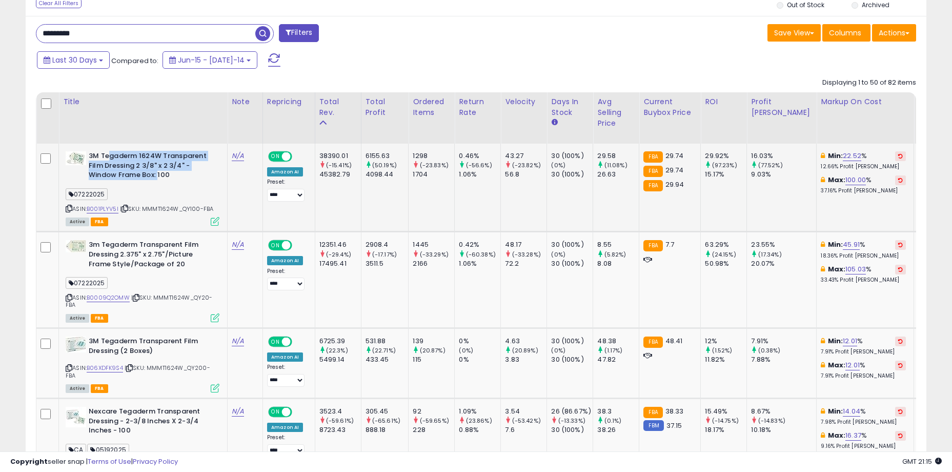
click at [157, 173] on b "3M Tegaderm 1624W Transparent Film Dressing 2 3/8" x 2 3/4" - Window Frame Box:…" at bounding box center [151, 166] width 125 height 31
drag, startPoint x: 162, startPoint y: 174, endPoint x: 115, endPoint y: 168, distance: 47.5
click at [115, 168] on b "3M Tegaderm 1624W Transparent Film Dressing 2 3/8" x 2 3/4" - Window Frame Box:…" at bounding box center [151, 166] width 125 height 31
drag, startPoint x: 113, startPoint y: 158, endPoint x: 158, endPoint y: 178, distance: 49.4
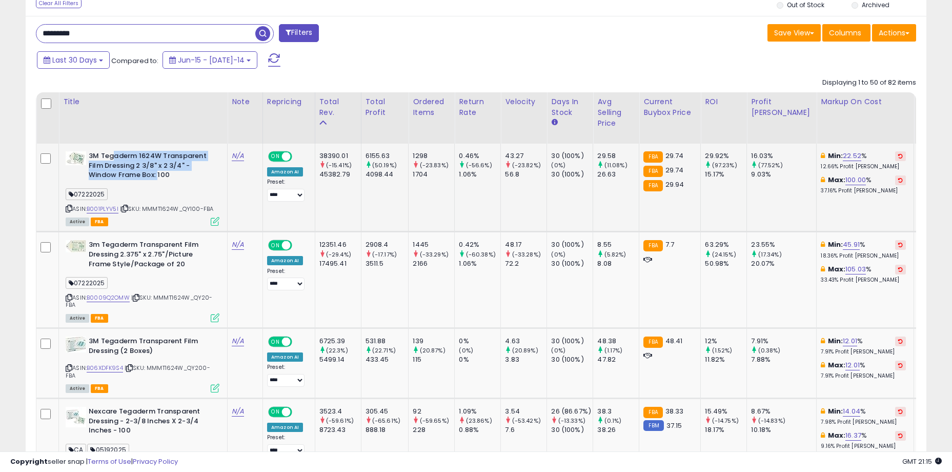
click at [158, 178] on b "3M Tegaderm 1624W Transparent Film Dressing 2 3/8" x 2 3/4" - Window Frame Box:…" at bounding box center [151, 166] width 125 height 31
drag, startPoint x: 164, startPoint y: 177, endPoint x: 103, endPoint y: 155, distance: 64.9
click at [103, 155] on b "3M Tegaderm 1624W Transparent Film Dressing 2 3/8" x 2 3/4" - Window Frame Box:…" at bounding box center [151, 166] width 125 height 31
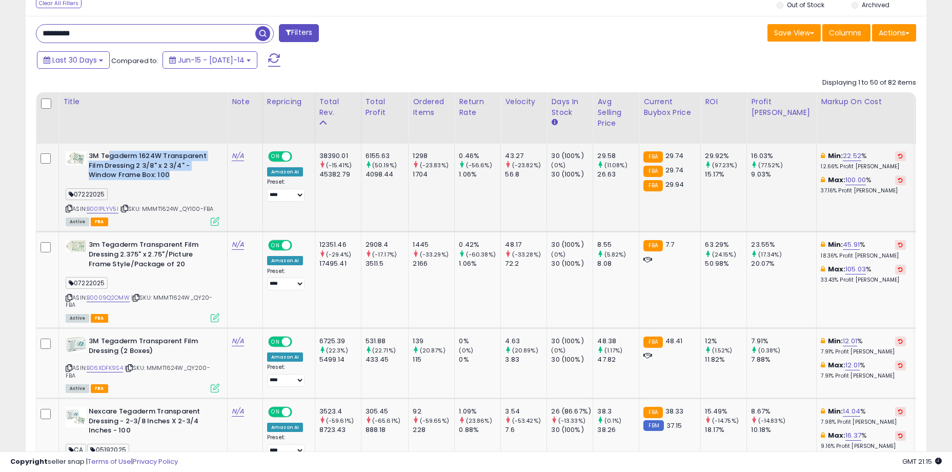
drag, startPoint x: 107, startPoint y: 153, endPoint x: 171, endPoint y: 173, distance: 67.2
click at [171, 173] on b "3M Tegaderm 1624W Transparent Film Dressing 2 3/8" x 2 3/4" - Window Frame Box:…" at bounding box center [151, 166] width 125 height 31
drag, startPoint x: 172, startPoint y: 173, endPoint x: 108, endPoint y: 158, distance: 65.8
click at [108, 158] on b "3M Tegaderm 1624W Transparent Film Dressing 2 3/8" x 2 3/4" - Window Frame Box:…" at bounding box center [151, 166] width 125 height 31
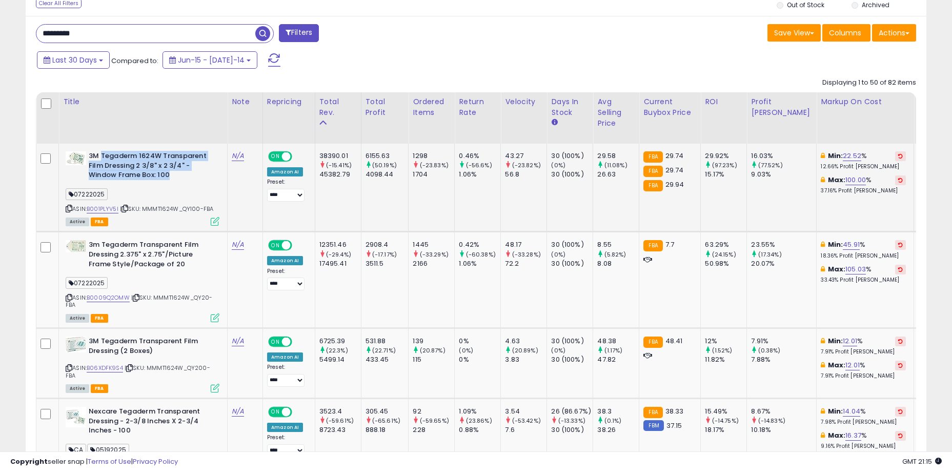
click at [108, 158] on b "3M Tegaderm 1624W Transparent Film Dressing 2 3/8" x 2 3/4" - Window Frame Box:…" at bounding box center [151, 166] width 125 height 31
drag, startPoint x: 113, startPoint y: 156, endPoint x: 166, endPoint y: 173, distance: 56.1
click at [166, 173] on b "3M Tegaderm 1624W Transparent Film Dressing 2 3/8" x 2 3/4" - Window Frame Box:…" at bounding box center [151, 166] width 125 height 31
drag, startPoint x: 170, startPoint y: 176, endPoint x: 114, endPoint y: 162, distance: 58.2
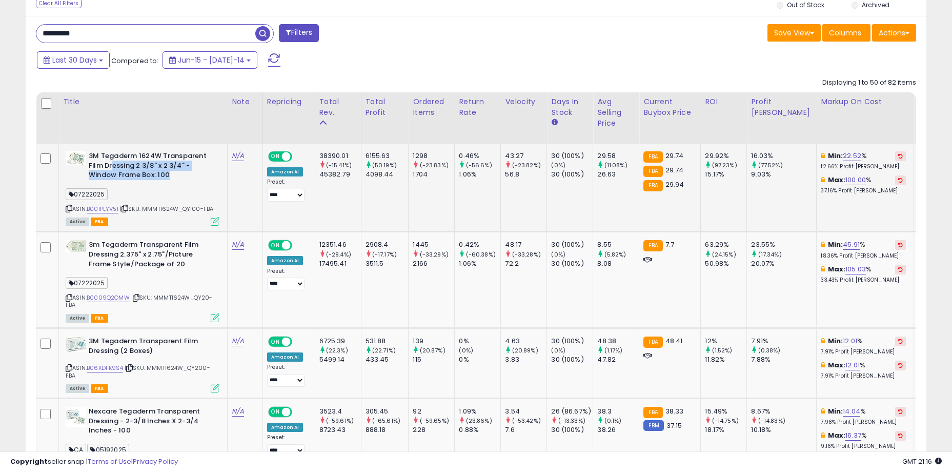
click at [114, 162] on b "3M Tegaderm 1624W Transparent Film Dressing 2 3/8" x 2 3/4" - Window Frame Box:…" at bounding box center [151, 166] width 125 height 31
drag, startPoint x: 114, startPoint y: 154, endPoint x: 162, endPoint y: 172, distance: 50.8
click at [162, 172] on b "3M Tegaderm 1624W Transparent Film Dressing 2 3/8" x 2 3/4" - Window Frame Box:…" at bounding box center [151, 166] width 125 height 31
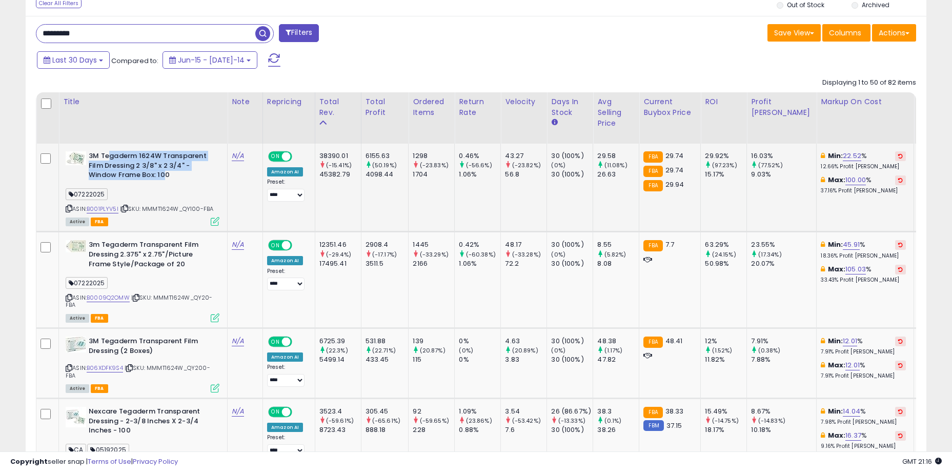
drag, startPoint x: 166, startPoint y: 172, endPoint x: 109, endPoint y: 156, distance: 59.1
click at [109, 156] on b "3M Tegaderm 1624W Transparent Film Dressing 2 3/8" x 2 3/4" - Window Frame Box:…" at bounding box center [151, 166] width 125 height 31
drag, startPoint x: 105, startPoint y: 154, endPoint x: 163, endPoint y: 176, distance: 61.3
click at [163, 176] on b "3M Tegaderm 1624W Transparent Film Dressing 2 3/8" x 2 3/4" - Window Frame Box:…" at bounding box center [151, 166] width 125 height 31
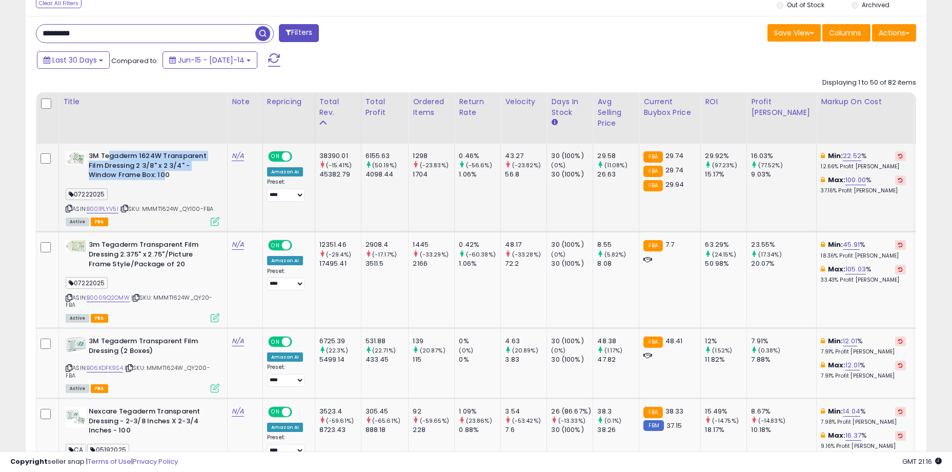
drag, startPoint x: 165, startPoint y: 176, endPoint x: 109, endPoint y: 158, distance: 58.1
click at [109, 158] on b "3M Tegaderm 1624W Transparent Film Dressing 2 3/8" x 2 3/4" - Window Frame Box:…" at bounding box center [151, 166] width 125 height 31
drag, startPoint x: 109, startPoint y: 152, endPoint x: 168, endPoint y: 175, distance: 63.3
click at [168, 175] on b "3M Tegaderm 1624W Transparent Film Dressing 2 3/8" x 2 3/4" - Window Frame Box:…" at bounding box center [151, 166] width 125 height 31
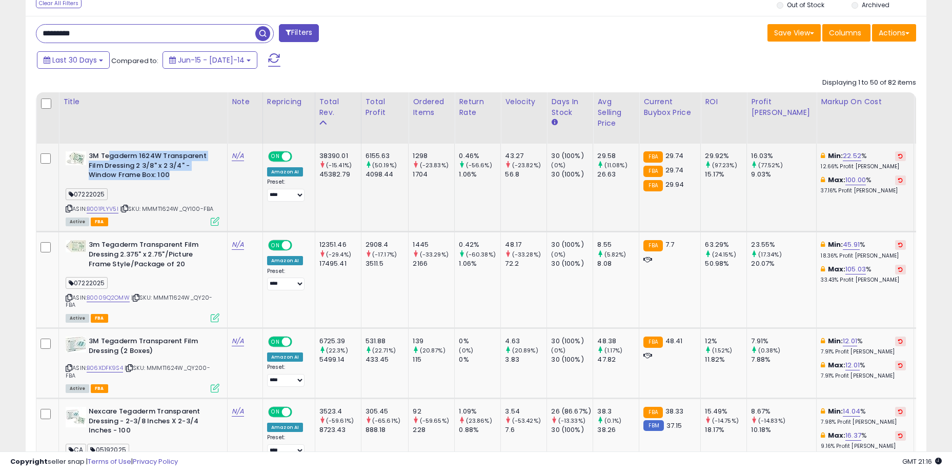
click at [168, 175] on b "3M Tegaderm 1624W Transparent Film Dressing 2 3/8" x 2 3/4" - Window Frame Box:…" at bounding box center [151, 166] width 125 height 31
drag, startPoint x: 162, startPoint y: 173, endPoint x: 98, endPoint y: 159, distance: 65.5
click at [98, 159] on b "3M Tegaderm 1624W Transparent Film Dressing 2 3/8" x 2 3/4" - Window Frame Box:…" at bounding box center [151, 166] width 125 height 31
drag, startPoint x: 93, startPoint y: 156, endPoint x: 166, endPoint y: 173, distance: 74.7
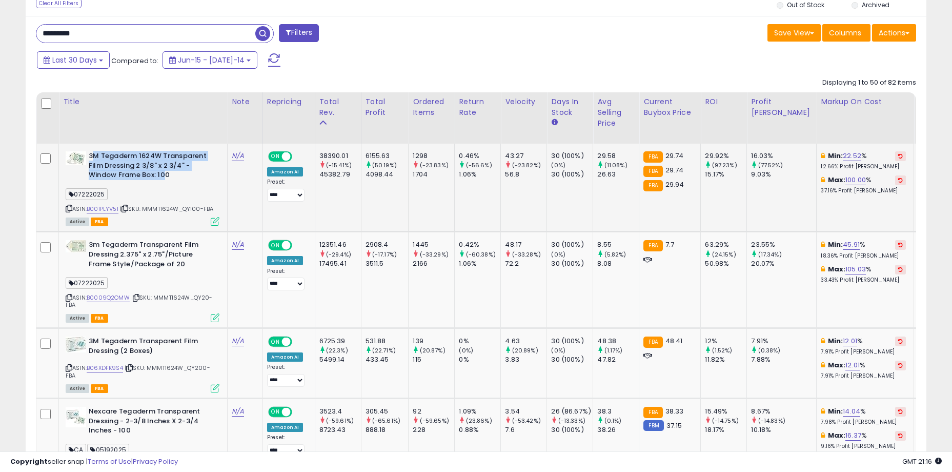
click at [166, 173] on b "3M Tegaderm 1624W Transparent Film Dressing 2 3/8" x 2 3/4" - Window Frame Box:…" at bounding box center [151, 166] width 125 height 31
click at [167, 173] on b "3M Tegaderm 1624W Transparent Film Dressing 2 3/8" x 2 3/4" - Window Frame Box:…" at bounding box center [151, 166] width 125 height 31
drag, startPoint x: 169, startPoint y: 174, endPoint x: 105, endPoint y: 158, distance: 66.5
click at [105, 158] on b "3M Tegaderm 1624W Transparent Film Dressing 2 3/8" x 2 3/4" - Window Frame Box:…" at bounding box center [151, 166] width 125 height 31
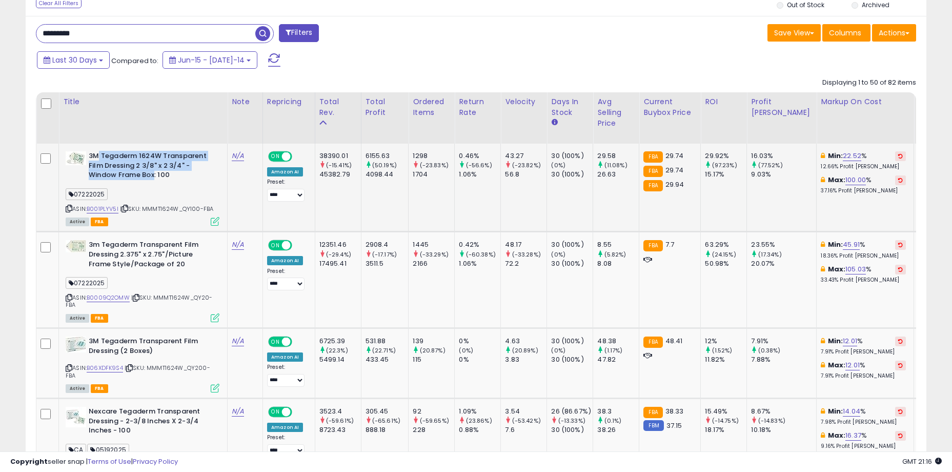
drag, startPoint x: 98, startPoint y: 155, endPoint x: 154, endPoint y: 178, distance: 60.3
click at [154, 178] on b "3M Tegaderm 1624W Transparent Film Dressing 2 3/8" x 2 3/4" - Window Frame Box:…" at bounding box center [151, 166] width 125 height 31
drag, startPoint x: 166, startPoint y: 177, endPoint x: 99, endPoint y: 155, distance: 69.7
click at [99, 155] on b "3M Tegaderm 1624W Transparent Film Dressing 2 3/8" x 2 3/4" - Window Frame Box:…" at bounding box center [151, 166] width 125 height 31
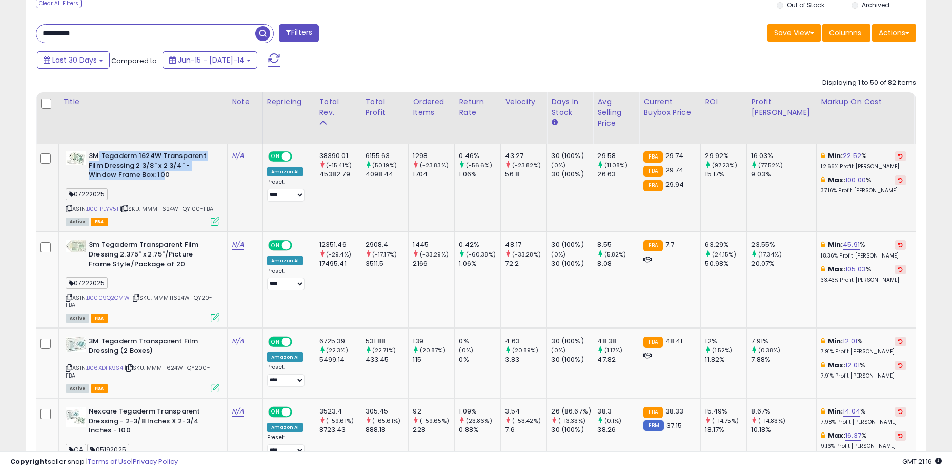
click at [99, 155] on b "3M Tegaderm 1624W Transparent Film Dressing 2 3/8" x 2 3/4" - Window Frame Box:…" at bounding box center [151, 166] width 125 height 31
drag, startPoint x: 96, startPoint y: 154, endPoint x: 176, endPoint y: 175, distance: 82.2
click at [176, 175] on b "3M Tegaderm 1624W Transparent Film Dressing 2 3/8" x 2 3/4" - Window Frame Box:…" at bounding box center [151, 166] width 125 height 31
drag
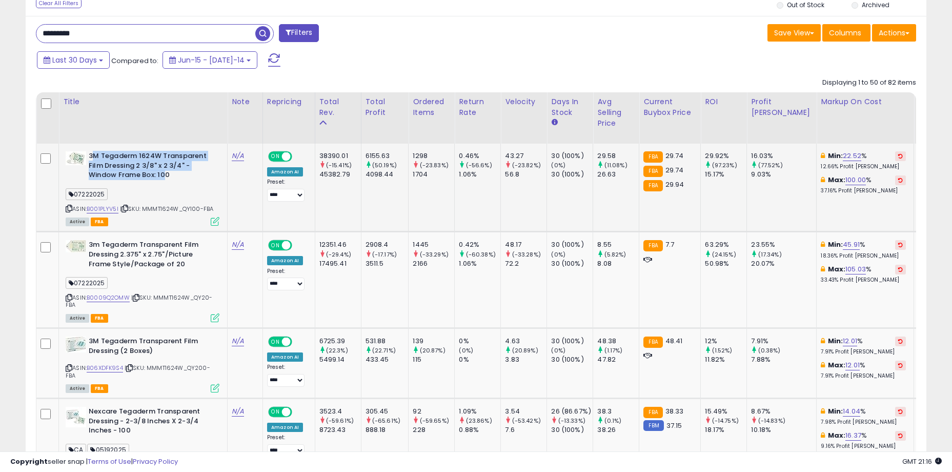
click at [94, 158] on b "3M Tegaderm 1624W Transparent Film Dressing 2 3/8" x 2 3/4" - Window Frame Box:…" at bounding box center [151, 166] width 125 height 31
click at [161, 176] on b "3M Tegaderm 1624W Transparent Film Dressing 2 3/8" x 2 3/4" - Window Frame Box:…" at bounding box center [151, 166] width 125 height 31
click at [90, 158] on b "3M Tegaderm 1624W Transparent Film Dressing 2 3/8" x 2 3/4" - Window Frame Box:…" at bounding box center [151, 166] width 125 height 31
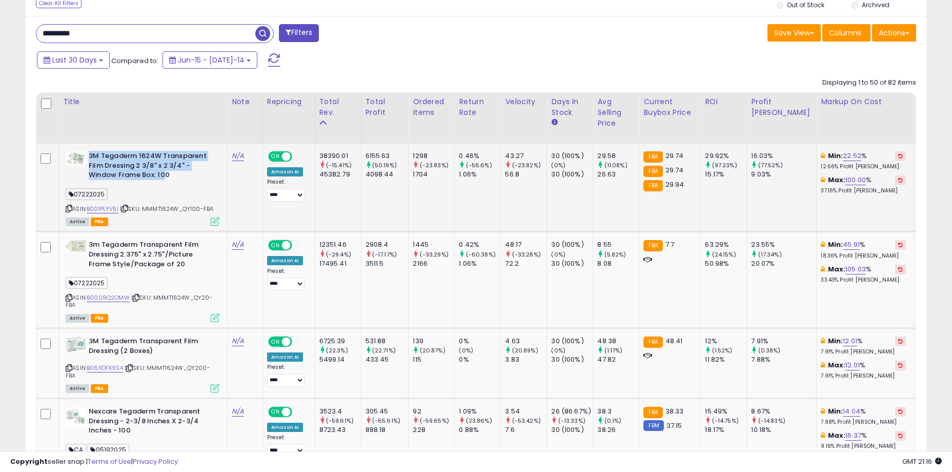
click at [90, 158] on b "3M Tegaderm 1624W Transparent Film Dressing 2 3/8" x 2 3/4" - Window Frame Box:…" at bounding box center [151, 166] width 125 height 31
click at [165, 174] on b "3M Tegaderm 1624W Transparent Film Dressing 2 3/8" x 2 3/4" - Window Frame Box:…" at bounding box center [151, 166] width 125 height 31
click at [90, 153] on b "3M Tegaderm 1624W Transparent Film Dressing 2 3/8" x 2 3/4" - Window Frame Box:…" at bounding box center [151, 166] width 125 height 31
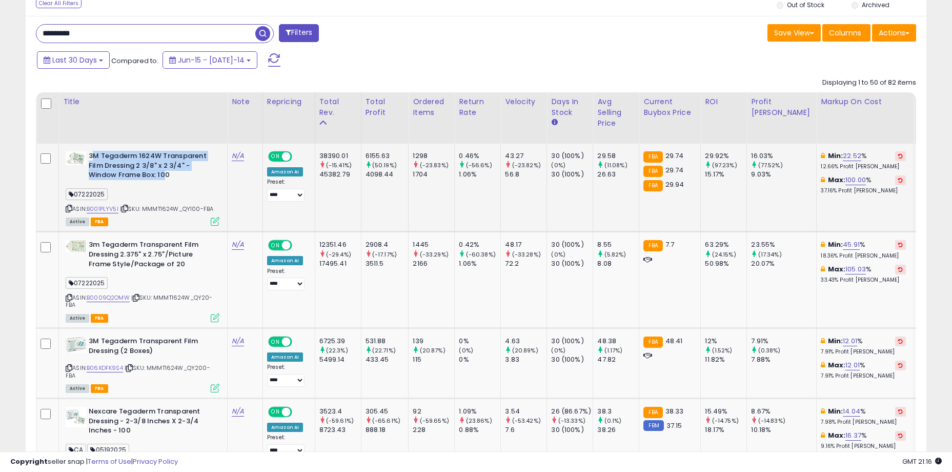
click at [166, 171] on b "3M Tegaderm 1624W Transparent Film Dressing 2 3/8" x 2 3/4" - Window Frame Box:…" at bounding box center [151, 166] width 125 height 31
click at [86, 151] on td "3M Tegaderm 1624W Transparent Film Dressing 2 3/8" x 2 3/4" - Window Frame Box:…" at bounding box center [143, 188] width 169 height 88
click at [89, 155] on b "3M Tegaderm 1624W Transparent Film Dressing 2 3/8" x 2 3/4" - Window Frame Box:…" at bounding box center [151, 166] width 125 height 31
click at [167, 174] on b "3M Tegaderm 1624W Transparent Film Dressing 2 3/8" x 2 3/4" - Window Frame Box:…" at bounding box center [151, 166] width 125 height 31
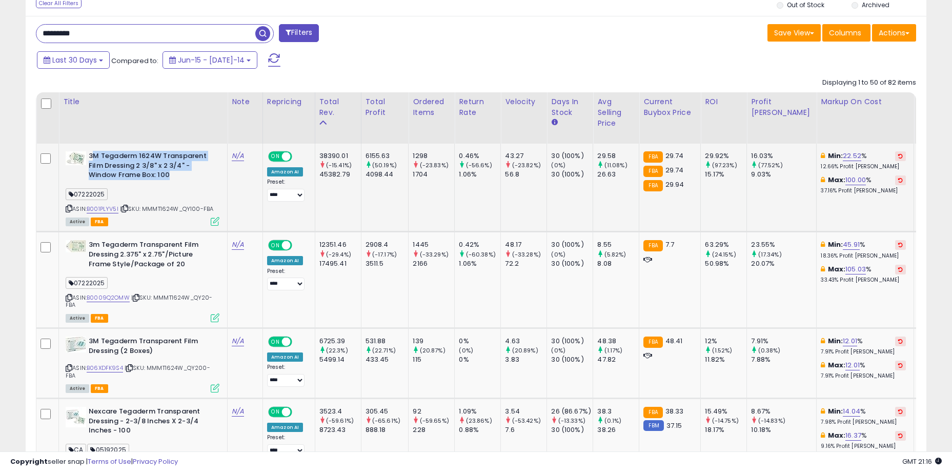
click at [167, 174] on b "3M Tegaderm 1624W Transparent Film Dressing 2 3/8" x 2 3/4" - Window Frame Box:…" at bounding box center [151, 166] width 125 height 31
click at [91, 154] on b "3M Tegaderm 1624W Transparent Film Dressing 2 3/8" x 2 3/4" - Window Frame Box:…" at bounding box center [151, 166] width 125 height 31
click at [168, 175] on b "3M Tegaderm 1624W Transparent Film Dressing 2 3/8" x 2 3/4" - Window Frame Box:…" at bounding box center [151, 166] width 125 height 31
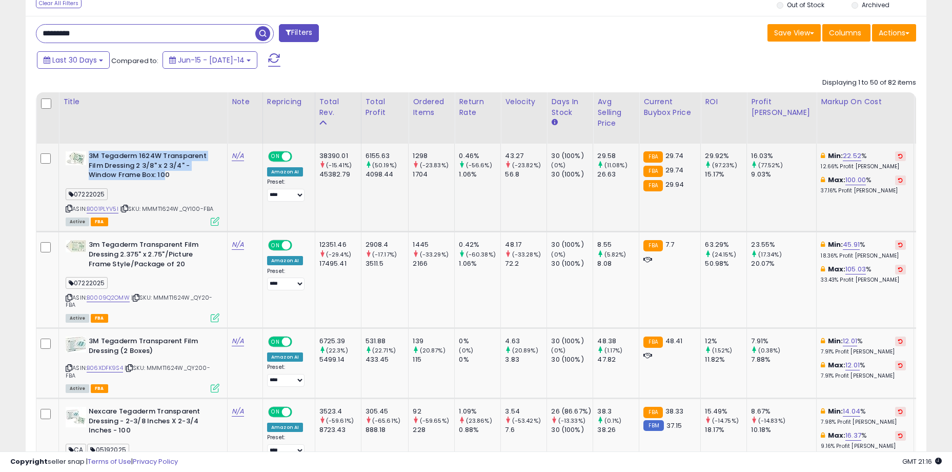
click at [90, 158] on b "3M Tegaderm 1624W Transparent Film Dressing 2 3/8" x 2 3/4" - Window Frame Box:…" at bounding box center [151, 166] width 125 height 31
click at [166, 178] on b "3M Tegaderm 1624W Transparent Film Dressing 2 3/8" x 2 3/4" - Window Frame Box:…" at bounding box center [151, 166] width 125 height 31
click at [93, 155] on b "3M Tegaderm 1624W Transparent Film Dressing 2 3/8" x 2 3/4" - Window Frame Box:…" at bounding box center [151, 166] width 125 height 31
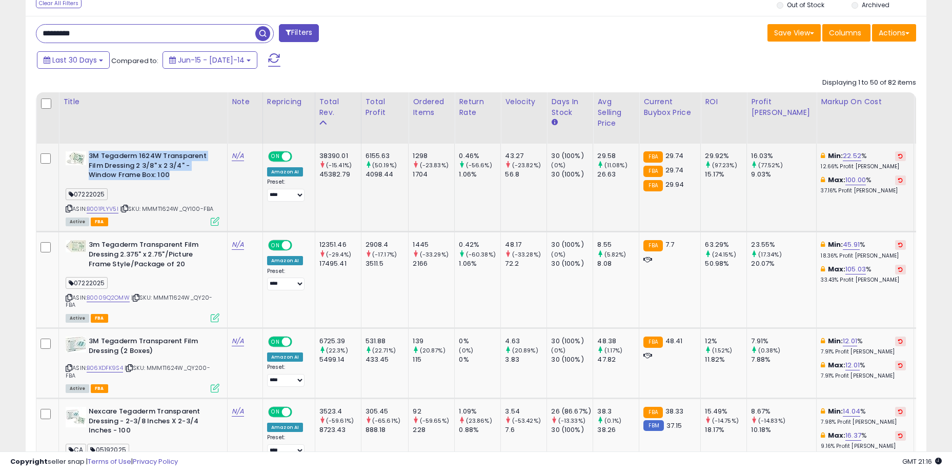
click at [93, 155] on b "3M Tegaderm 1624W Transparent Film Dressing 2 3/8" x 2 3/4" - Window Frame Box:…" at bounding box center [151, 166] width 125 height 31
drag, startPoint x: 388, startPoint y: 156, endPoint x: 440, endPoint y: 171, distance: 54.0
click at [440, 171] on div "1704" at bounding box center [434, 174] width 42 height 9
drag, startPoint x: 443, startPoint y: 173, endPoint x: 385, endPoint y: 154, distance: 60.7
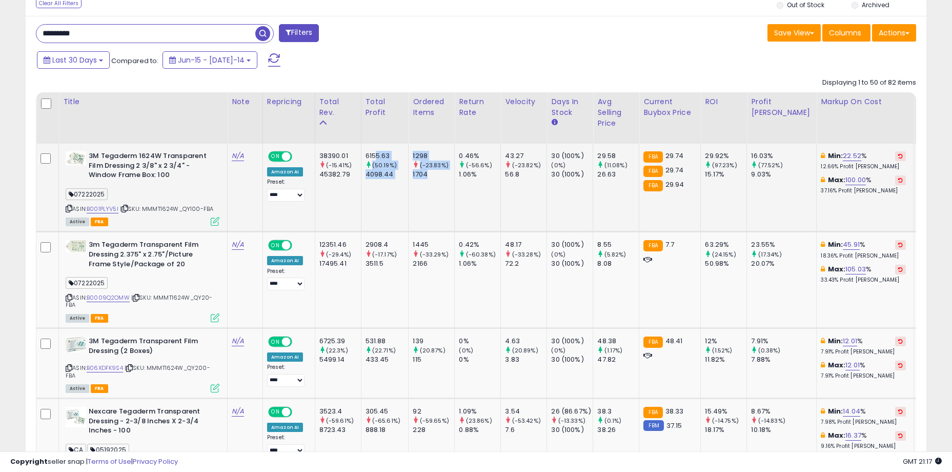
click at [385, 154] on div "6155.63" at bounding box center [387, 155] width 43 height 9
drag, startPoint x: 382, startPoint y: 153, endPoint x: 443, endPoint y: 173, distance: 63.9
click at [443, 173] on div "1704" at bounding box center [434, 174] width 42 height 9
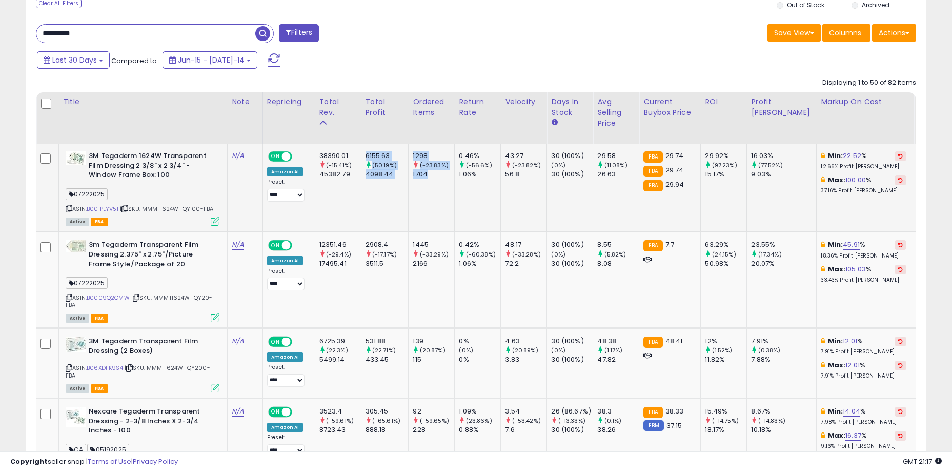
drag, startPoint x: 444, startPoint y: 175, endPoint x: 377, endPoint y: 158, distance: 69.3
click at [377, 158] on div "6155.63" at bounding box center [387, 155] width 43 height 9
drag, startPoint x: 382, startPoint y: 156, endPoint x: 443, endPoint y: 179, distance: 65.4
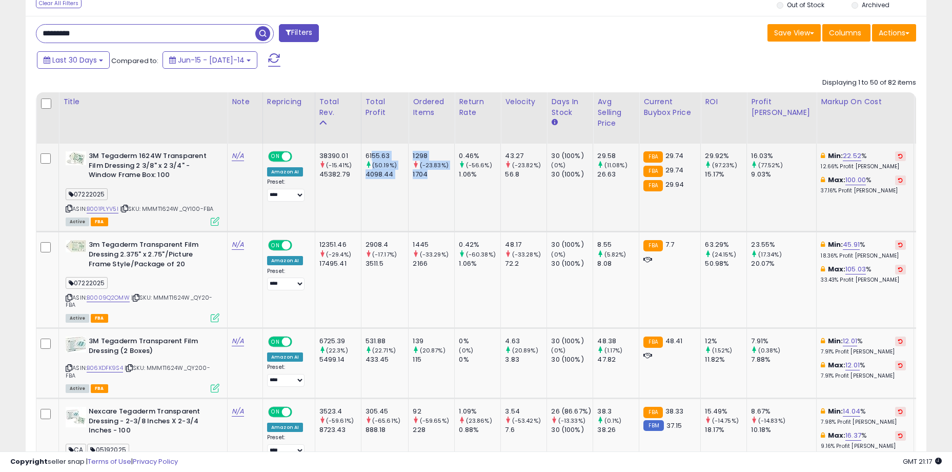
click at [443, 179] on td "1298 (-23.83%) 1704" at bounding box center [432, 188] width 46 height 88
drag, startPoint x: 383, startPoint y: 155, endPoint x: 445, endPoint y: 175, distance: 64.7
click at [445, 175] on div "1704" at bounding box center [434, 174] width 42 height 9
drag, startPoint x: 403, startPoint y: 162, endPoint x: 385, endPoint y: 155, distance: 19.1
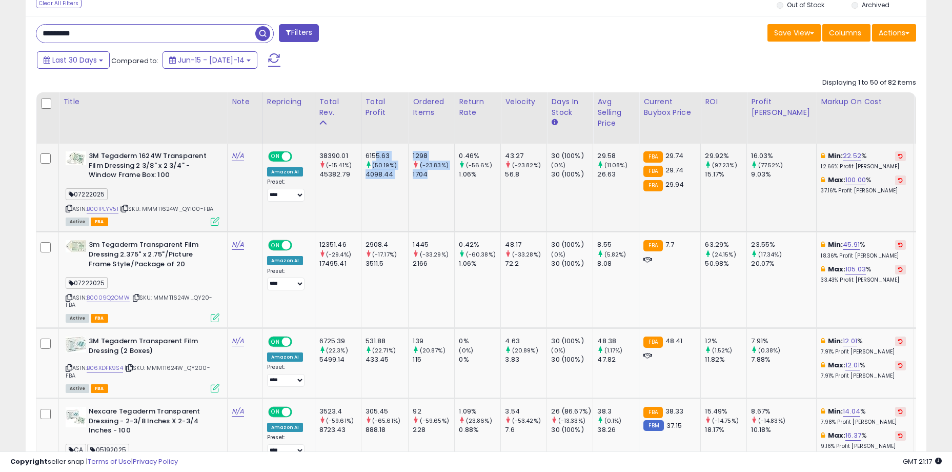
click at [385, 155] on div "6155.63" at bounding box center [387, 155] width 43 height 9
drag, startPoint x: 381, startPoint y: 154, endPoint x: 446, endPoint y: 171, distance: 67.3
click at [446, 171] on div "1704" at bounding box center [434, 174] width 42 height 9
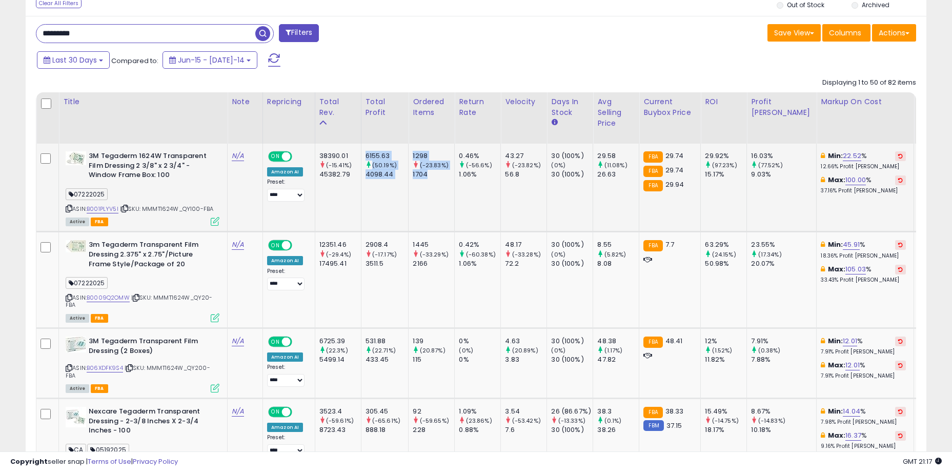
drag, startPoint x: 387, startPoint y: 154, endPoint x: 374, endPoint y: 151, distance: 13.3
click at [374, 151] on td "6155.63 (50.19%) 4098.44" at bounding box center [385, 188] width 48 height 88
drag, startPoint x: 384, startPoint y: 152, endPoint x: 451, endPoint y: 175, distance: 71.0
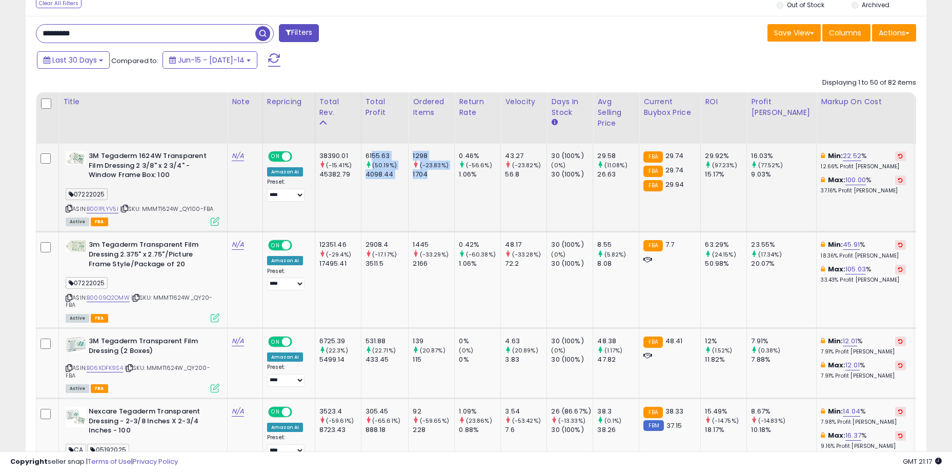
click at [451, 175] on div "1704" at bounding box center [434, 174] width 42 height 9
drag, startPoint x: 451, startPoint y: 178, endPoint x: 381, endPoint y: 158, distance: 73.1
click at [381, 158] on div "6155.63" at bounding box center [387, 155] width 43 height 9
drag, startPoint x: 382, startPoint y: 155, endPoint x: 436, endPoint y: 171, distance: 56.8
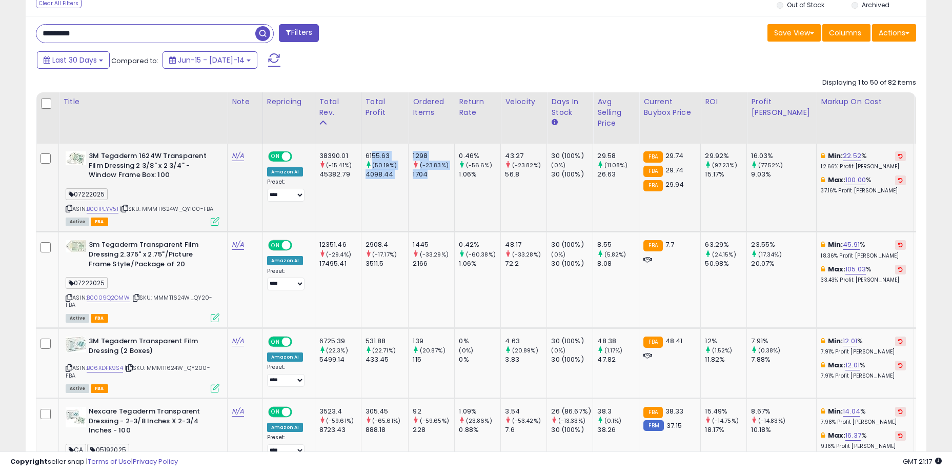
click at [436, 171] on div "1704" at bounding box center [434, 174] width 42 height 9
click at [428, 172] on div "1704" at bounding box center [434, 174] width 42 height 9
drag, startPoint x: 382, startPoint y: 156, endPoint x: 432, endPoint y: 174, distance: 53.5
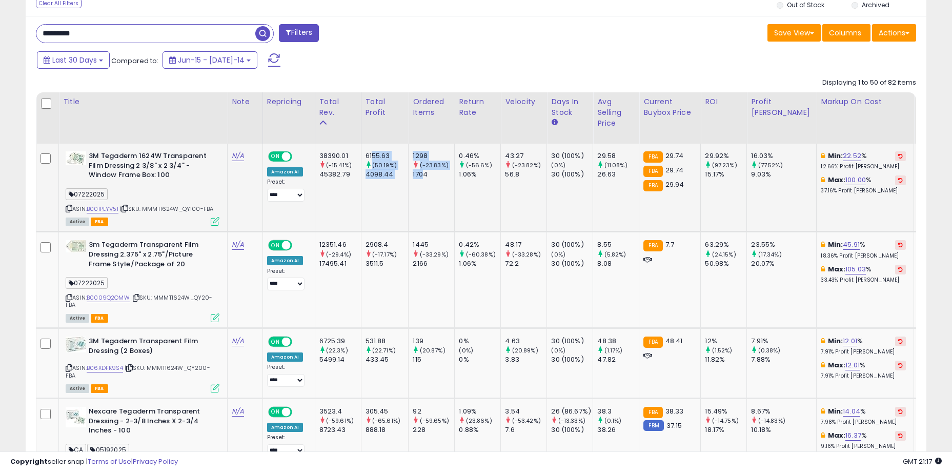
click at [432, 174] on div "1704" at bounding box center [434, 174] width 42 height 9
drag, startPoint x: 382, startPoint y: 156, endPoint x: 466, endPoint y: 173, distance: 85.3
click at [466, 173] on td "0.46% (-56.6%) 1.06%" at bounding box center [478, 188] width 46 height 88
drag, startPoint x: 482, startPoint y: 172, endPoint x: 382, endPoint y: 152, distance: 101.5
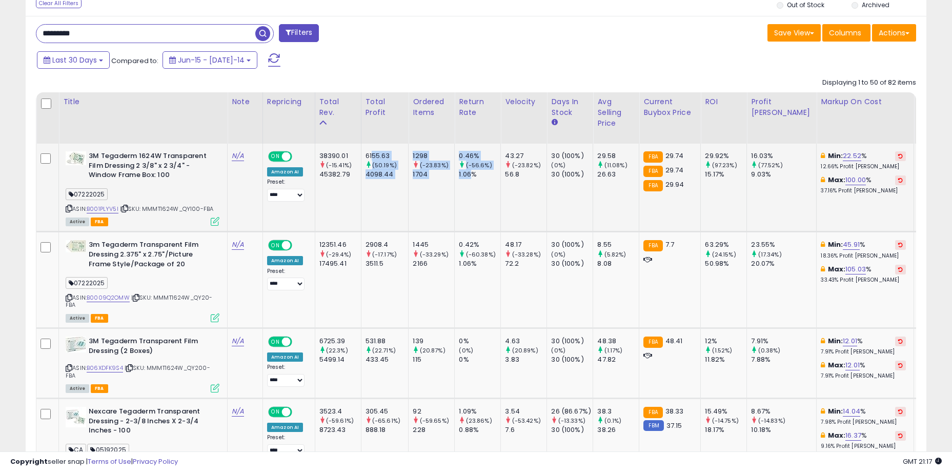
click at [382, 152] on div "6155.63" at bounding box center [387, 155] width 43 height 9
click at [381, 156] on div "6155.63" at bounding box center [387, 155] width 43 height 9
drag, startPoint x: 382, startPoint y: 154, endPoint x: 459, endPoint y: 172, distance: 79.6
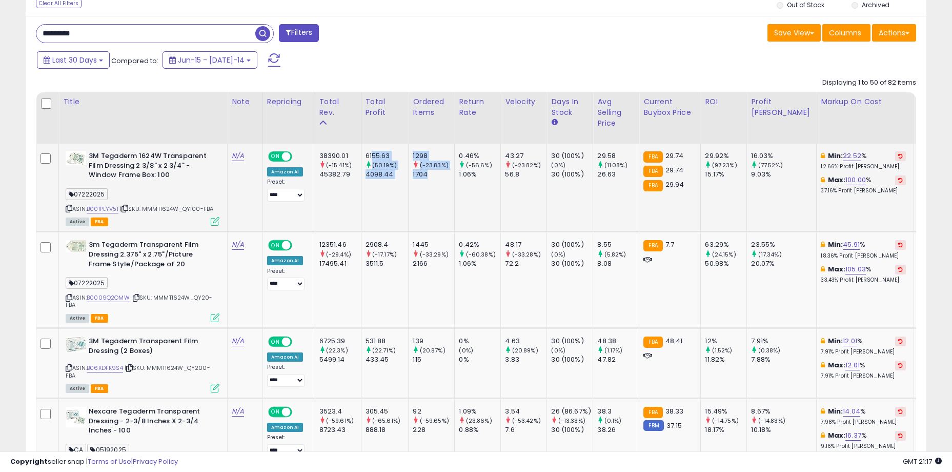
click at [454, 172] on div "1704" at bounding box center [434, 174] width 42 height 9
drag, startPoint x: 481, startPoint y: 176, endPoint x: 387, endPoint y: 156, distance: 96.5
click at [387, 156] on div "6155.63" at bounding box center [387, 155] width 43 height 9
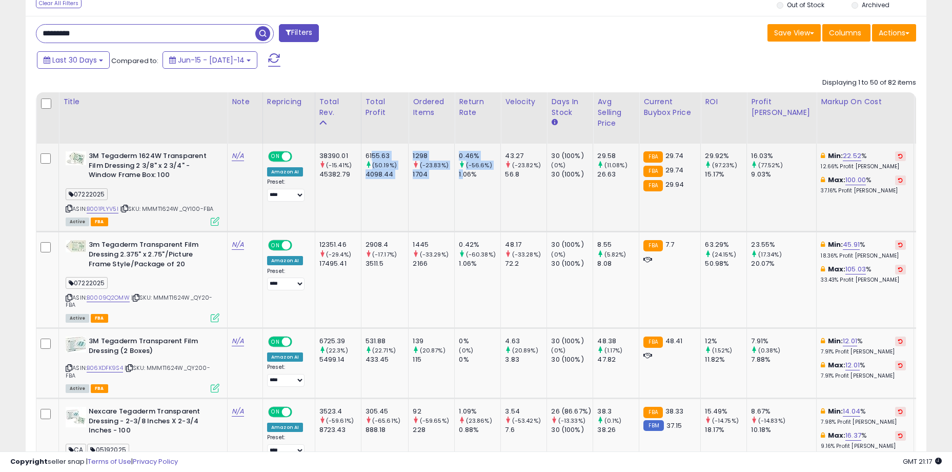
drag, startPoint x: 382, startPoint y: 156, endPoint x: 473, endPoint y: 171, distance: 93.1
click at [473, 171] on div "1.06%" at bounding box center [480, 174] width 42 height 9
drag, startPoint x: 482, startPoint y: 175, endPoint x: 385, endPoint y: 159, distance: 98.7
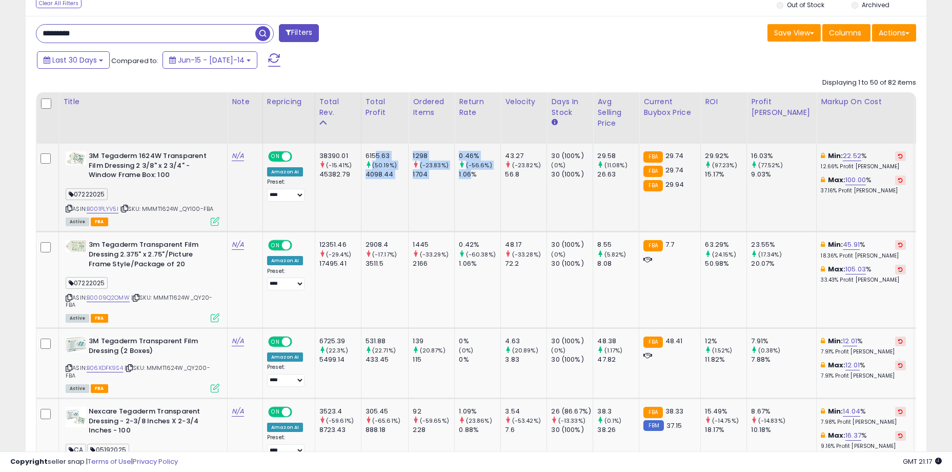
click at [385, 159] on div "6155.63" at bounding box center [387, 155] width 43 height 9
drag, startPoint x: 381, startPoint y: 156, endPoint x: 473, endPoint y: 174, distance: 93.6
click at [473, 174] on div "1.06%" at bounding box center [480, 174] width 42 height 9
drag, startPoint x: 484, startPoint y: 174, endPoint x: 380, endPoint y: 154, distance: 106.5
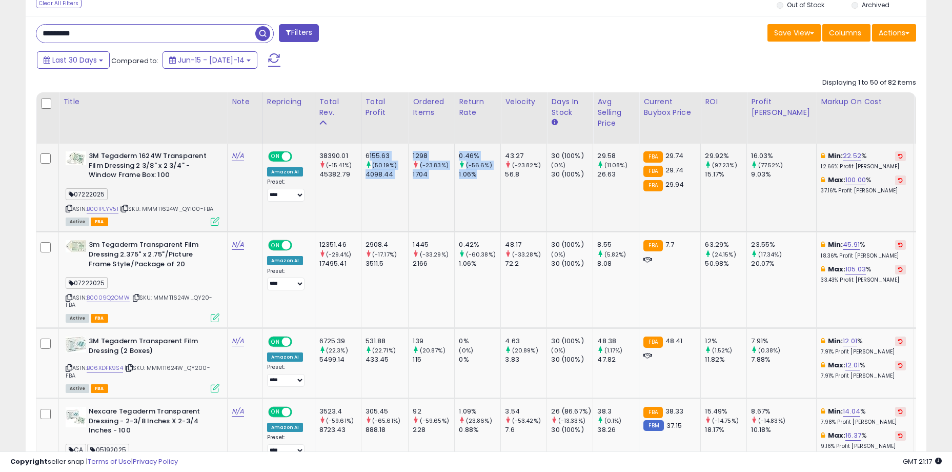
click at [380, 154] on div "6155.63" at bounding box center [387, 155] width 43 height 9
drag, startPoint x: 376, startPoint y: 153, endPoint x: 490, endPoint y: 174, distance: 115.3
click at [490, 174] on div "1.06%" at bounding box center [480, 174] width 42 height 9
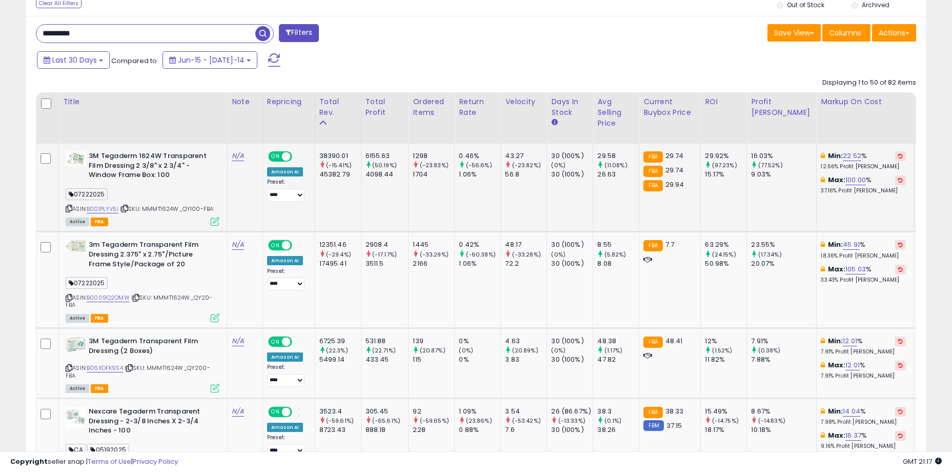
click at [495, 177] on div "1.06%" at bounding box center [480, 174] width 42 height 9
drag, startPoint x: 498, startPoint y: 177, endPoint x: 386, endPoint y: 156, distance: 114.7
click at [386, 156] on div "6155.63" at bounding box center [387, 155] width 43 height 9
drag, startPoint x: 382, startPoint y: 155, endPoint x: 480, endPoint y: 177, distance: 101.0
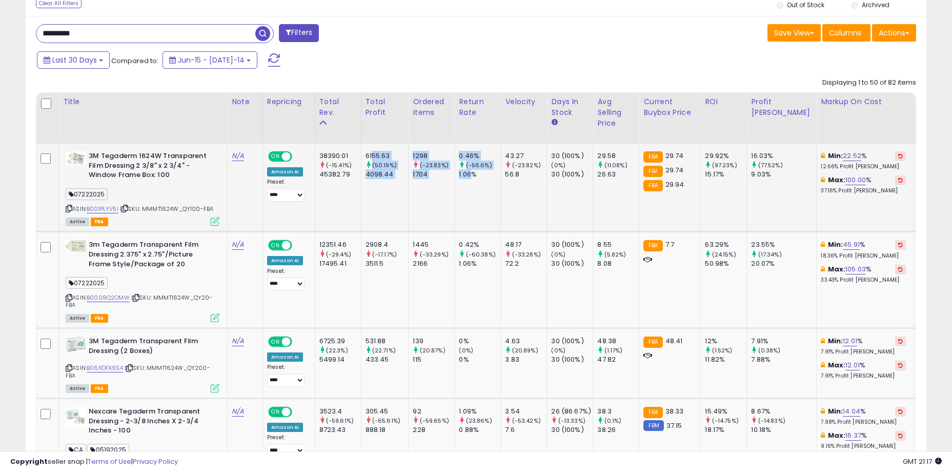
click at [480, 177] on div "1.06%" at bounding box center [480, 174] width 42 height 9
drag, startPoint x: 488, startPoint y: 177, endPoint x: 375, endPoint y: 154, distance: 115.7
click at [375, 154] on div "6155.63" at bounding box center [387, 155] width 43 height 9
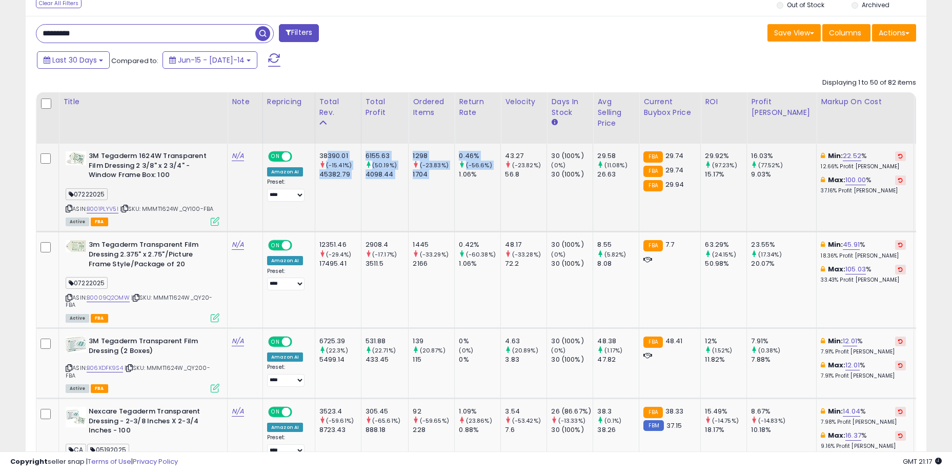
drag, startPoint x: 338, startPoint y: 153, endPoint x: 464, endPoint y: 175, distance: 128.1
click at [464, 175] on td "0.46% (-56.6%) 1.06%" at bounding box center [478, 188] width 46 height 88
drag, startPoint x: 489, startPoint y: 172, endPoint x: 341, endPoint y: 151, distance: 149.7
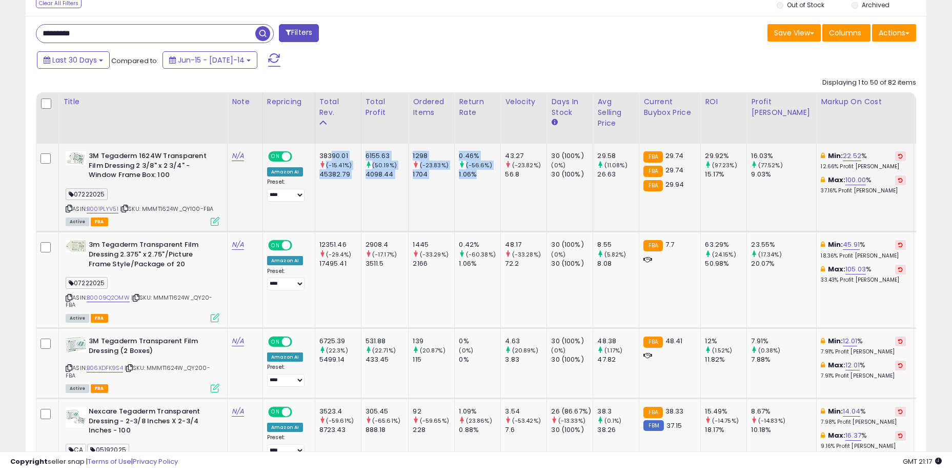
click at [341, 151] on div "38390.01" at bounding box center [341, 155] width 42 height 9
drag, startPoint x: 337, startPoint y: 152, endPoint x: 491, endPoint y: 176, distance: 155.7
click at [492, 177] on div "1.06%" at bounding box center [480, 174] width 42 height 9
drag, startPoint x: 496, startPoint y: 178, endPoint x: 343, endPoint y: 154, distance: 155.1
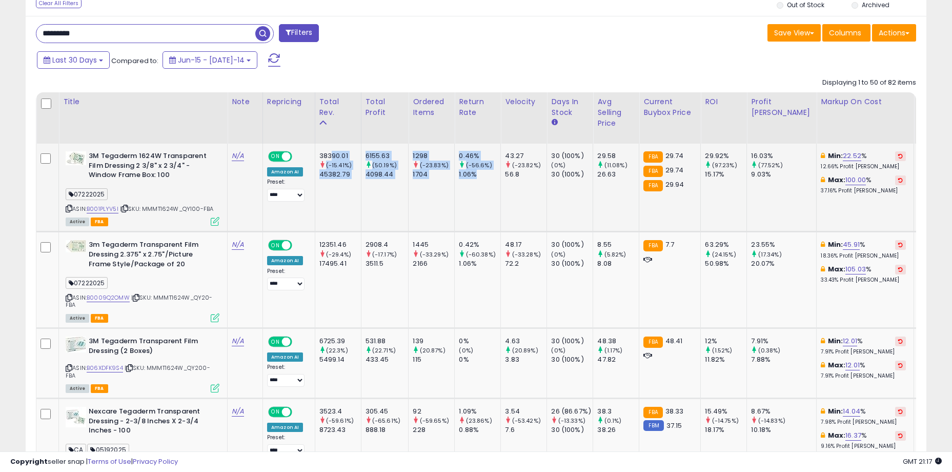
click at [343, 154] on div "38390.01" at bounding box center [341, 155] width 42 height 9
drag, startPoint x: 337, startPoint y: 153, endPoint x: 487, endPoint y: 173, distance: 151.0
click at [487, 173] on div "1.06%" at bounding box center [480, 174] width 42 height 9
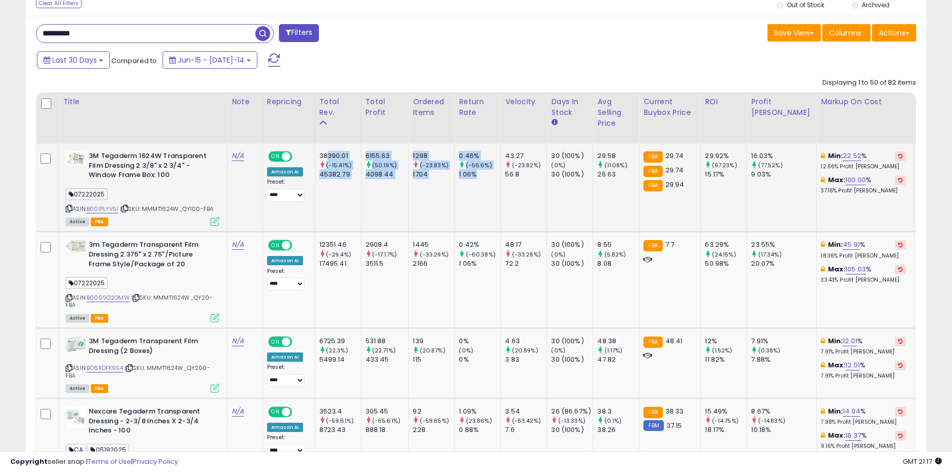
click at [335, 155] on div "38390.01" at bounding box center [341, 155] width 42 height 9
click at [432, 173] on div "1704" at bounding box center [434, 174] width 42 height 9
click at [443, 174] on div "1704" at bounding box center [434, 174] width 42 height 9
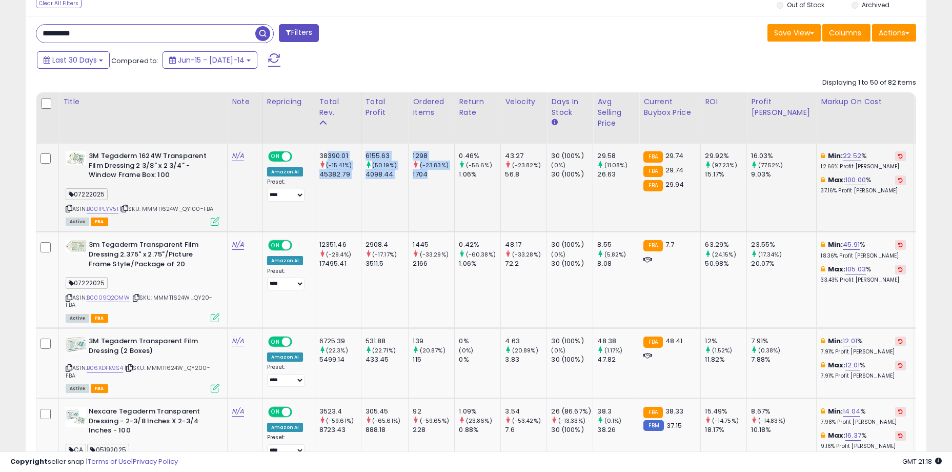
click at [340, 155] on div "38390.01" at bounding box center [341, 155] width 42 height 9
click at [413, 67] on div "Last 30 Days Compared to: Jun-15 - Jul-14" at bounding box center [364, 61] width 661 height 23
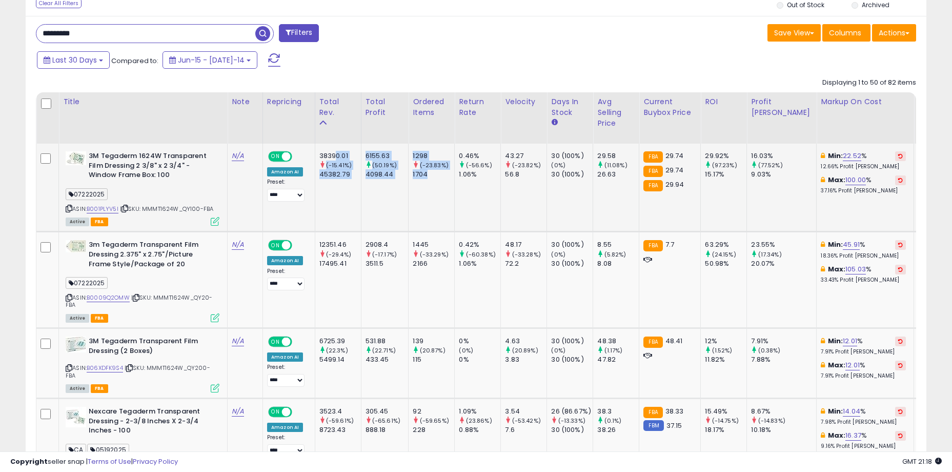
click at [438, 181] on td "1298 (-23.83%) 1704" at bounding box center [432, 188] width 46 height 88
click at [409, 179] on td "6155.63 (50.19%) 4098.44" at bounding box center [385, 188] width 48 height 88
click at [391, 180] on td "6155.63 (50.19%) 4098.44" at bounding box center [385, 188] width 48 height 88
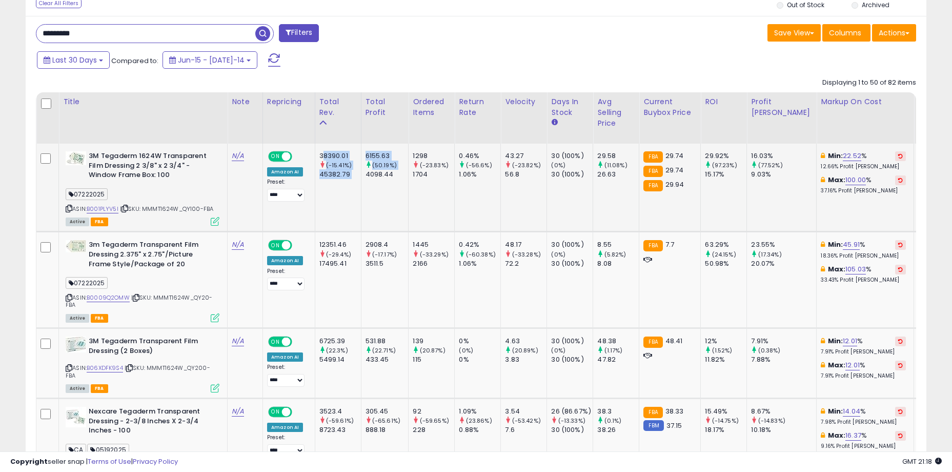
click at [341, 202] on td "38390.01 (-15.41%) 45382.79" at bounding box center [338, 188] width 46 height 88
click at [409, 189] on td "6155.63 (50.19%) 4098.44" at bounding box center [385, 188] width 48 height 88
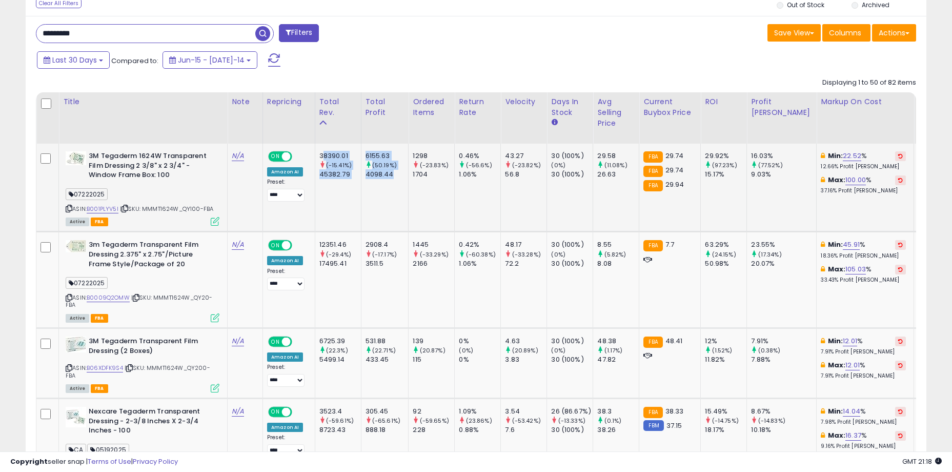
click at [406, 189] on td "6155.63 (50.19%) 4098.44" at bounding box center [385, 188] width 48 height 88
click at [330, 151] on div "38390.01" at bounding box center [341, 155] width 42 height 9
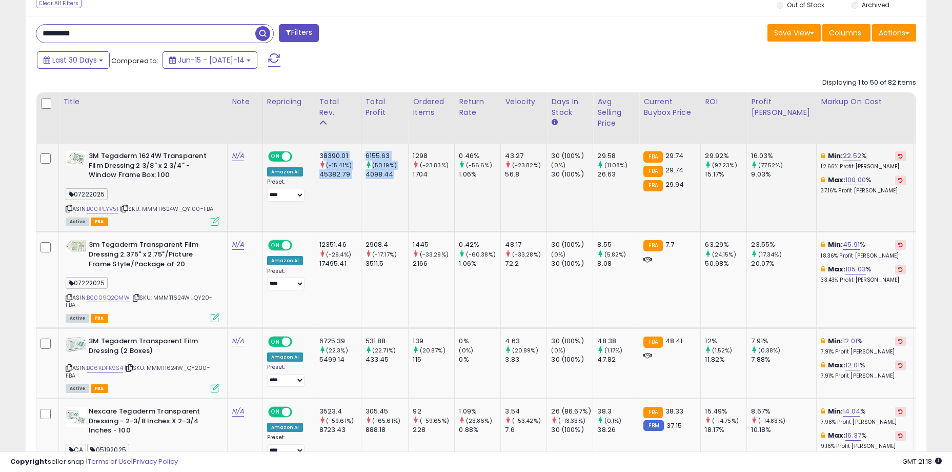
click at [403, 172] on div "4098.44" at bounding box center [387, 174] width 43 height 9
click at [340, 158] on div "38390.01" at bounding box center [341, 155] width 42 height 9
click at [407, 174] on div "4098.44" at bounding box center [387, 174] width 43 height 9
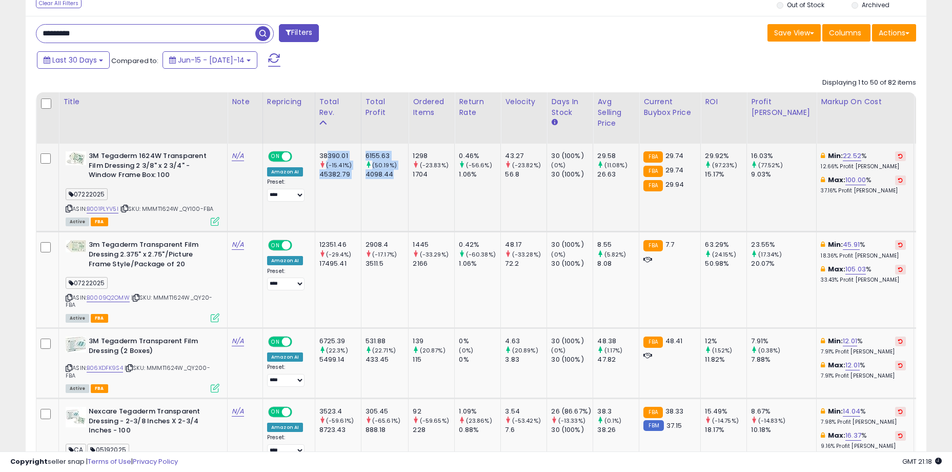
click at [337, 156] on div "38390.01" at bounding box center [341, 155] width 42 height 9
click at [409, 174] on div "4098.44" at bounding box center [387, 174] width 43 height 9
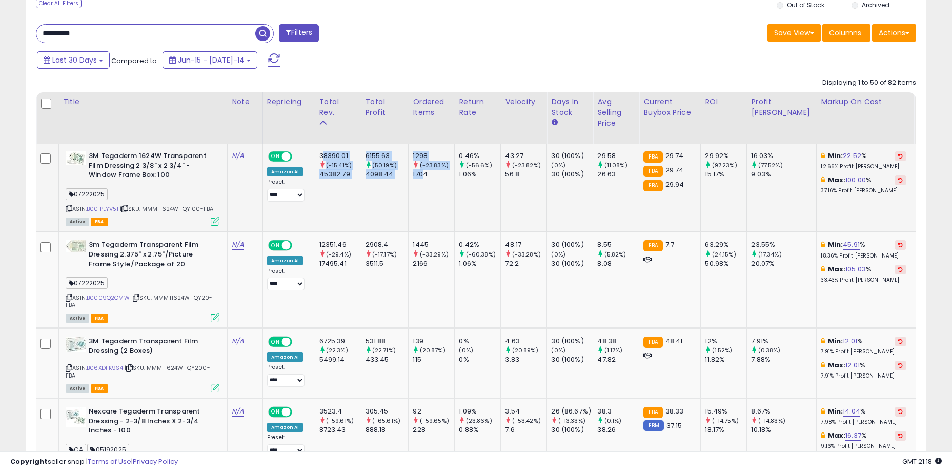
click at [335, 156] on div "38390.01" at bounding box center [341, 155] width 42 height 9
click at [434, 172] on div "1704" at bounding box center [434, 174] width 42 height 9
click at [331, 153] on div "38390.01" at bounding box center [341, 155] width 42 height 9
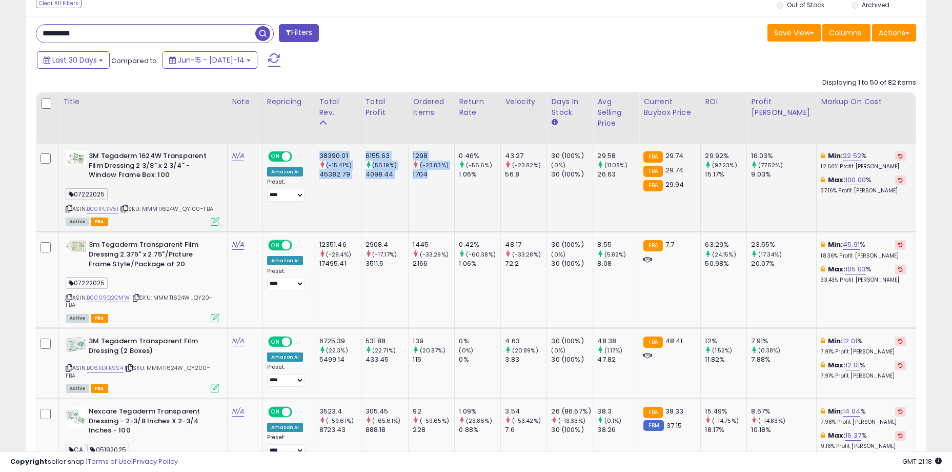
click at [437, 184] on td "1298 (-23.83%) 1704" at bounding box center [432, 188] width 46 height 88
click at [331, 155] on div "38390.01" at bounding box center [341, 155] width 42 height 9
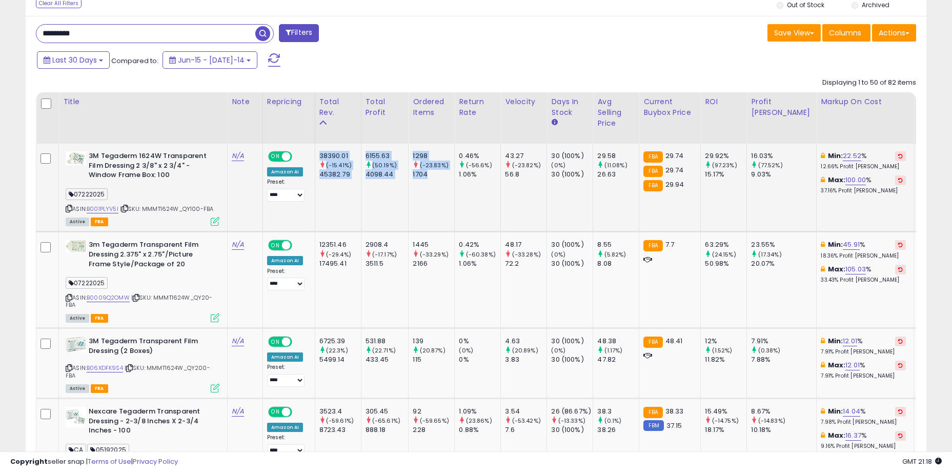
click at [438, 184] on td "1298 (-23.83%) 1704" at bounding box center [432, 188] width 46 height 88
drag, startPoint x: 340, startPoint y: 154, endPoint x: 429, endPoint y: 173, distance: 91.3
click at [429, 173] on div "1704" at bounding box center [434, 174] width 42 height 9
drag, startPoint x: 436, startPoint y: 174, endPoint x: 327, endPoint y: 154, distance: 111.1
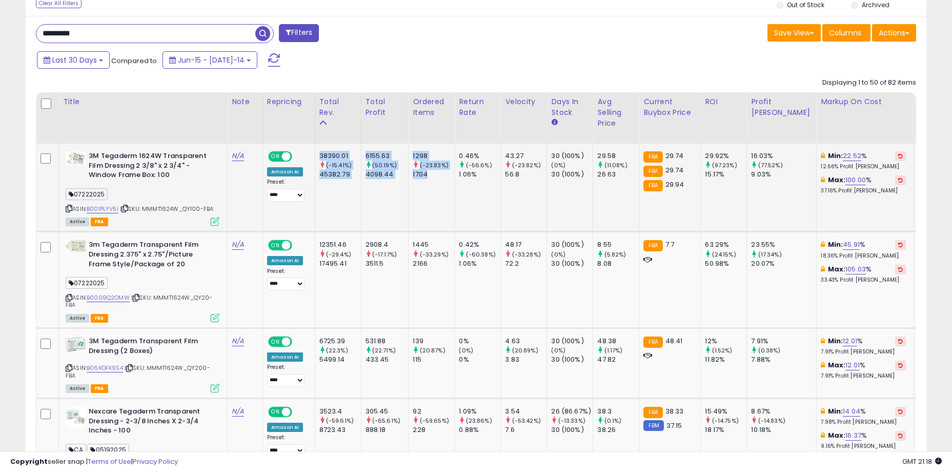
click at [331, 154] on div "38390.01" at bounding box center [341, 155] width 42 height 9
drag, startPoint x: 333, startPoint y: 155, endPoint x: 429, endPoint y: 179, distance: 98.9
click at [429, 179] on div "1704" at bounding box center [434, 174] width 42 height 9
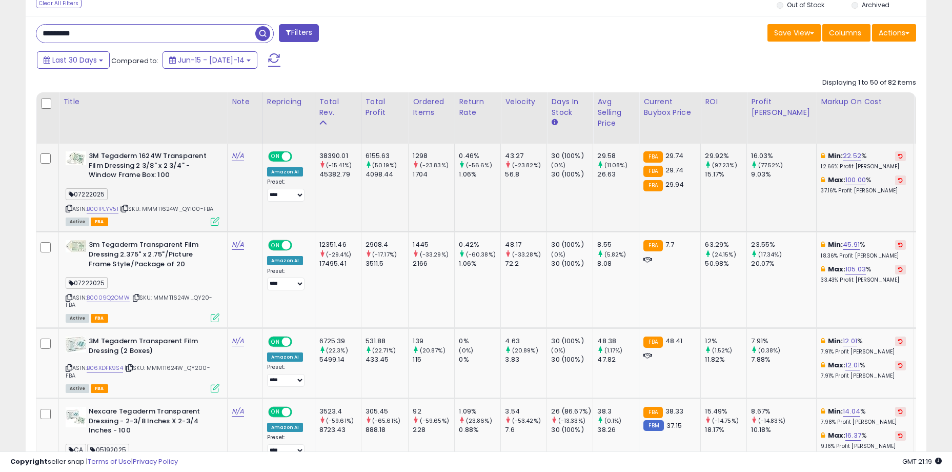
click at [526, 202] on td "43.27 (-23.82%) 56.8" at bounding box center [524, 188] width 46 height 88
drag, startPoint x: 388, startPoint y: 157, endPoint x: 466, endPoint y: 178, distance: 80.7
click at [466, 178] on td "0.46% (-56.6%) 1.06%" at bounding box center [478, 188] width 46 height 88
drag, startPoint x: 482, startPoint y: 176, endPoint x: 367, endPoint y: 163, distance: 115.6
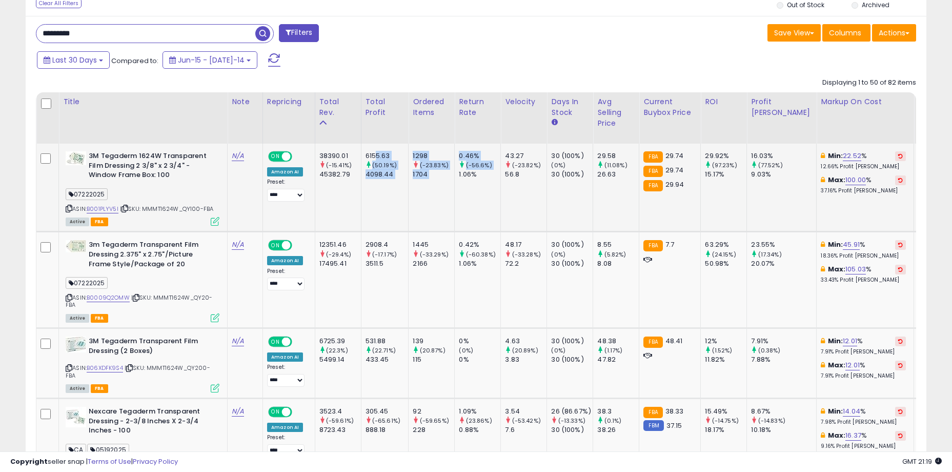
drag, startPoint x: 341, startPoint y: 153, endPoint x: 461, endPoint y: 172, distance: 122.1
click at [481, 170] on div "1.06%" at bounding box center [480, 174] width 42 height 9
drag, startPoint x: 486, startPoint y: 172, endPoint x: 337, endPoint y: 154, distance: 149.8
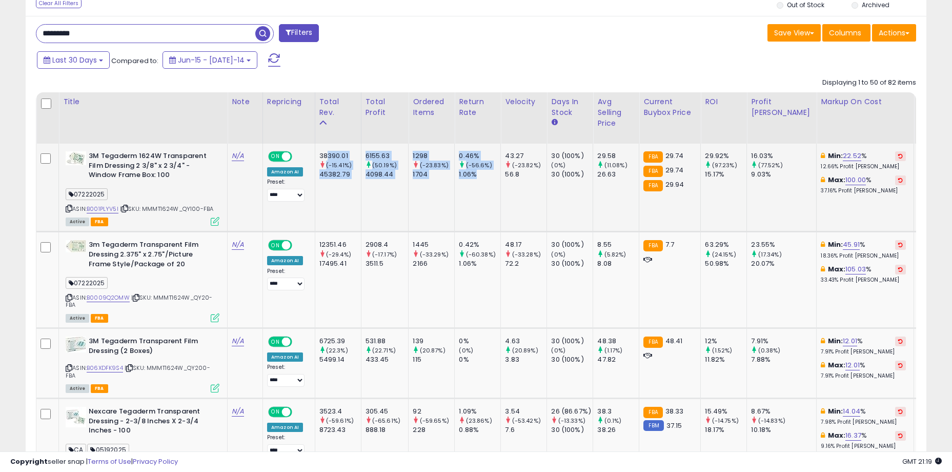
click at [337, 154] on div "38390.01" at bounding box center [341, 155] width 42 height 9
drag, startPoint x: 336, startPoint y: 153, endPoint x: 454, endPoint y: 175, distance: 120.4
click at [454, 175] on div "1704" at bounding box center [434, 174] width 42 height 9
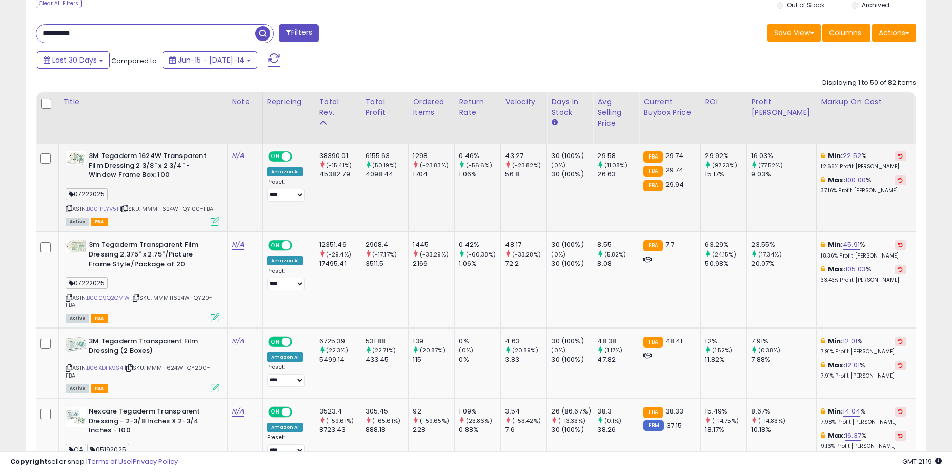
click at [454, 175] on div "1704" at bounding box center [434, 174] width 42 height 9
drag, startPoint x: 120, startPoint y: 154, endPoint x: 178, endPoint y: 178, distance: 63.2
click at [178, 178] on b "3M Tegaderm 1624W Transparent Film Dressing 2 3/8" x 2 3/4" - Window Frame Box:…" at bounding box center [151, 166] width 125 height 31
drag, startPoint x: 183, startPoint y: 178, endPoint x: 107, endPoint y: 160, distance: 78.0
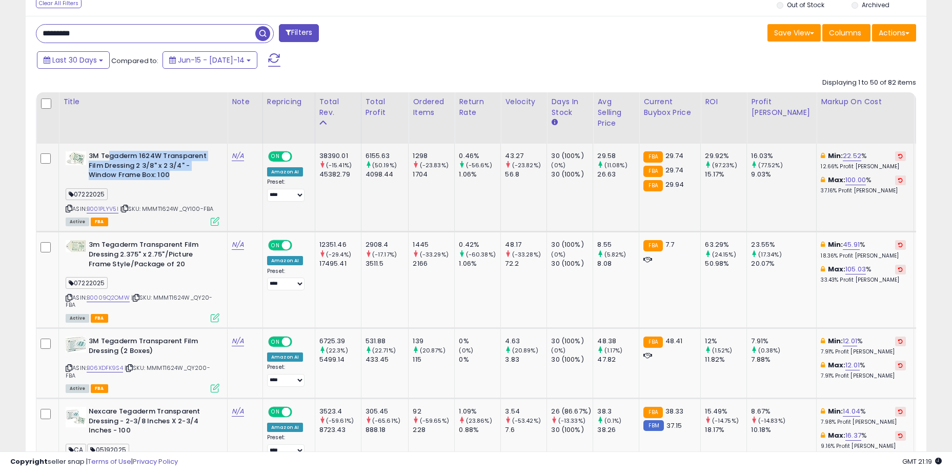
click at [107, 160] on b "3M Tegaderm 1624W Transparent Film Dressing 2 3/8" x 2 3/4" - Window Frame Box:…" at bounding box center [151, 166] width 125 height 31
drag, startPoint x: 104, startPoint y: 155, endPoint x: 179, endPoint y: 179, distance: 79.0
click at [179, 179] on b "3M Tegaderm 1624W Transparent Film Dressing 2 3/8" x 2 3/4" - Window Frame Box:…" at bounding box center [151, 166] width 125 height 31
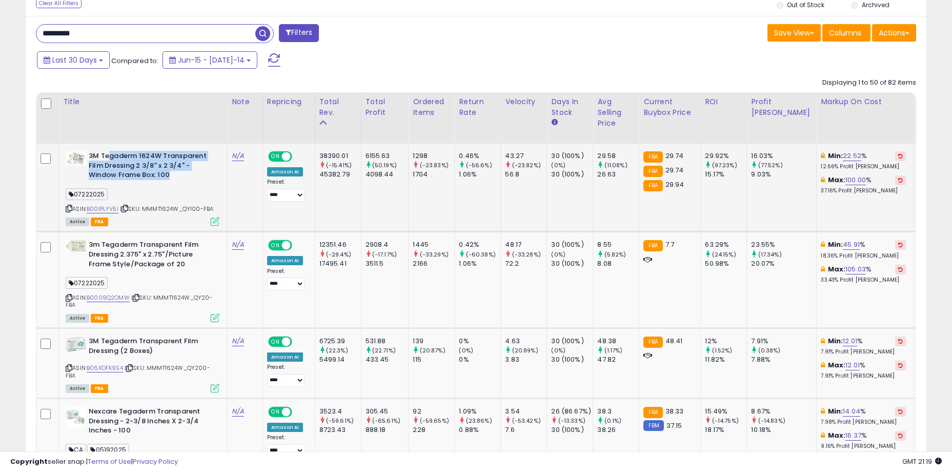
drag, startPoint x: 184, startPoint y: 176, endPoint x: 108, endPoint y: 157, distance: 78.2
click at [108, 157] on b "3M Tegaderm 1624W Transparent Film Dressing 2 3/8" x 2 3/4" - Window Frame Box:…" at bounding box center [151, 166] width 125 height 31
drag, startPoint x: 104, startPoint y: 154, endPoint x: 189, endPoint y: 173, distance: 86.6
click at [189, 173] on b "3M Tegaderm 1624W Transparent Film Dressing 2 3/8" x 2 3/4" - Window Frame Box:…" at bounding box center [151, 166] width 125 height 31
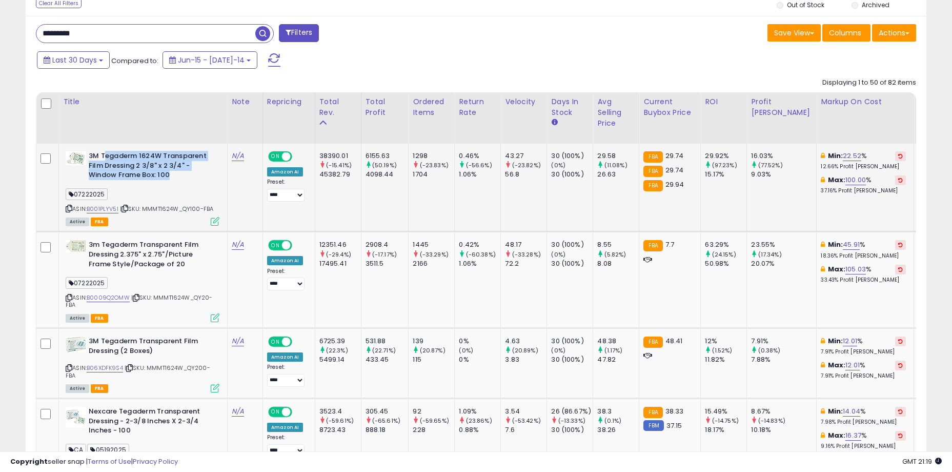
click at [189, 173] on b "3M Tegaderm 1624W Transparent Film Dressing 2 3/8" x 2 3/4" - Window Frame Box:…" at bounding box center [151, 166] width 125 height 31
drag, startPoint x: 137, startPoint y: 161, endPoint x: 120, endPoint y: 156, distance: 18.0
click at [120, 156] on b "3M Tegaderm 1624W Transparent Film Dressing 2 3/8" x 2 3/4" - Window Frame Box:…" at bounding box center [151, 166] width 125 height 31
drag, startPoint x: 111, startPoint y: 156, endPoint x: 179, endPoint y: 175, distance: 70.9
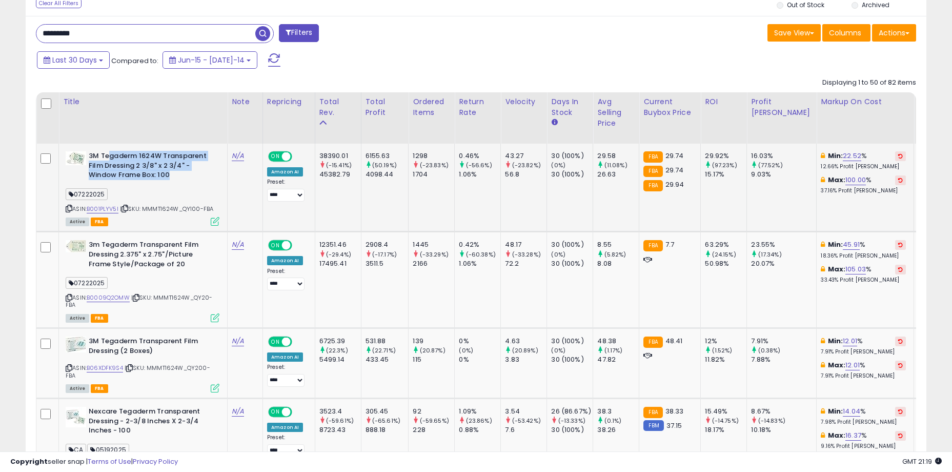
click at [179, 175] on b "3M Tegaderm 1624W Transparent Film Dressing 2 3/8" x 2 3/4" - Window Frame Box:…" at bounding box center [151, 166] width 125 height 31
drag, startPoint x: 183, startPoint y: 175, endPoint x: 111, endPoint y: 158, distance: 74.4
click at [111, 158] on b "3M Tegaderm 1624W Transparent Film Dressing 2 3/8" x 2 3/4" - Window Frame Box:…" at bounding box center [151, 166] width 125 height 31
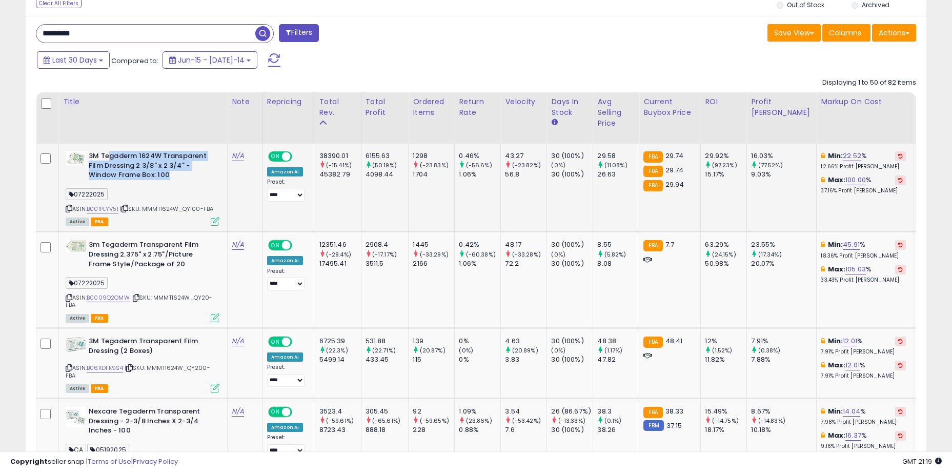
drag, startPoint x: 107, startPoint y: 155, endPoint x: 185, endPoint y: 176, distance: 81.1
click at [185, 176] on b "3M Tegaderm 1624W Transparent Film Dressing 2 3/8" x 2 3/4" - Window Frame Box:…" at bounding box center [151, 166] width 125 height 31
click at [356, 204] on td "38390.01 (-15.41%) 45382.79" at bounding box center [338, 188] width 46 height 88
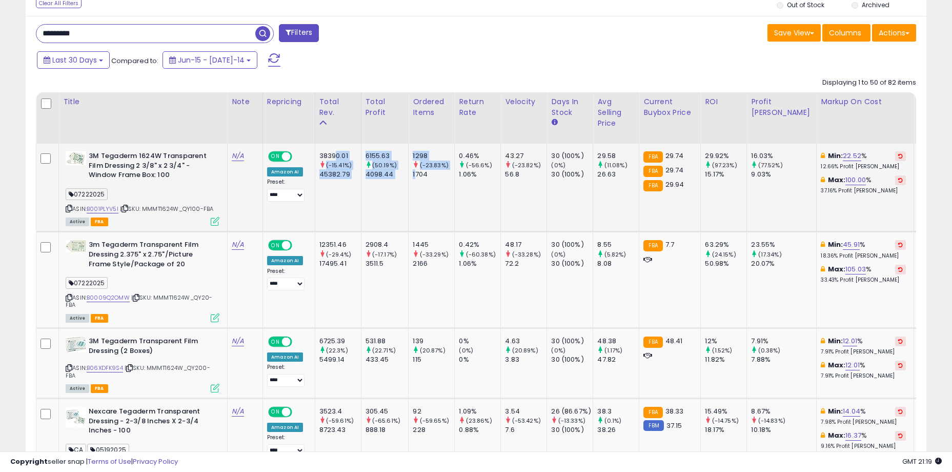
drag, startPoint x: 344, startPoint y: 158, endPoint x: 423, endPoint y: 178, distance: 81.5
click at [423, 178] on div "1704" at bounding box center [434, 174] width 42 height 9
drag, startPoint x: 449, startPoint y: 175, endPoint x: 347, endPoint y: 154, distance: 104.7
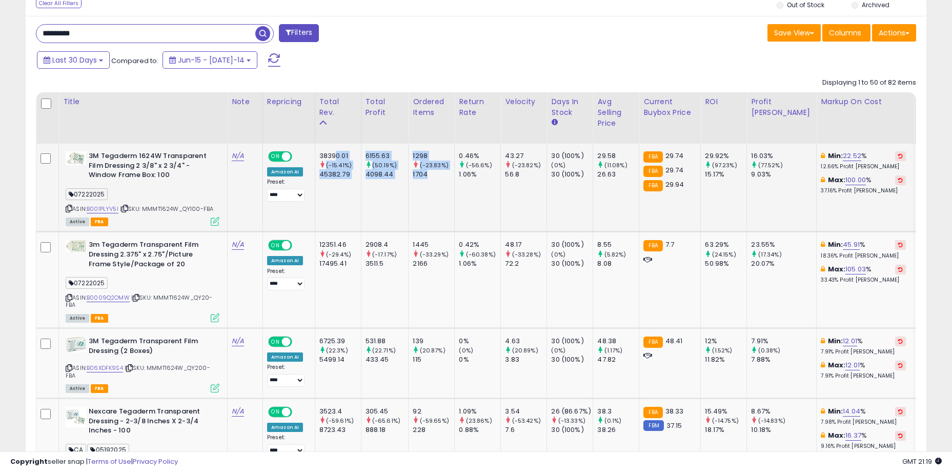
click at [347, 154] on div "38390.01" at bounding box center [341, 155] width 42 height 9
drag, startPoint x: 338, startPoint y: 152, endPoint x: 517, endPoint y: 181, distance: 180.7
click at [517, 181] on td "43.27 (-23.82%) 56.8" at bounding box center [524, 188] width 46 height 88
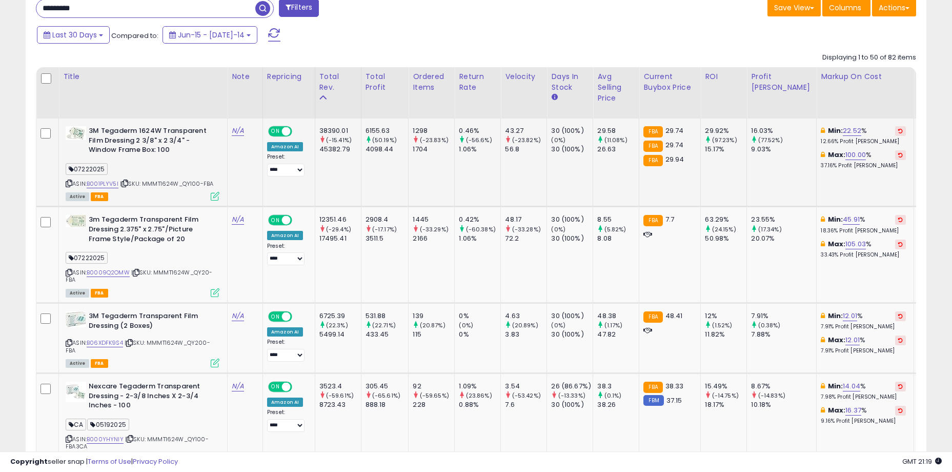
scroll to position [431, 0]
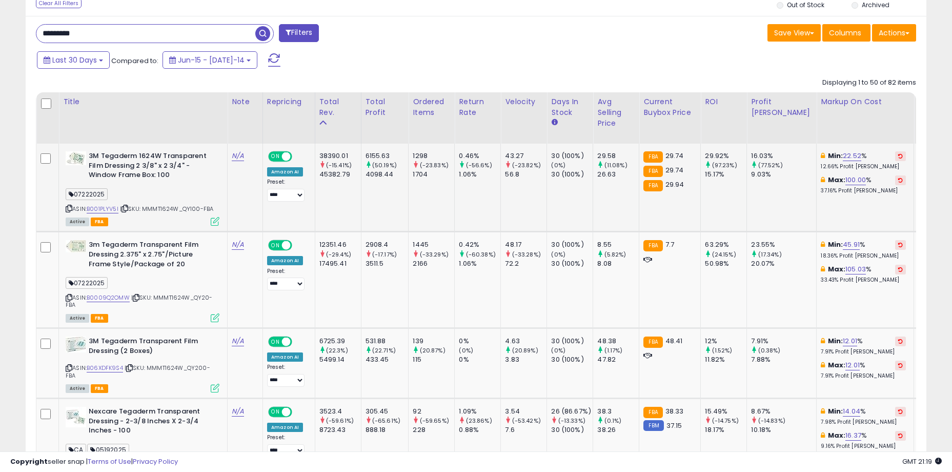
click at [352, 204] on td "38390.01 (-15.41%) 45382.79" at bounding box center [338, 188] width 46 height 88
drag, startPoint x: 345, startPoint y: 159, endPoint x: 367, endPoint y: 177, distance: 28.5
click at [353, 177] on div "38390.01 (-15.41%) 45382.79" at bounding box center [337, 165] width 34 height 28
click at [361, 177] on div "45382.79" at bounding box center [341, 174] width 42 height 9
drag, startPoint x: 381, startPoint y: 153, endPoint x: 420, endPoint y: 172, distance: 43.6
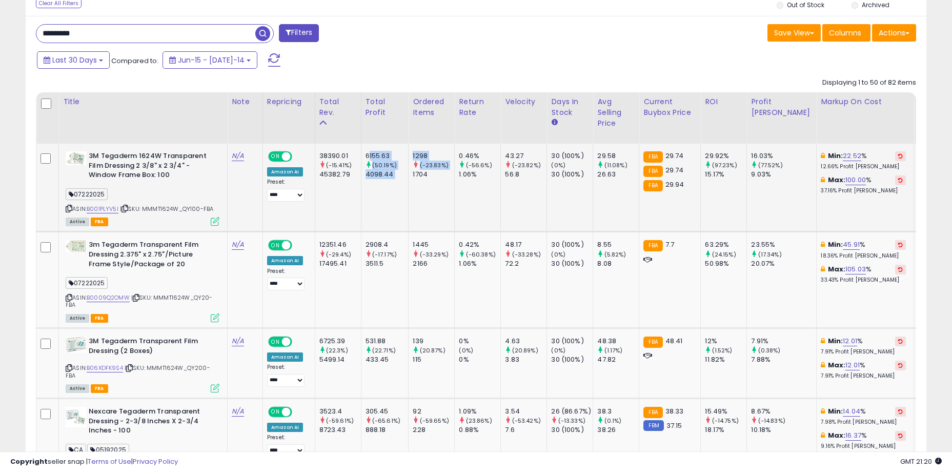
click at [420, 172] on td "1298 (-23.83%) 1704" at bounding box center [432, 188] width 46 height 88
drag, startPoint x: 432, startPoint y: 173, endPoint x: 378, endPoint y: 161, distance: 54.7
click at [378, 161] on div "(50.19%)" at bounding box center [387, 165] width 43 height 9
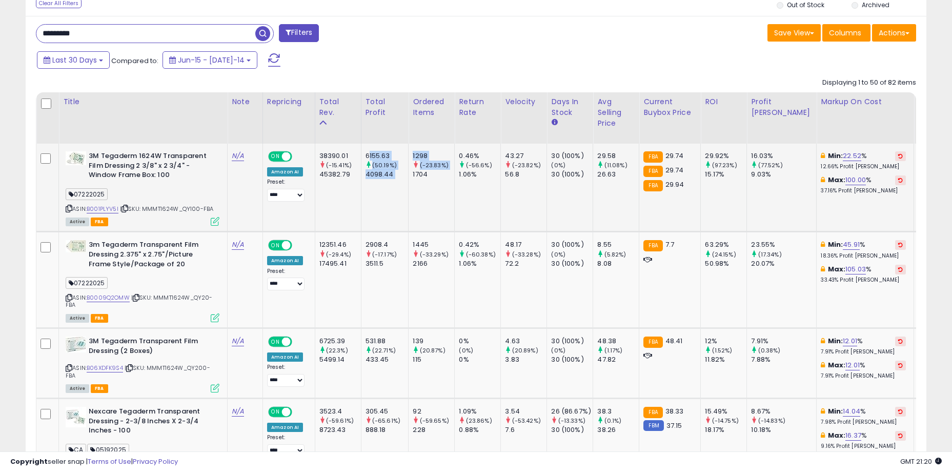
drag, startPoint x: 378, startPoint y: 154, endPoint x: 422, endPoint y: 176, distance: 49.5
click at [422, 176] on div "1704" at bounding box center [434, 174] width 42 height 9
click at [378, 198] on td "6155.63 (50.19%) 4098.44" at bounding box center [385, 188] width 48 height 88
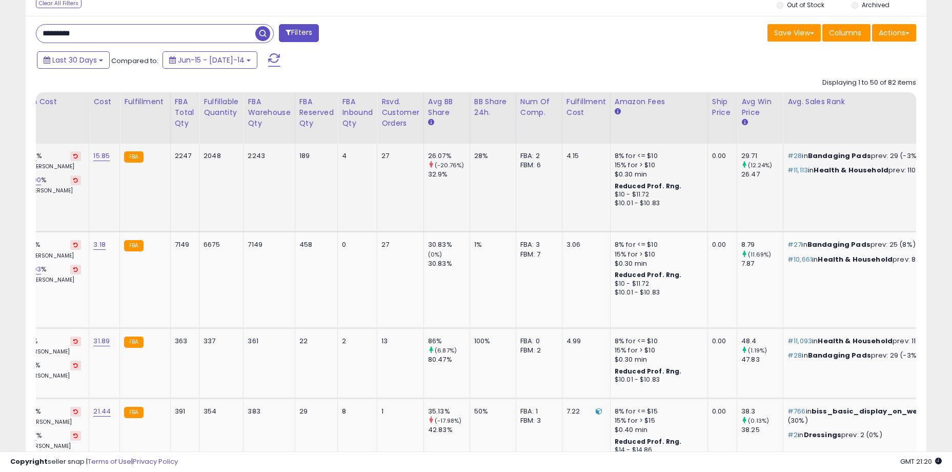
scroll to position [0, 1369]
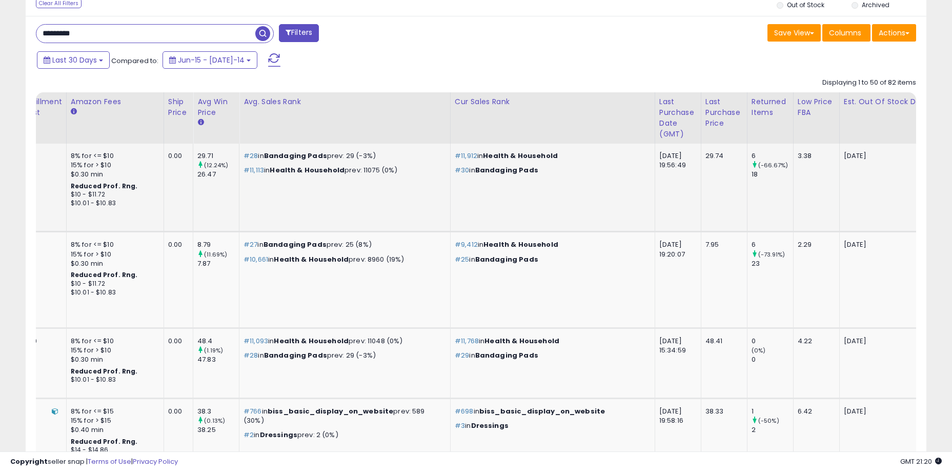
click at [840, 189] on td "2025-10-05" at bounding box center [891, 188] width 102 height 88
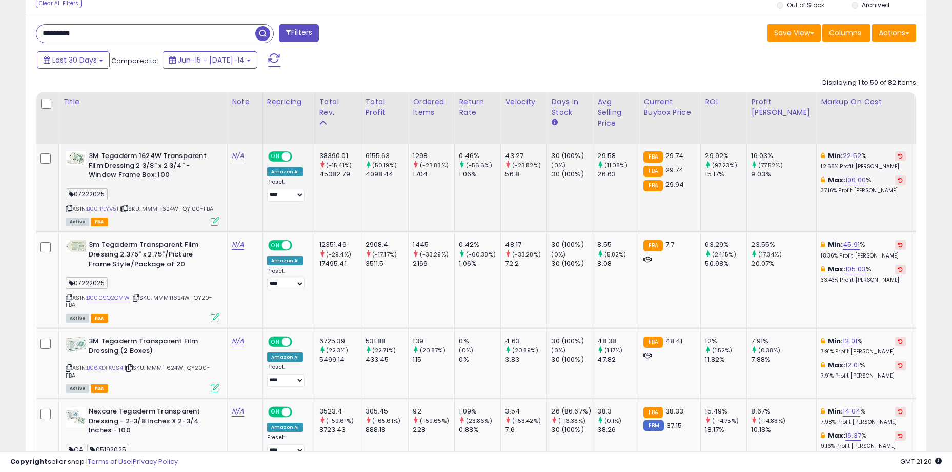
scroll to position [0, 0]
drag, startPoint x: 381, startPoint y: 157, endPoint x: 445, endPoint y: 176, distance: 66.5
click at [445, 176] on div "1704" at bounding box center [434, 174] width 42 height 9
drag, startPoint x: 448, startPoint y: 176, endPoint x: 378, endPoint y: 158, distance: 72.6
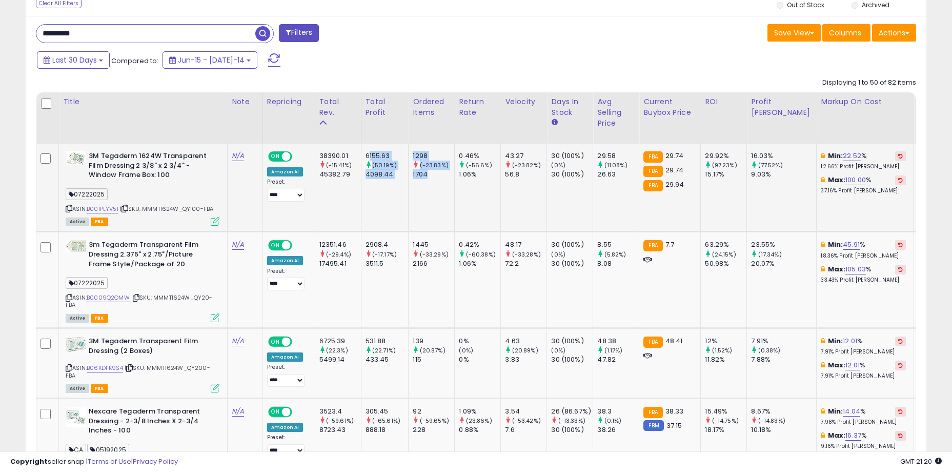
click at [378, 158] on div "6155.63" at bounding box center [387, 155] width 43 height 9
drag, startPoint x: 373, startPoint y: 154, endPoint x: 458, endPoint y: 177, distance: 87.7
click at [454, 177] on div "1704" at bounding box center [434, 174] width 42 height 9
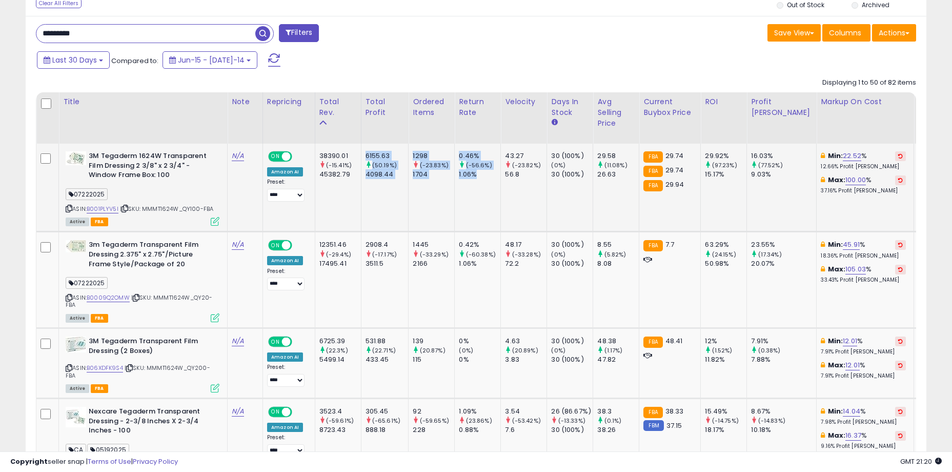
drag, startPoint x: 487, startPoint y: 174, endPoint x: 376, endPoint y: 155, distance: 112.9
click at [376, 155] on div "6155.63" at bounding box center [387, 155] width 43 height 9
drag, startPoint x: 338, startPoint y: 155, endPoint x: 426, endPoint y: 173, distance: 89.4
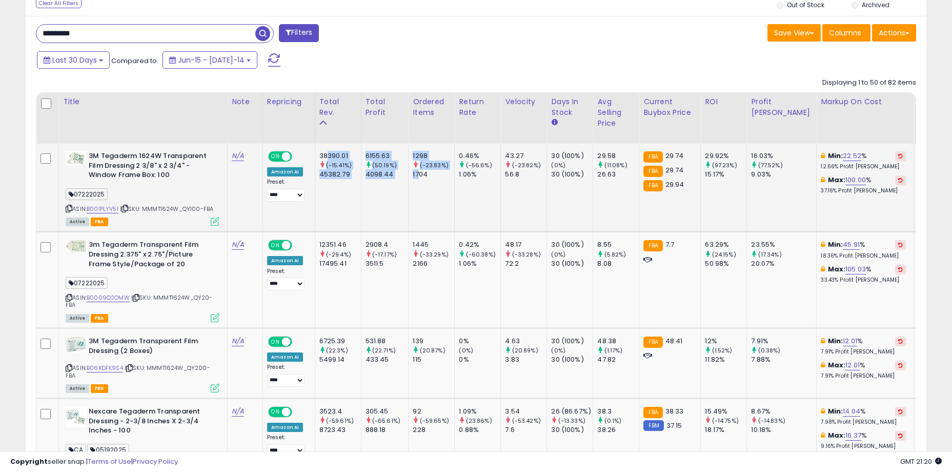
click at [426, 173] on div "1704" at bounding box center [434, 174] width 42 height 9
drag, startPoint x: 435, startPoint y: 173, endPoint x: 342, endPoint y: 150, distance: 95.5
click at [342, 150] on td "38390.01 (-15.41%) 45382.79" at bounding box center [338, 188] width 46 height 88
drag, startPoint x: 331, startPoint y: 153, endPoint x: 439, endPoint y: 175, distance: 109.9
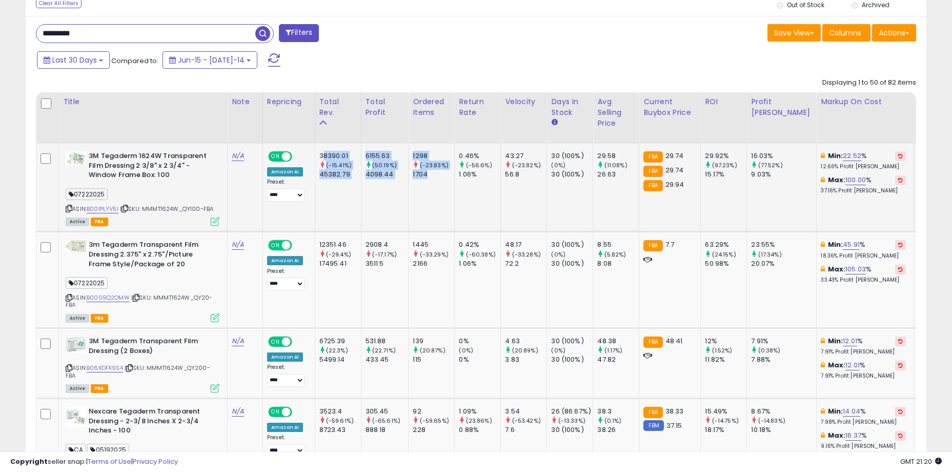
click at [439, 175] on div "1704" at bounding box center [434, 174] width 42 height 9
drag, startPoint x: 446, startPoint y: 172, endPoint x: 335, endPoint y: 151, distance: 112.3
click at [335, 151] on div "38390.01" at bounding box center [341, 155] width 42 height 9
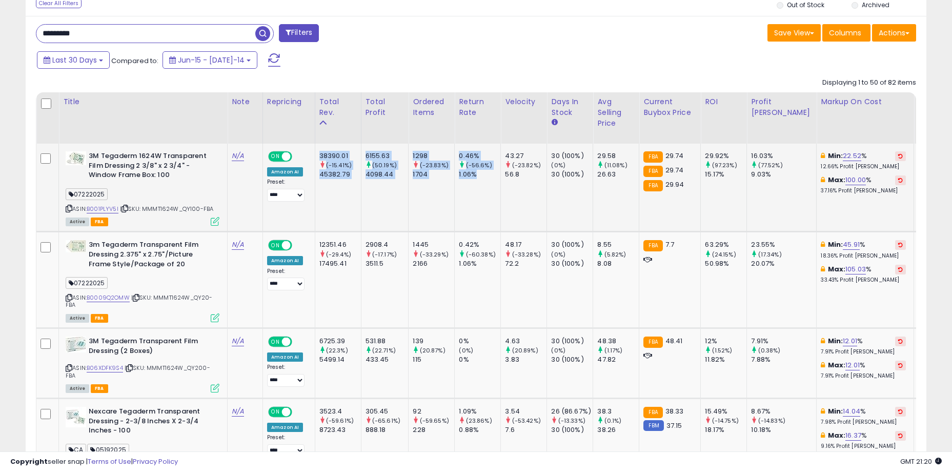
drag, startPoint x: 330, startPoint y: 152, endPoint x: 496, endPoint y: 174, distance: 167.1
click at [496, 174] on div "1.06%" at bounding box center [480, 174] width 42 height 9
drag, startPoint x: 500, startPoint y: 174, endPoint x: 327, endPoint y: 145, distance: 174.7
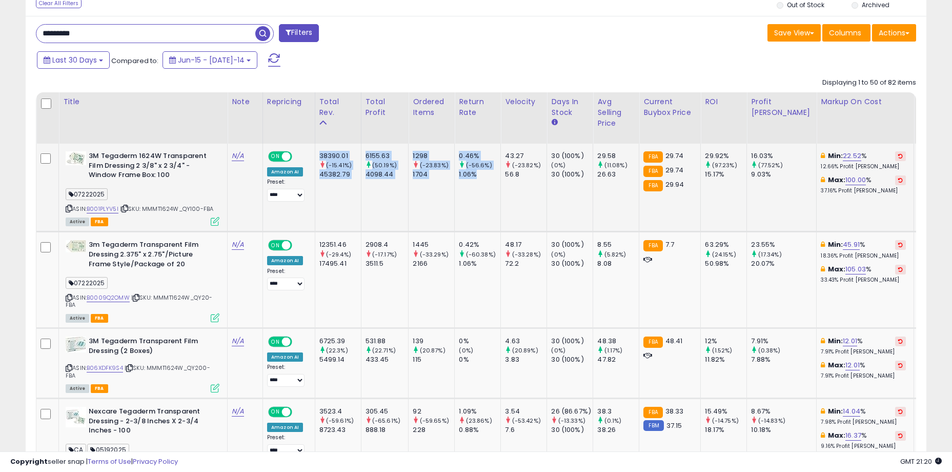
click at [329, 152] on div "38390.01" at bounding box center [341, 155] width 42 height 9
click at [332, 154] on div "38390.01" at bounding box center [341, 155] width 42 height 9
drag, startPoint x: 334, startPoint y: 155, endPoint x: 405, endPoint y: 175, distance: 74.0
click at [405, 175] on div "4098.44" at bounding box center [387, 174] width 43 height 9
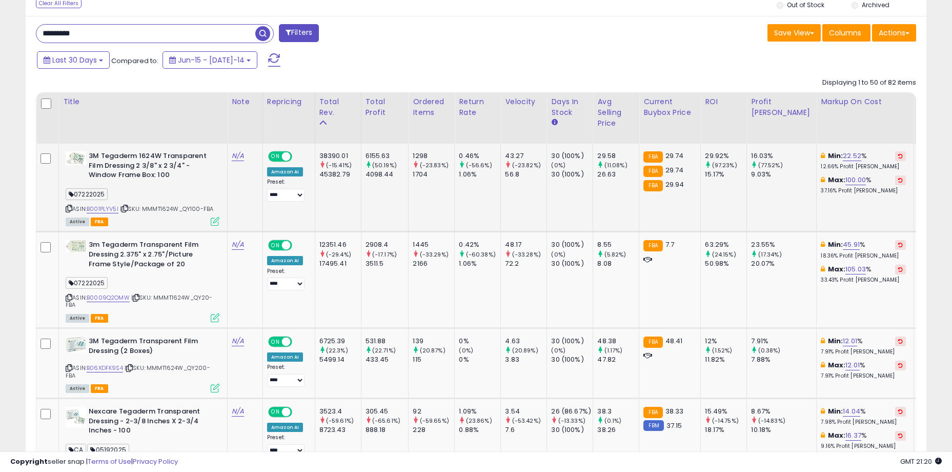
click at [357, 188] on td "38390.01 (-15.41%) 45382.79" at bounding box center [338, 188] width 46 height 88
drag, startPoint x: 335, startPoint y: 157, endPoint x: 449, endPoint y: 179, distance: 116.0
click at [449, 179] on div "1704" at bounding box center [434, 174] width 42 height 9
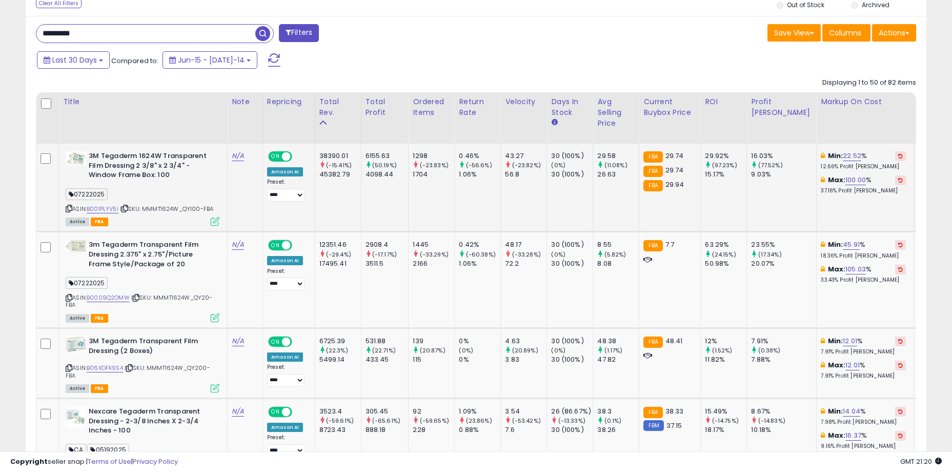
click at [361, 191] on td "38390.01 (-15.41%) 45382.79" at bounding box center [338, 188] width 46 height 88
drag, startPoint x: 337, startPoint y: 156, endPoint x: 434, endPoint y: 182, distance: 99.9
click at [434, 182] on td "1298 (-23.83%) 1704" at bounding box center [432, 188] width 46 height 88
drag, startPoint x: 443, startPoint y: 182, endPoint x: 344, endPoint y: 156, distance: 102.4
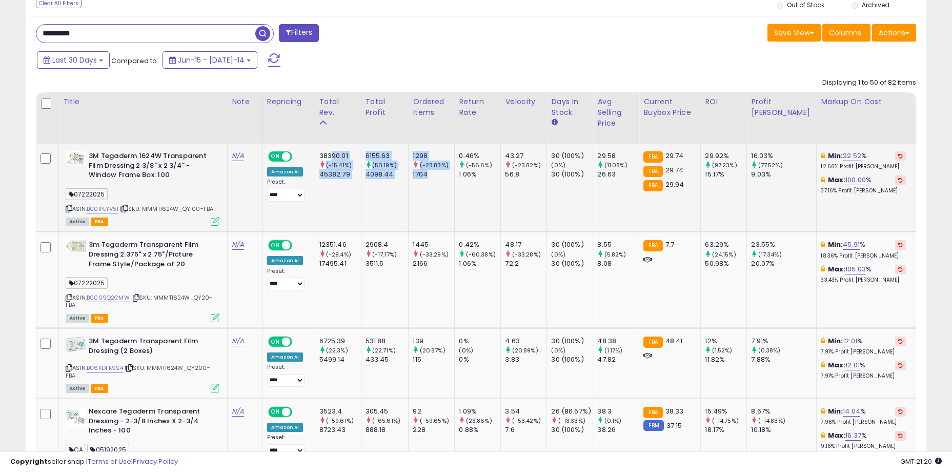
click at [344, 156] on div "38390.01" at bounding box center [341, 155] width 42 height 9
drag, startPoint x: 336, startPoint y: 154, endPoint x: 453, endPoint y: 185, distance: 121.4
click at [453, 185] on td "1298 (-23.83%) 1704" at bounding box center [432, 188] width 46 height 88
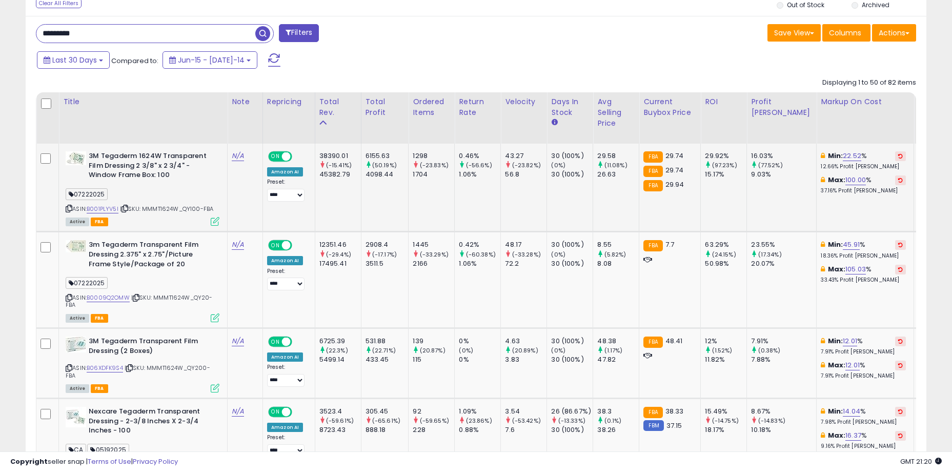
click at [376, 194] on td "6155.63 (50.19%) 4098.44" at bounding box center [385, 188] width 48 height 88
drag, startPoint x: 346, startPoint y: 156, endPoint x: 448, endPoint y: 179, distance: 104.6
click at [448, 179] on td "1298 (-23.83%) 1704" at bounding box center [432, 188] width 46 height 88
drag, startPoint x: 449, startPoint y: 176, endPoint x: 330, endPoint y: 155, distance: 121.4
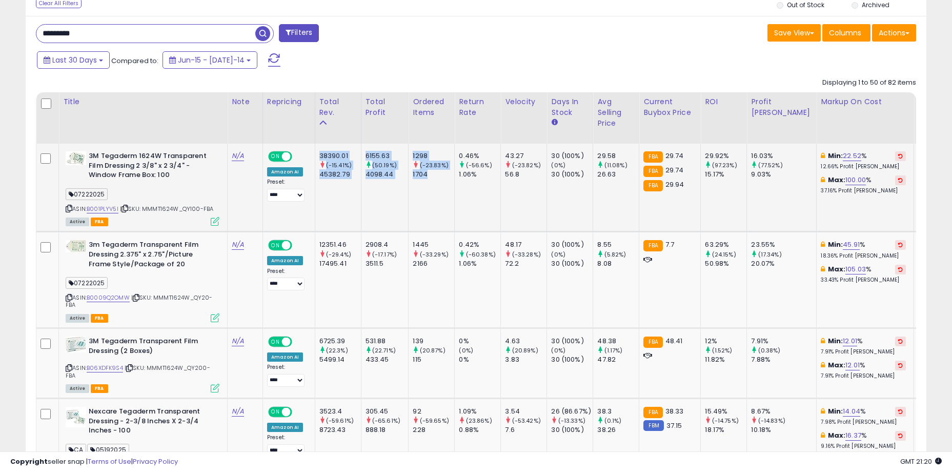
click at [330, 155] on div "38390.01" at bounding box center [341, 155] width 42 height 9
drag, startPoint x: 333, startPoint y: 156, endPoint x: 464, endPoint y: 186, distance: 133.6
click at [464, 186] on td "0.46% (-56.6%) 1.06%" at bounding box center [478, 188] width 46 height 88
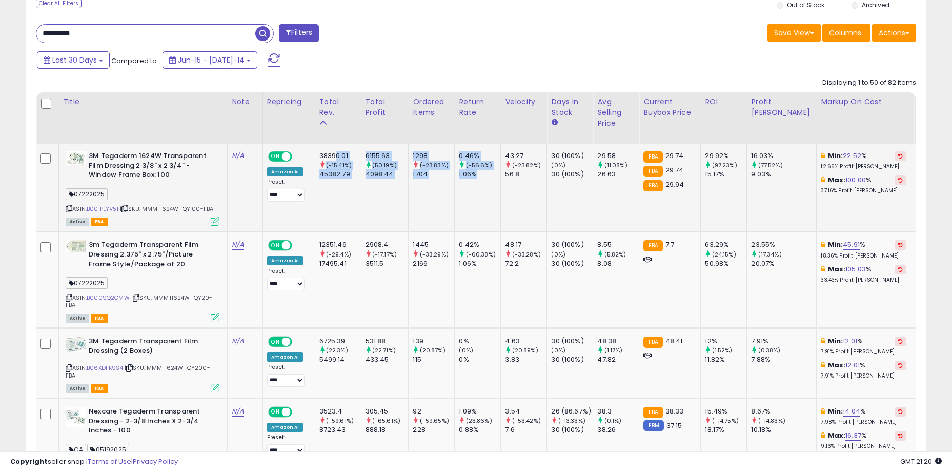
drag, startPoint x: 486, startPoint y: 174, endPoint x: 345, endPoint y: 154, distance: 142.4
click at [345, 154] on div "38390.01" at bounding box center [341, 155] width 42 height 9
drag, startPoint x: 340, startPoint y: 154, endPoint x: 487, endPoint y: 176, distance: 149.3
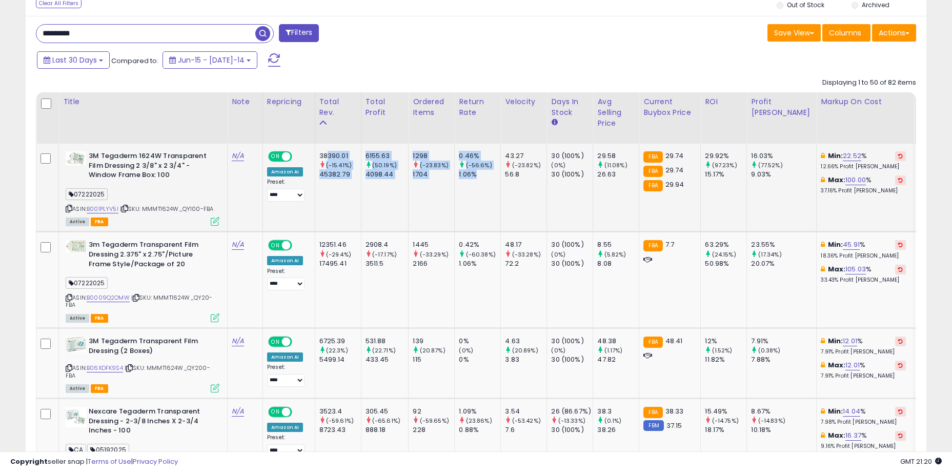
click at [487, 176] on div "1.06%" at bounding box center [480, 174] width 42 height 9
drag, startPoint x: 340, startPoint y: 153, endPoint x: 533, endPoint y: 171, distance: 194.7
click at [533, 171] on div "56.8" at bounding box center [526, 174] width 42 height 9
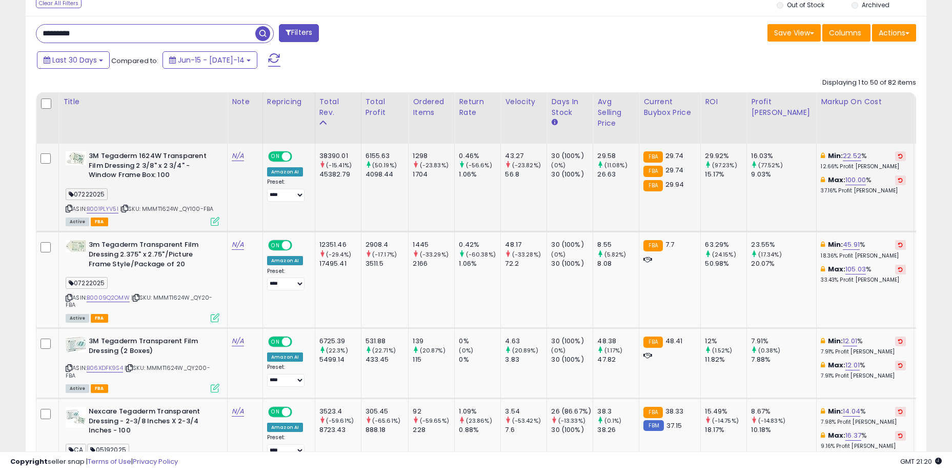
click at [533, 171] on div "56.8" at bounding box center [526, 174] width 42 height 9
drag, startPoint x: 538, startPoint y: 172, endPoint x: 341, endPoint y: 151, distance: 198.1
click at [341, 151] on div "38390.01" at bounding box center [341, 155] width 42 height 9
drag, startPoint x: 336, startPoint y: 153, endPoint x: 476, endPoint y: 172, distance: 140.9
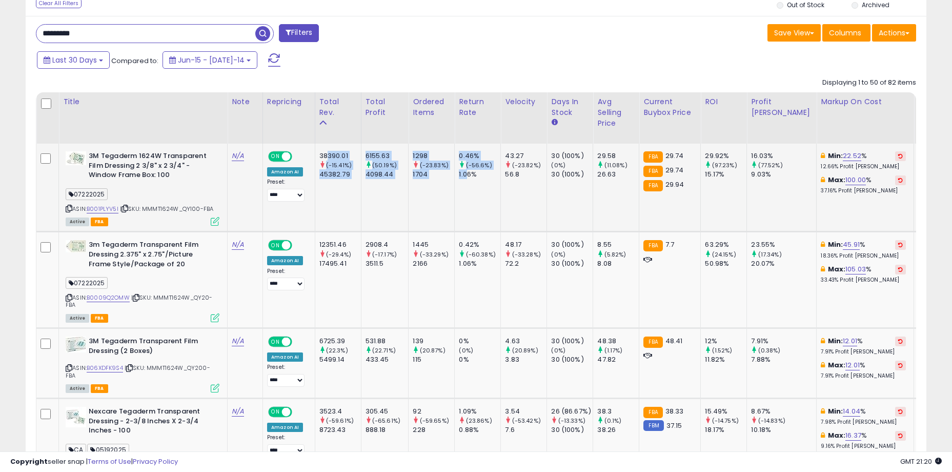
click at [476, 172] on div "1.06%" at bounding box center [480, 174] width 42 height 9
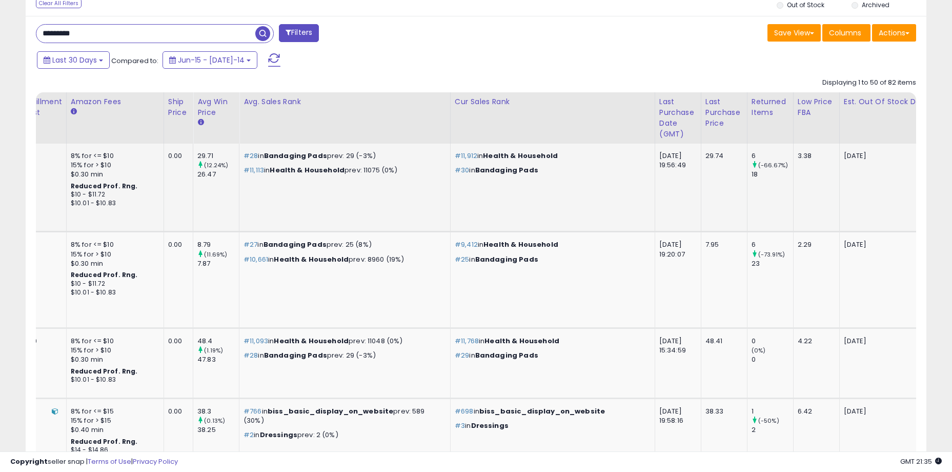
click at [840, 187] on td "2025-10-05" at bounding box center [891, 188] width 102 height 88
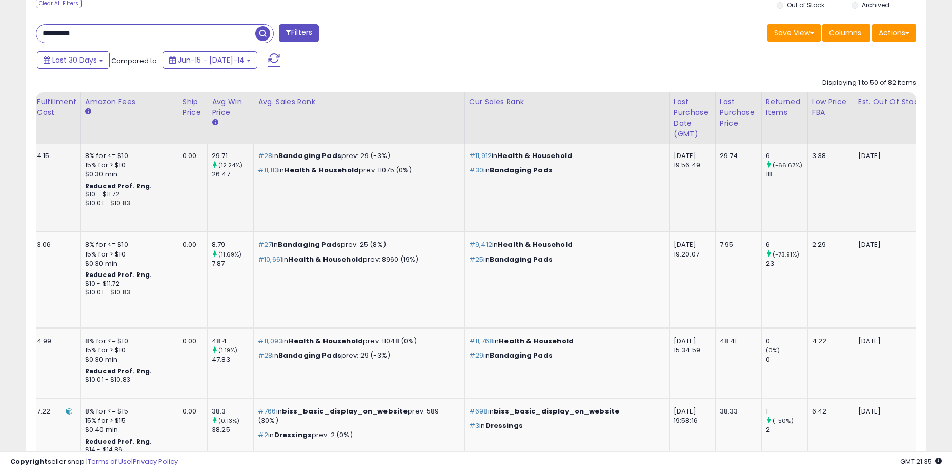
scroll to position [0, 0]
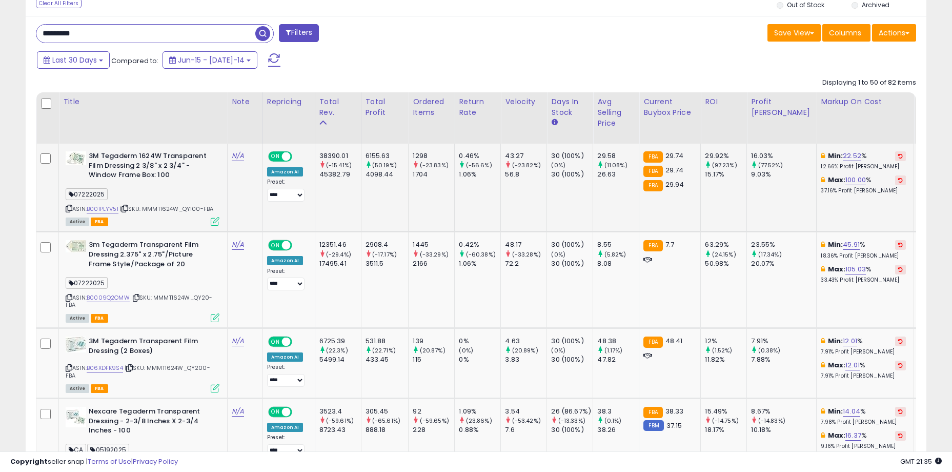
click at [396, 196] on td "6155.63 (50.19%) 4098.44" at bounding box center [385, 188] width 48 height 88
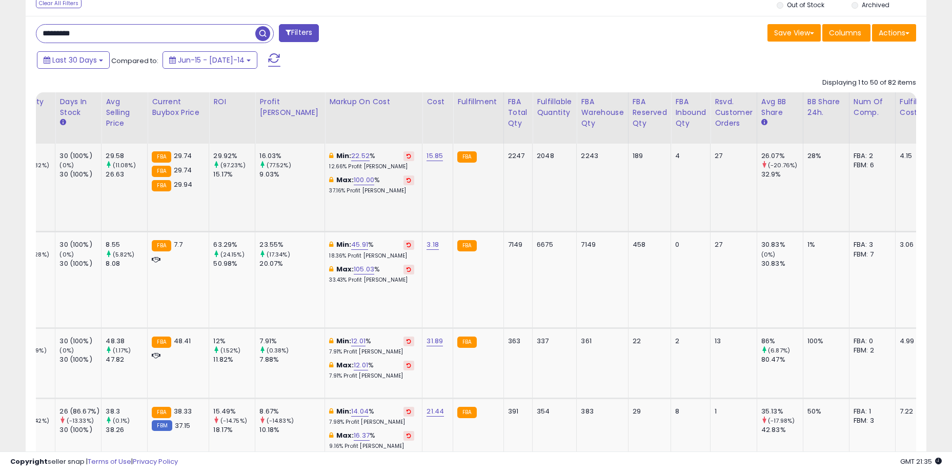
scroll to position [0, 744]
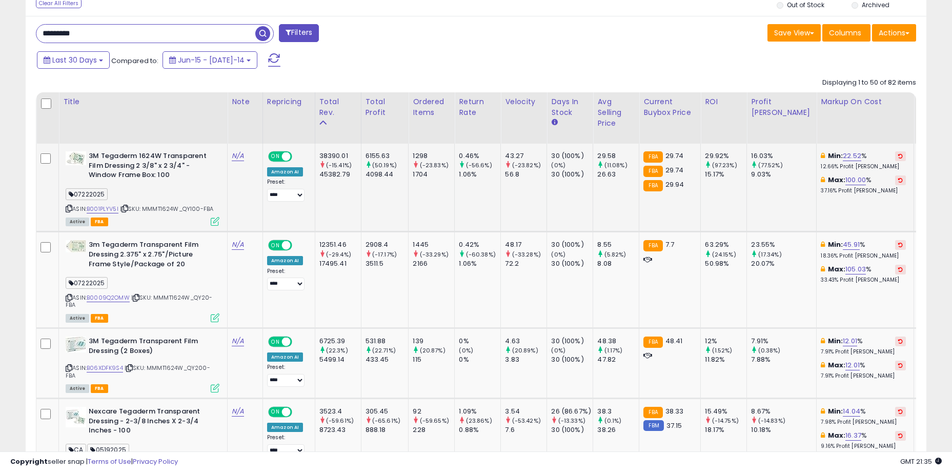
click at [467, 182] on td "0.46% (-56.6%) 1.06%" at bounding box center [478, 188] width 46 height 88
click at [372, 199] on td "6155.63 (50.19%) 4098.44" at bounding box center [385, 188] width 48 height 88
drag, startPoint x: 382, startPoint y: 154, endPoint x: 523, endPoint y: 175, distance: 142.6
click at [523, 175] on div "56.8" at bounding box center [526, 174] width 42 height 9
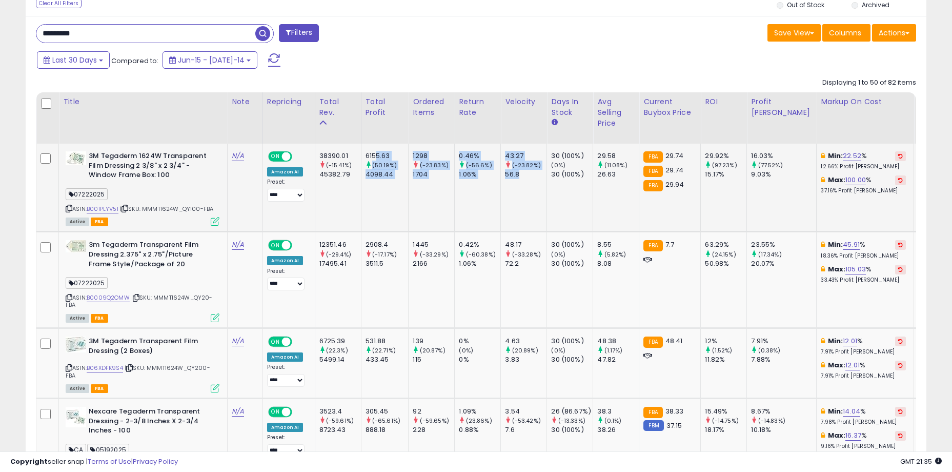
drag, startPoint x: 533, startPoint y: 175, endPoint x: 388, endPoint y: 156, distance: 146.4
click at [388, 156] on div "6155.63" at bounding box center [387, 155] width 43 height 9
click at [86, 31] on input "*********" at bounding box center [145, 34] width 219 height 18
drag, startPoint x: 116, startPoint y: 33, endPoint x: 36, endPoint y: 31, distance: 80.0
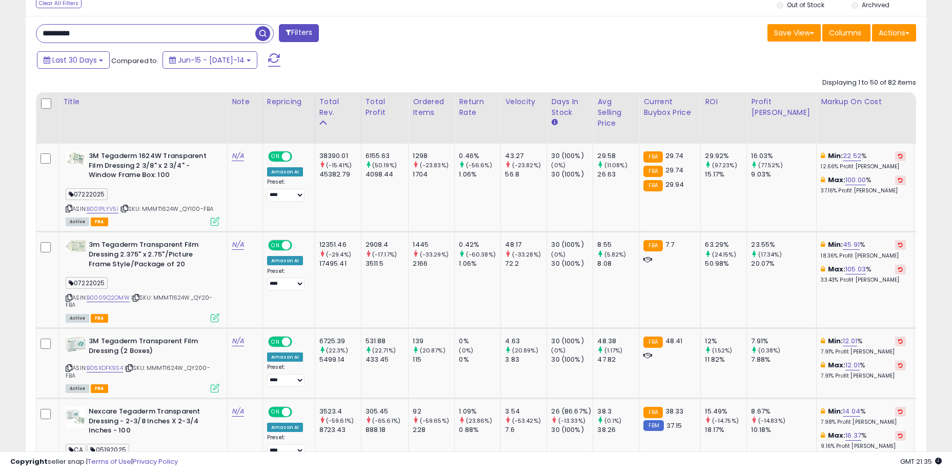
click at [36, 31] on div "*********" at bounding box center [155, 33] width 238 height 19
paste input "text"
type input "*******"
click at [261, 32] on span "button" at bounding box center [262, 33] width 15 height 15
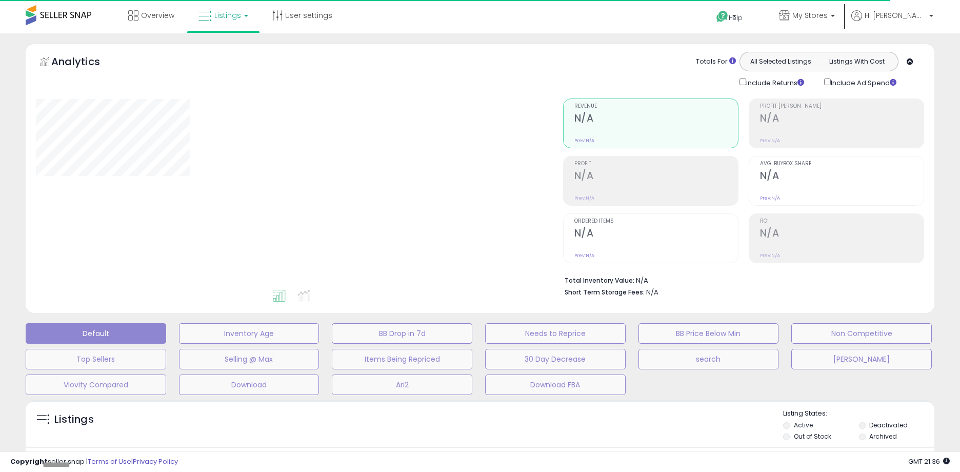
type input "*******"
select select "**"
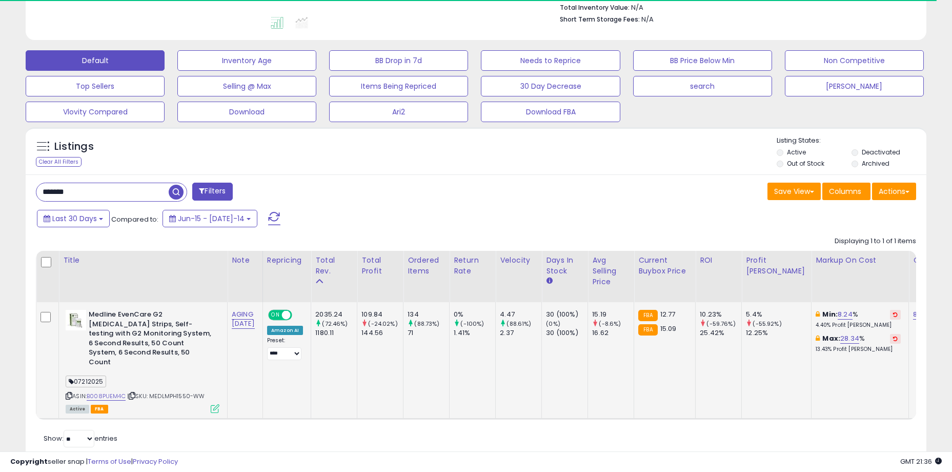
scroll to position [298, 0]
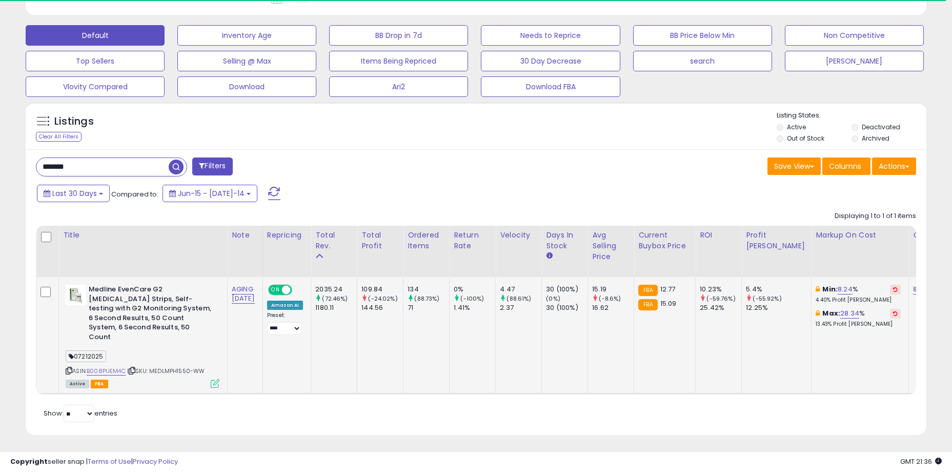
click at [393, 349] on td "109.84 (-24.02%) 144.56" at bounding box center [380, 335] width 46 height 117
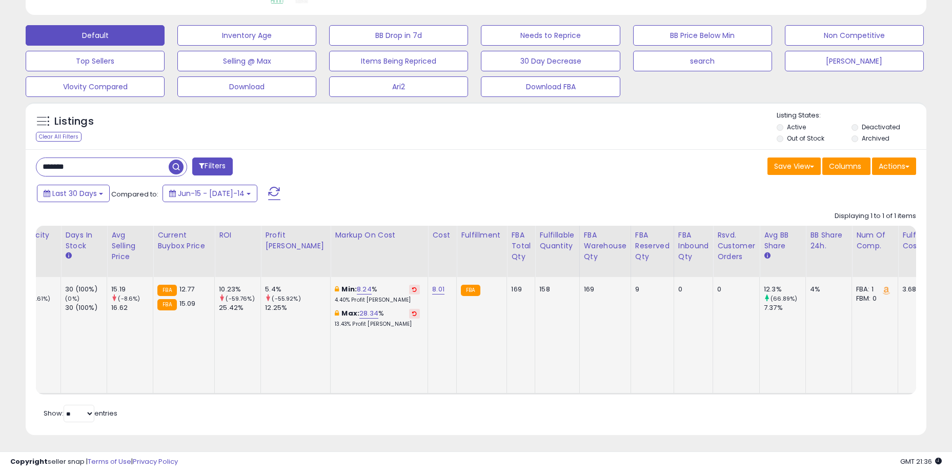
scroll to position [0, 1259]
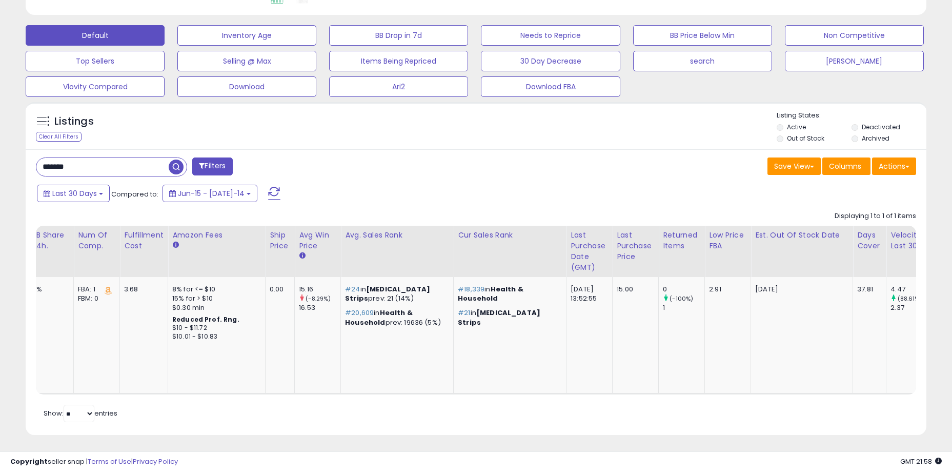
click at [600, 127] on div "Listings Clear All Filters Listing States:" at bounding box center [476, 128] width 901 height 35
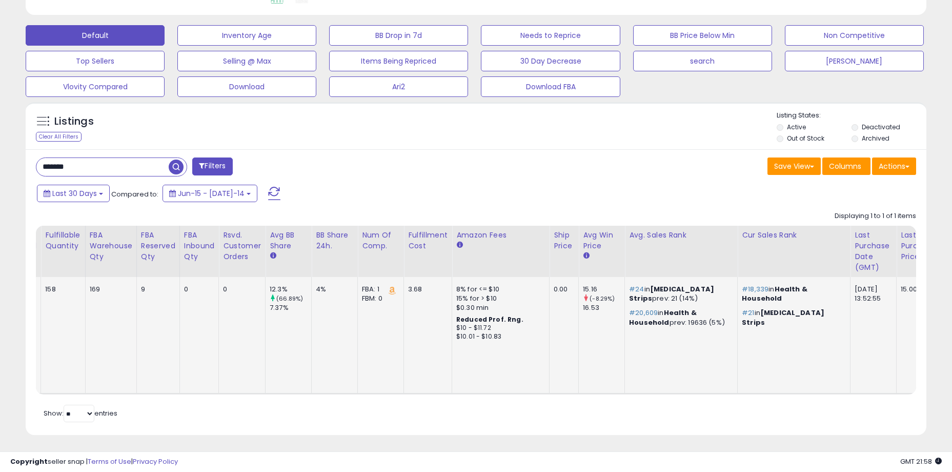
scroll to position [0, 0]
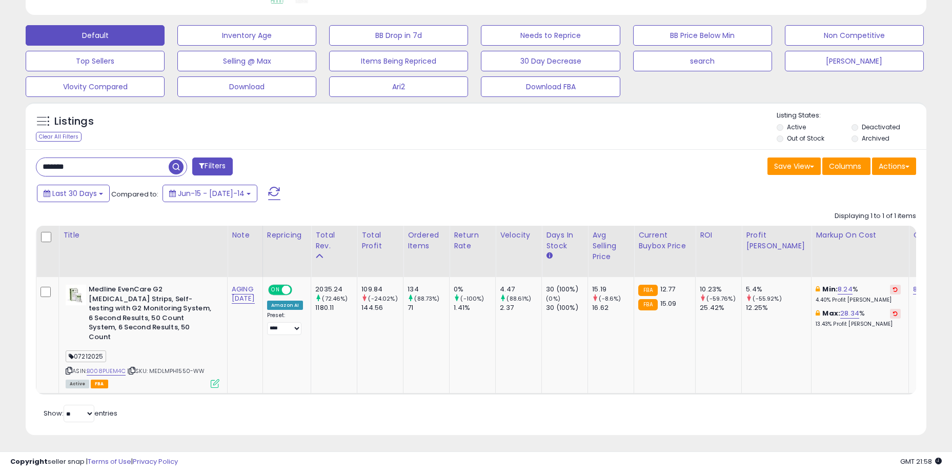
drag, startPoint x: 418, startPoint y: 148, endPoint x: 388, endPoint y: 139, distance: 31.0
click at [416, 148] on div "Listings Clear All Filters" at bounding box center [476, 125] width 901 height 47
click at [13, 23] on div "Default Inventory Age BB Drop in 7d Needs to Reprice BB Price Below Min Non Com…" at bounding box center [476, 58] width 927 height 77
